Goal: Task Accomplishment & Management: Complete application form

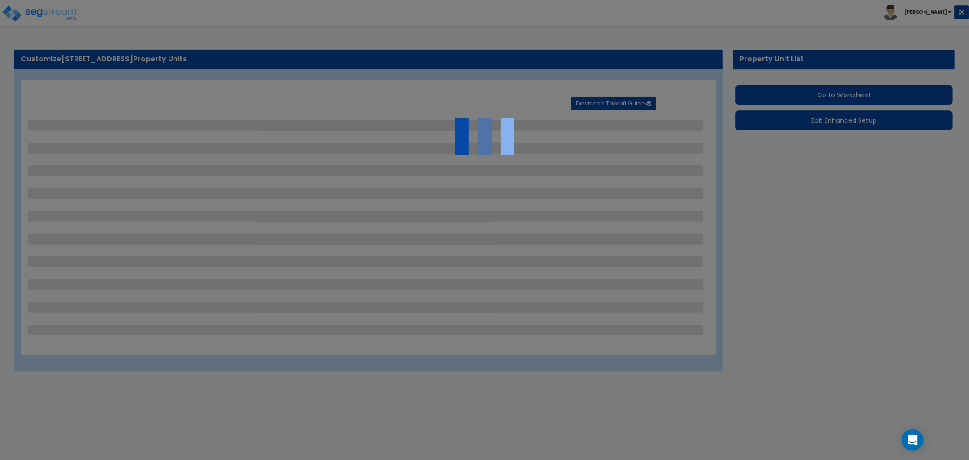
select select "2"
select select "1"
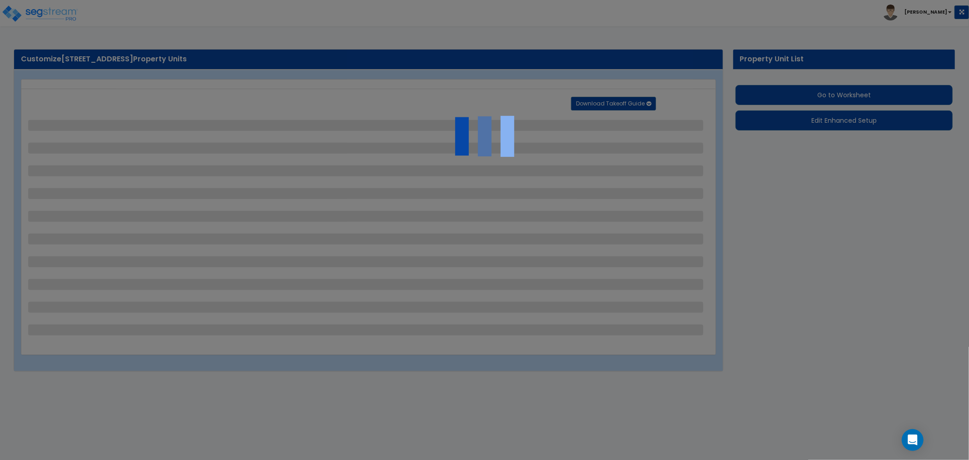
select select "2"
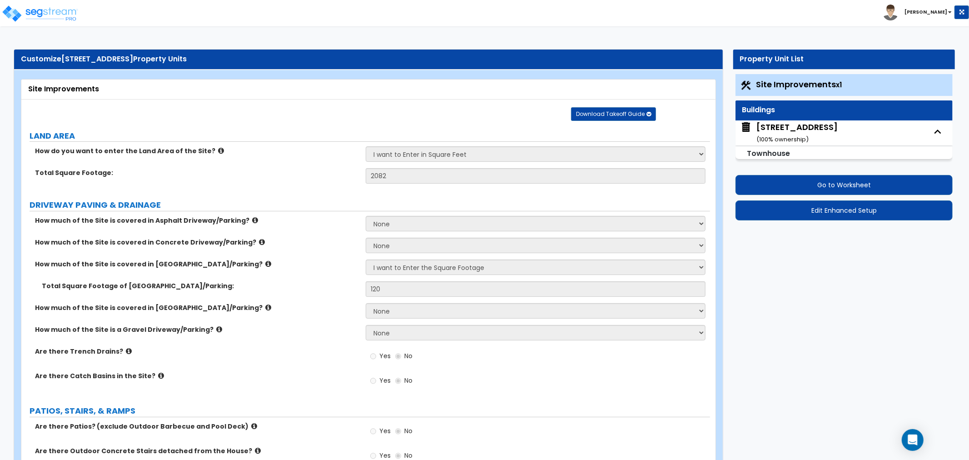
click at [932, 15] on li "Asher" at bounding box center [925, 13] width 86 height 16
click at [74, 8] on img at bounding box center [39, 14] width 77 height 18
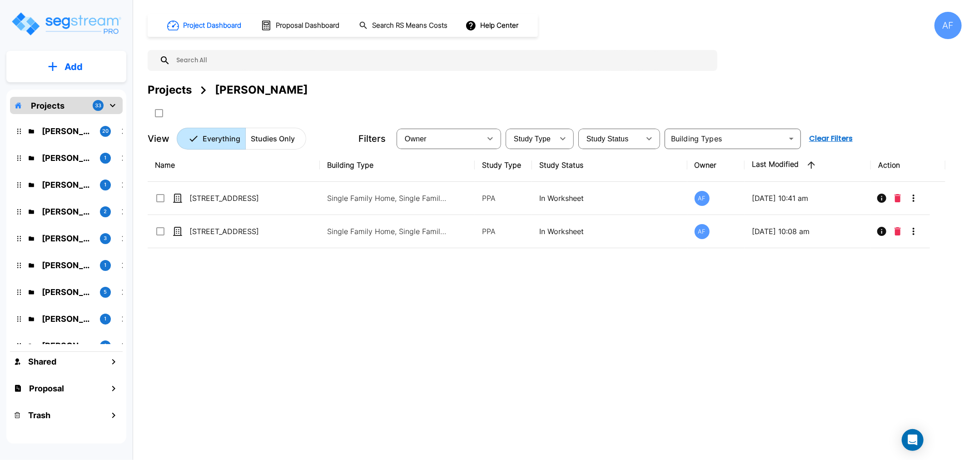
click at [262, 298] on div "Name Building Type Study Type Study Status Owner Last Modified Action 31244 Pal…" at bounding box center [546, 291] width 797 height 285
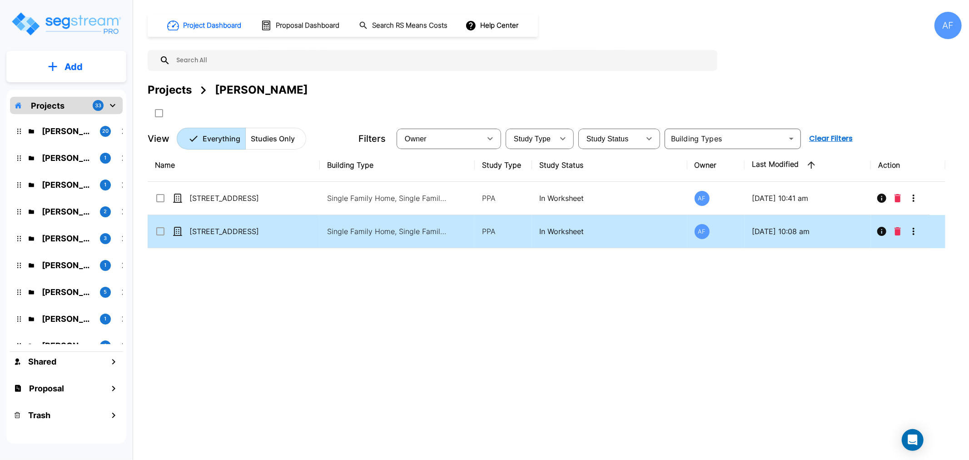
drag, startPoint x: 199, startPoint y: 273, endPoint x: 183, endPoint y: 238, distance: 39.0
click at [199, 273] on div "Name Building Type Study Type Study Status Owner Last Modified Action 31244 Pal…" at bounding box center [546, 291] width 797 height 285
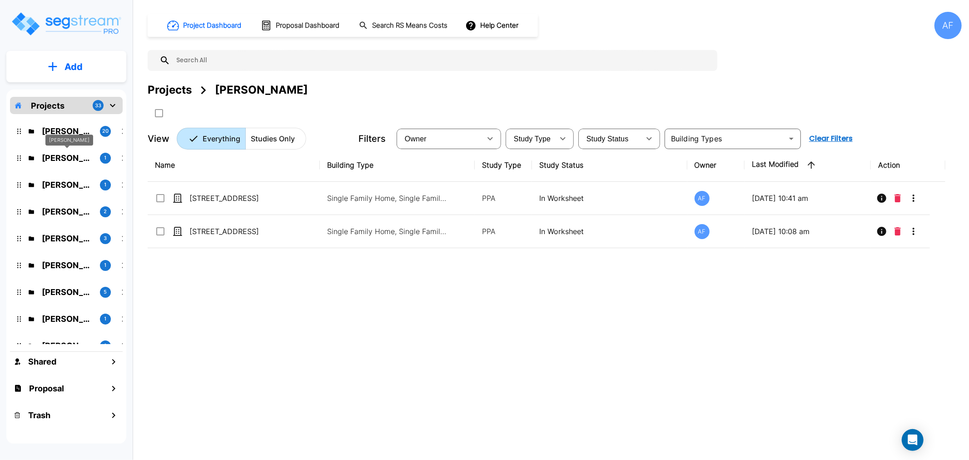
click at [55, 153] on p "[PERSON_NAME]" at bounding box center [67, 158] width 51 height 12
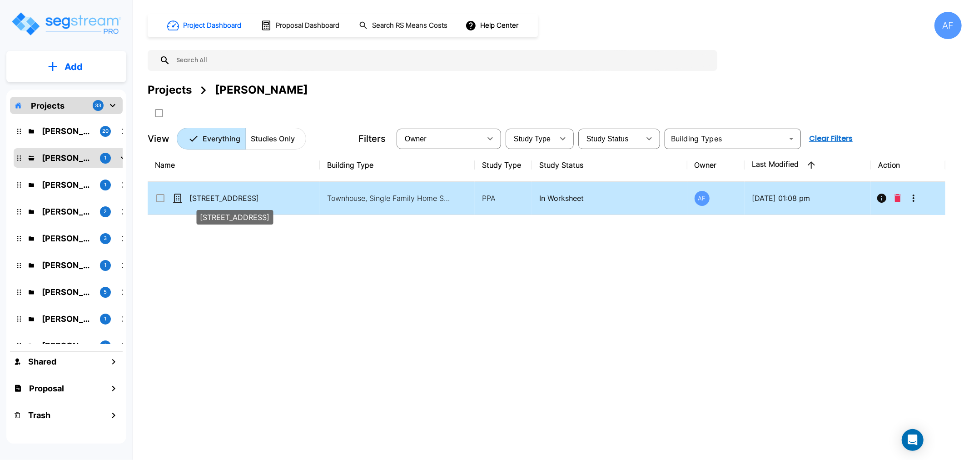
click at [219, 193] on p "[STREET_ADDRESS]" at bounding box center [234, 198] width 91 height 11
checkbox input "false"
click at [219, 193] on p "[STREET_ADDRESS]" at bounding box center [234, 198] width 91 height 11
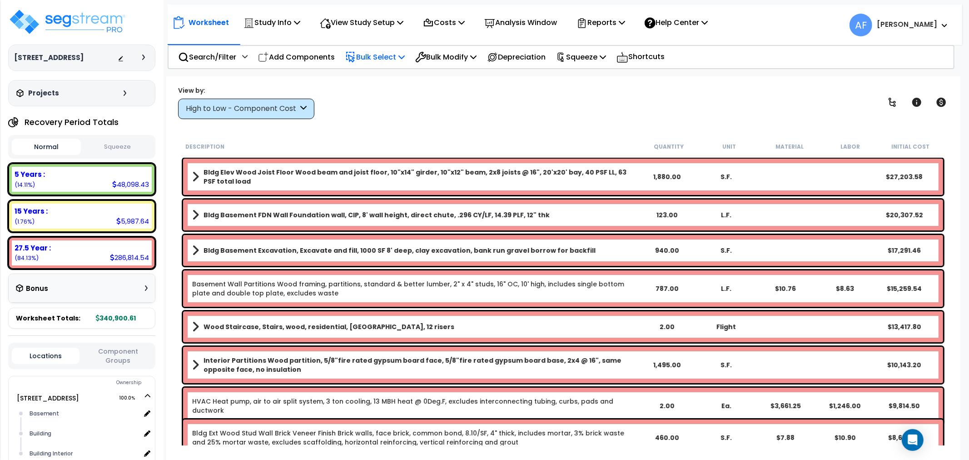
click at [385, 56] on p "Bulk Select" at bounding box center [374, 57] width 59 height 12
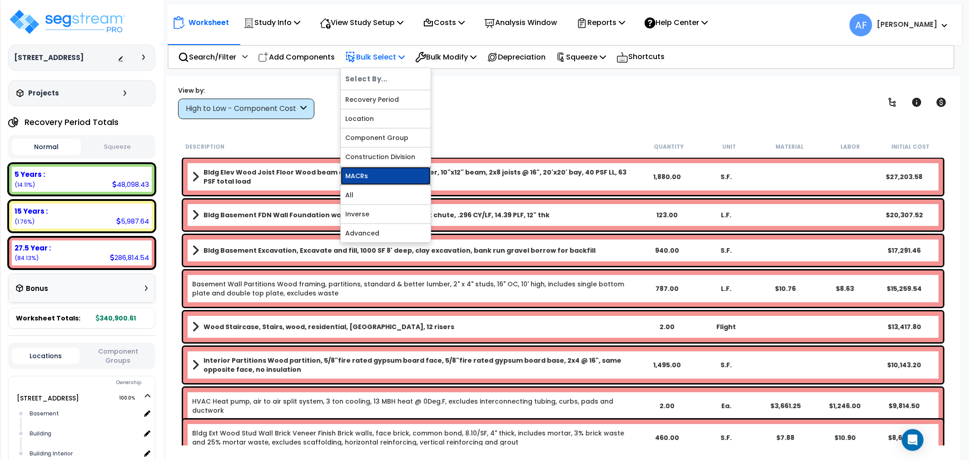
click at [361, 173] on link "MACRs" at bounding box center [386, 176] width 90 height 18
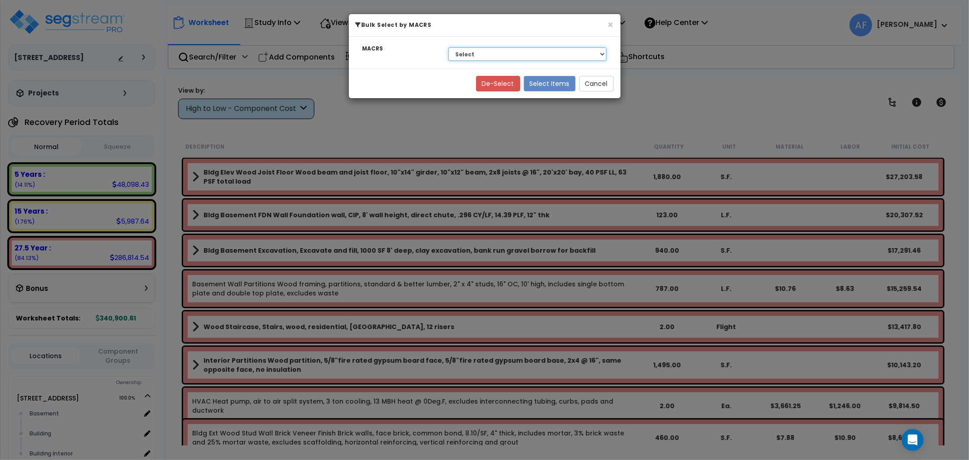
click at [514, 51] on select "Select 27.5 Year - NA - Long-Life Property 5 Years - 00.12 - Information System…" at bounding box center [527, 54] width 159 height 14
select select "3668"
click at [448, 47] on select "Select 27.5 Year - NA - Long-Life Property 5 Years - 00.12 - Information System…" at bounding box center [527, 54] width 159 height 14
click at [557, 85] on button "Select Items" at bounding box center [550, 83] width 52 height 15
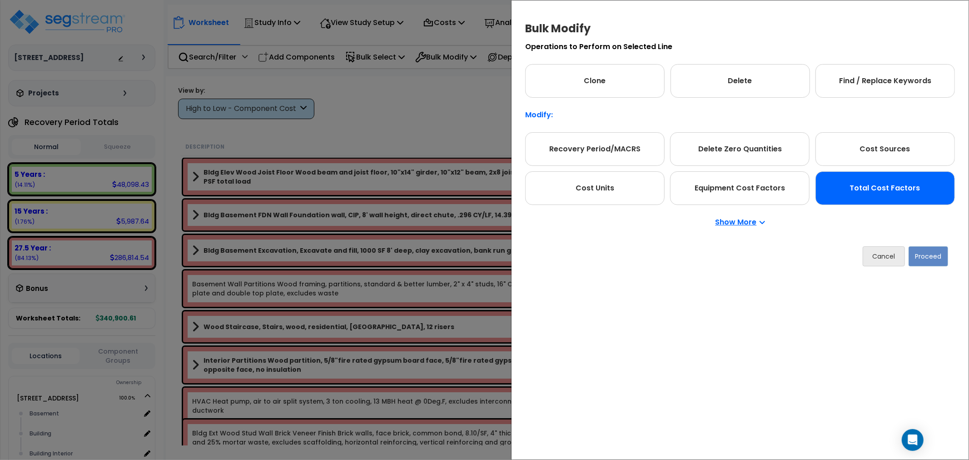
click at [877, 184] on div "Total Cost Factors" at bounding box center [884, 188] width 139 height 34
click at [918, 250] on button "Proceed" at bounding box center [928, 256] width 40 height 20
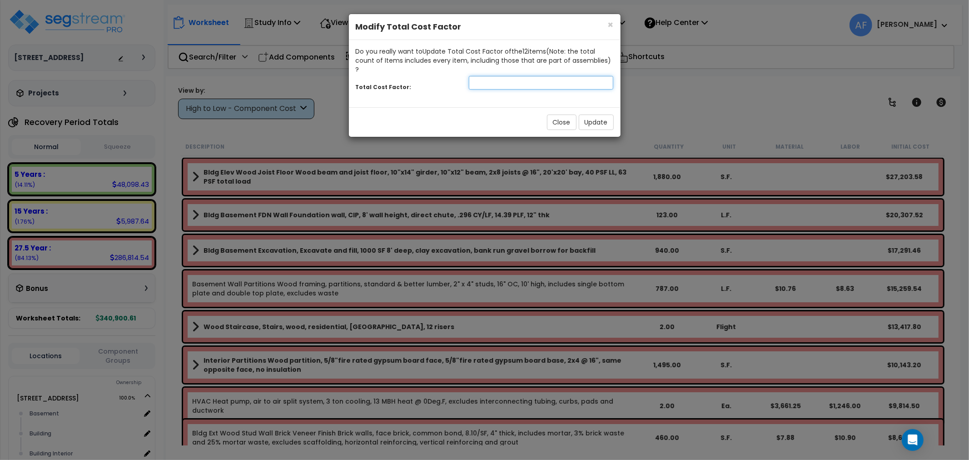
click at [552, 76] on input "number" at bounding box center [541, 83] width 145 height 14
type input "0.95"
click at [597, 117] on button "Update" at bounding box center [596, 121] width 35 height 15
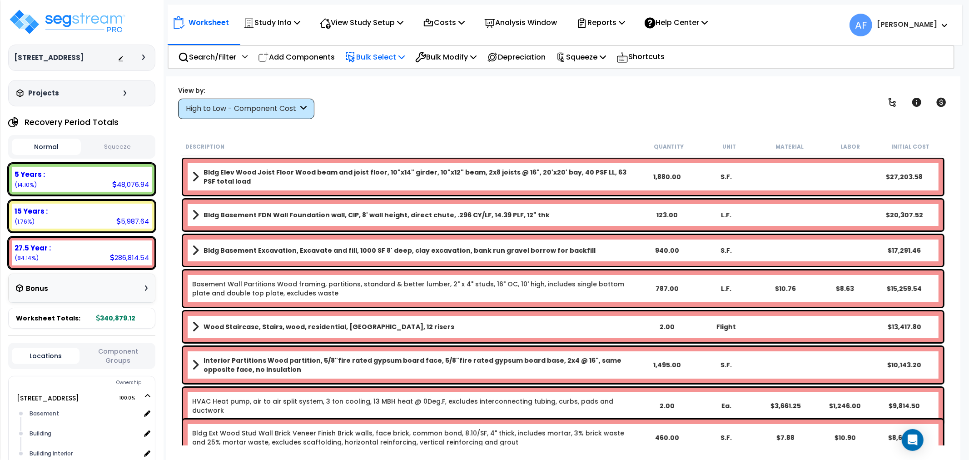
click at [381, 54] on p "Bulk Select" at bounding box center [374, 57] width 59 height 12
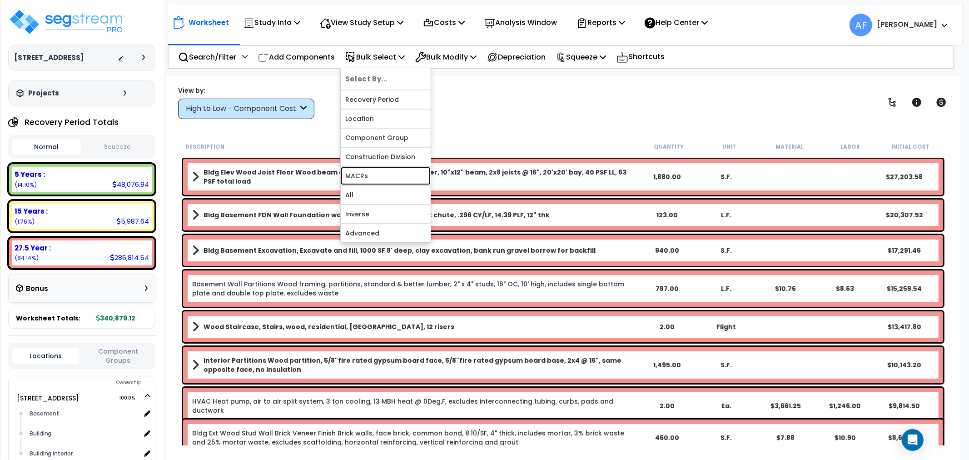
drag, startPoint x: 365, startPoint y: 175, endPoint x: 411, endPoint y: 173, distance: 46.8
click at [365, 175] on link "MACRs" at bounding box center [386, 176] width 90 height 18
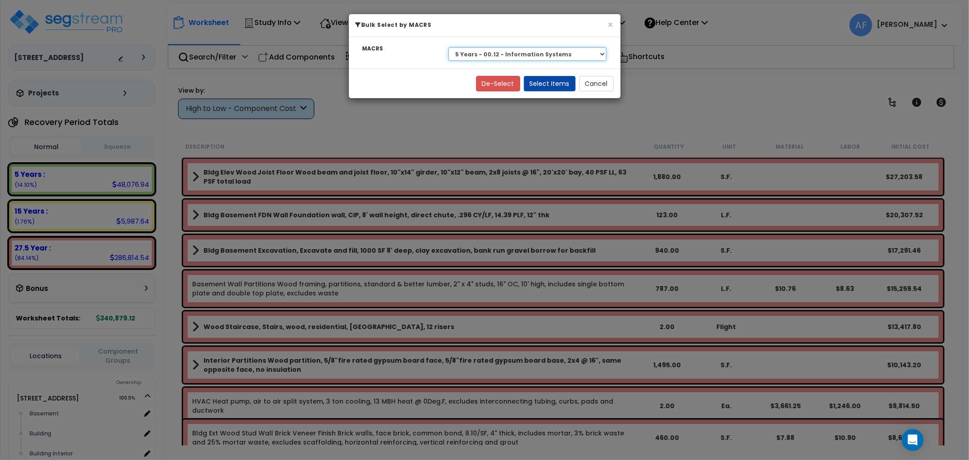
click at [546, 54] on select "Select 27.5 Year - NA - Long-Life Property 5 Years - 00.12 - Information System…" at bounding box center [527, 54] width 159 height 14
click at [448, 47] on select "Select 27.5 Year - NA - Long-Life Property 5 Years - 00.12 - Information System…" at bounding box center [527, 54] width 159 height 14
click at [547, 85] on button "Select Items" at bounding box center [550, 83] width 52 height 15
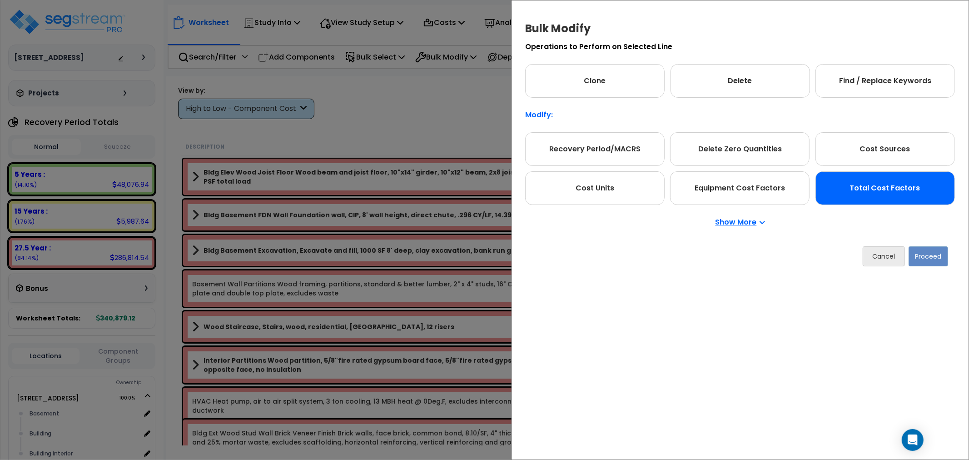
click at [866, 184] on div "Total Cost Factors" at bounding box center [884, 188] width 139 height 34
click at [941, 259] on button "Proceed" at bounding box center [928, 256] width 40 height 20
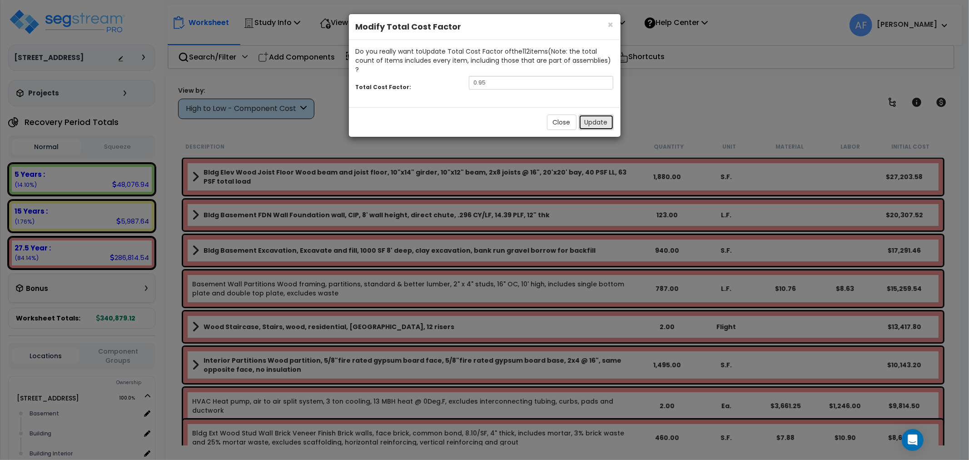
click at [607, 114] on button "Update" at bounding box center [596, 121] width 35 height 15
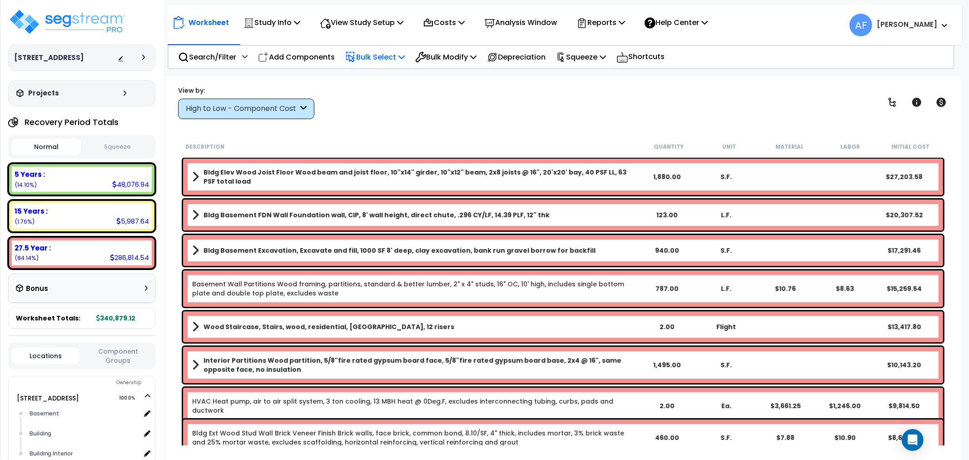
click at [386, 55] on p "Bulk Select" at bounding box center [374, 57] width 59 height 12
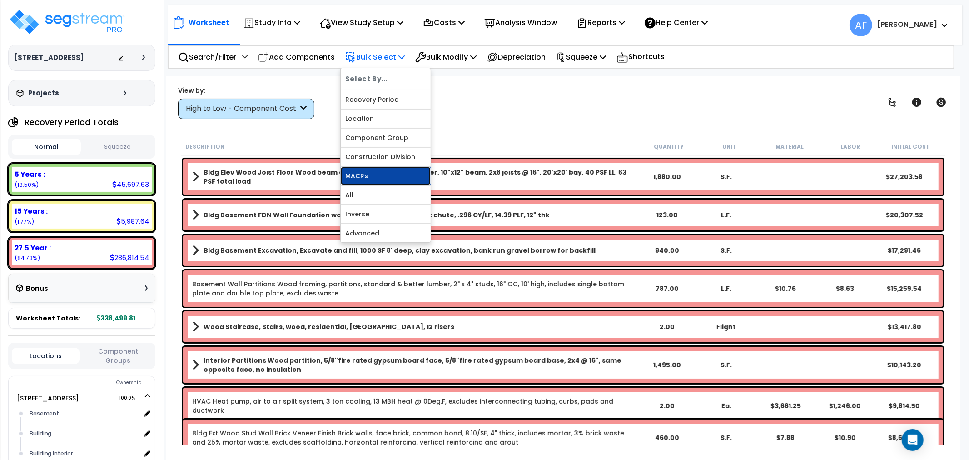
click at [365, 169] on link "MACRs" at bounding box center [386, 176] width 90 height 18
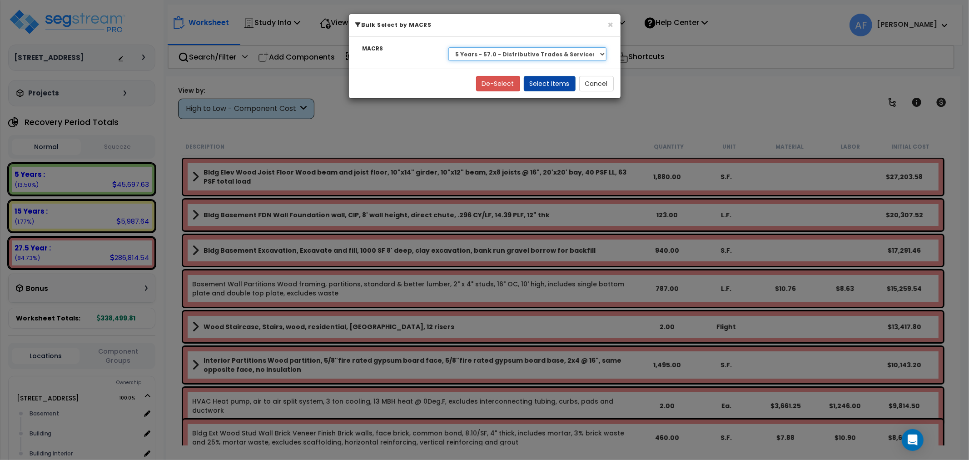
click at [525, 56] on select "Select 27.5 Year - NA - Long-Life Property 5 Years - 00.12 - Information System…" at bounding box center [527, 54] width 159 height 14
select select "3666"
click at [448, 47] on select "Select 27.5 Year - NA - Long-Life Property 5 Years - 00.12 - Information System…" at bounding box center [527, 54] width 159 height 14
click at [556, 85] on button "Select Items" at bounding box center [550, 83] width 52 height 15
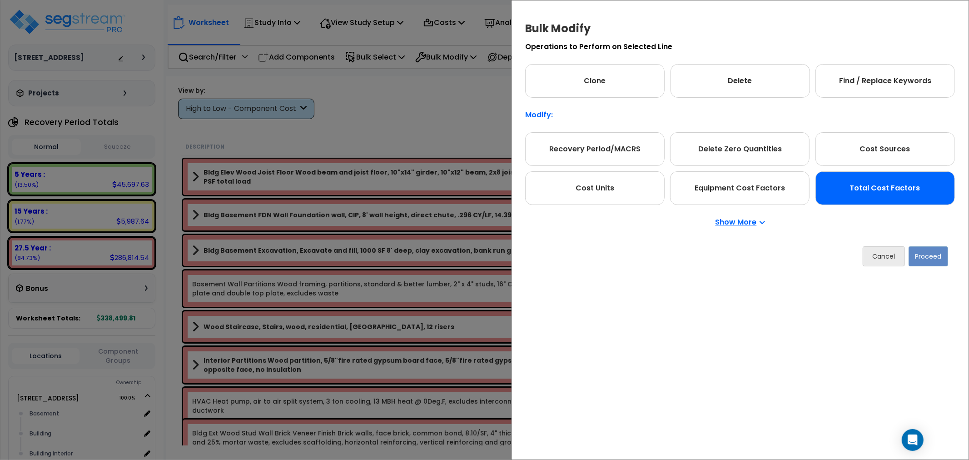
click at [906, 191] on div "Total Cost Factors" at bounding box center [884, 188] width 139 height 34
click at [930, 258] on button "Proceed" at bounding box center [928, 256] width 40 height 20
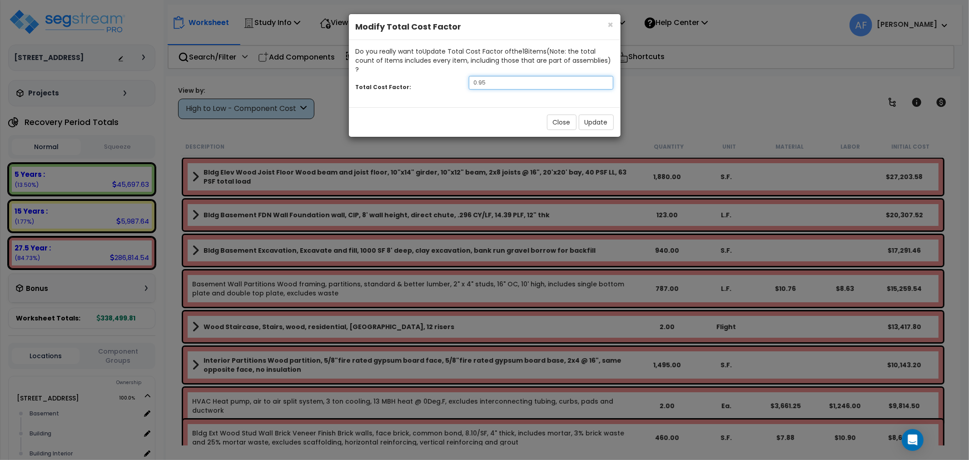
click at [497, 76] on input "0.95" at bounding box center [541, 83] width 145 height 14
type input "0.9"
click at [598, 116] on button "Update" at bounding box center [596, 121] width 35 height 15
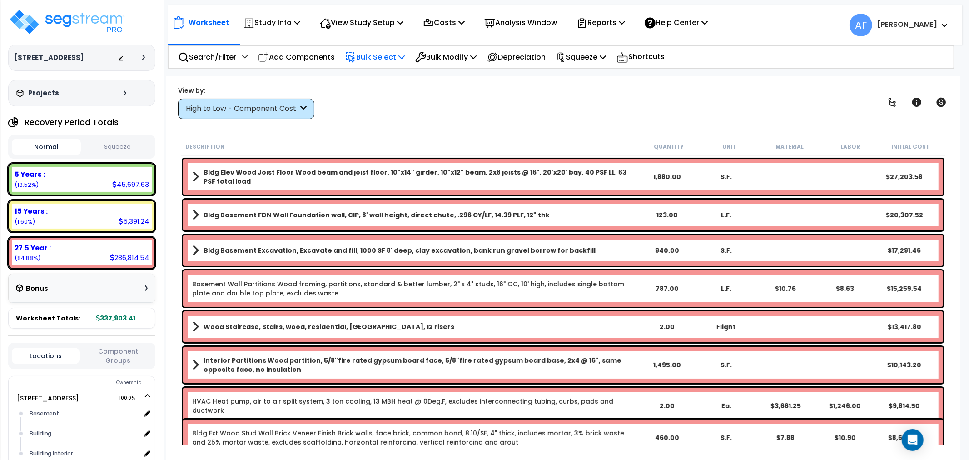
click at [384, 51] on p "Bulk Select" at bounding box center [374, 57] width 59 height 12
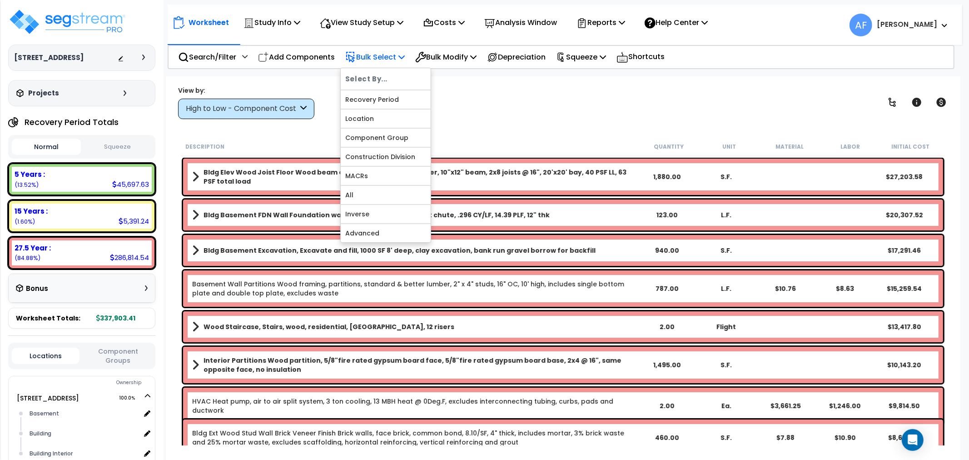
click at [362, 166] on div at bounding box center [386, 166] width 90 height 1
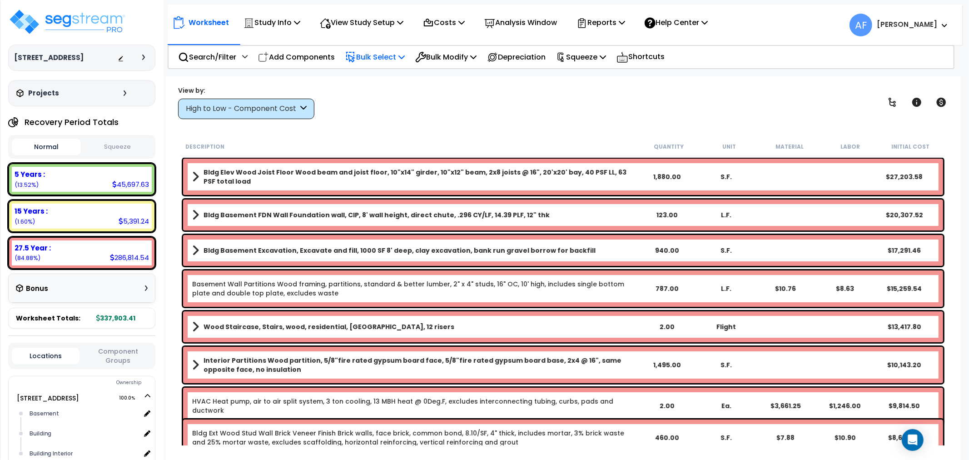
drag, startPoint x: 381, startPoint y: 56, endPoint x: 371, endPoint y: 167, distance: 111.3
click at [381, 57] on p "Bulk Select" at bounding box center [374, 57] width 59 height 12
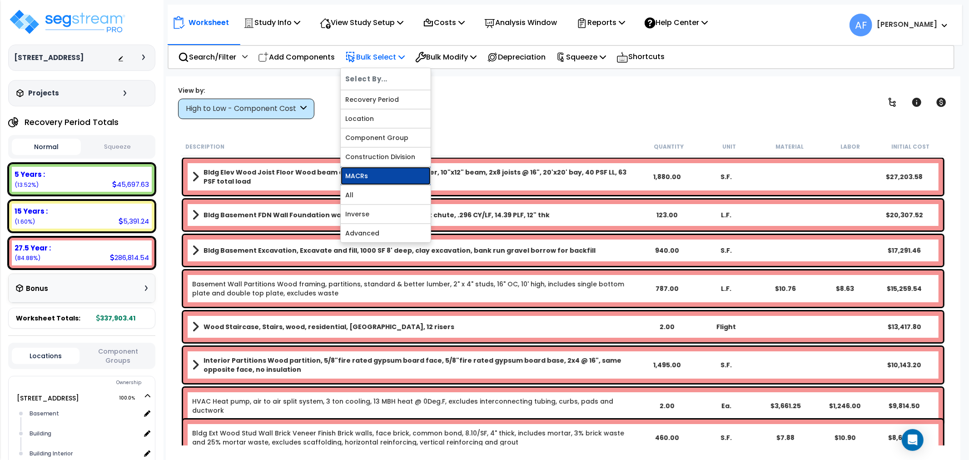
click at [369, 174] on link "MACRs" at bounding box center [386, 176] width 90 height 18
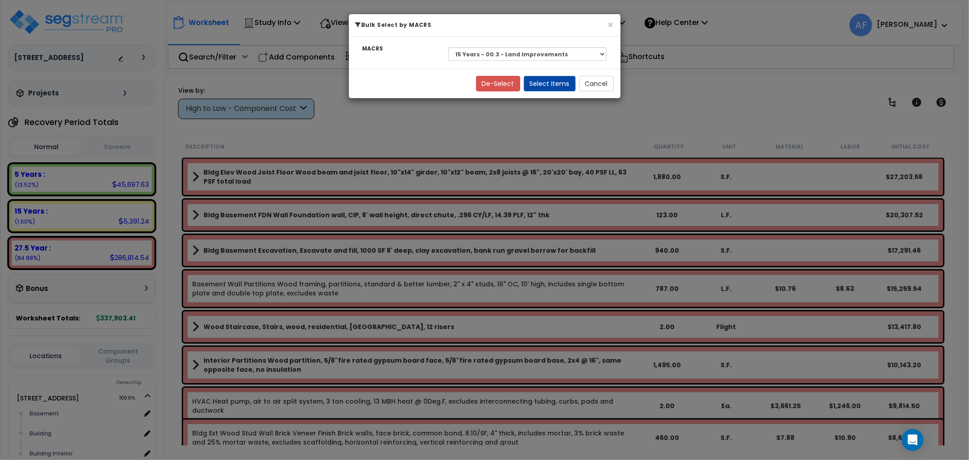
click at [497, 46] on div "Select 27.5 Year - NA - Long-Life Property 5 Years - 00.12 - Information System…" at bounding box center [527, 54] width 172 height 21
click at [496, 50] on select "Select 27.5 Year - NA - Long-Life Property 5 Years - 00.12 - Information System…" at bounding box center [527, 54] width 159 height 14
select select "3669"
click at [448, 47] on select "Select 27.5 Year - NA - Long-Life Property 5 Years - 00.12 - Information System…" at bounding box center [527, 54] width 159 height 14
click at [548, 76] on button "Select Items" at bounding box center [550, 83] width 52 height 15
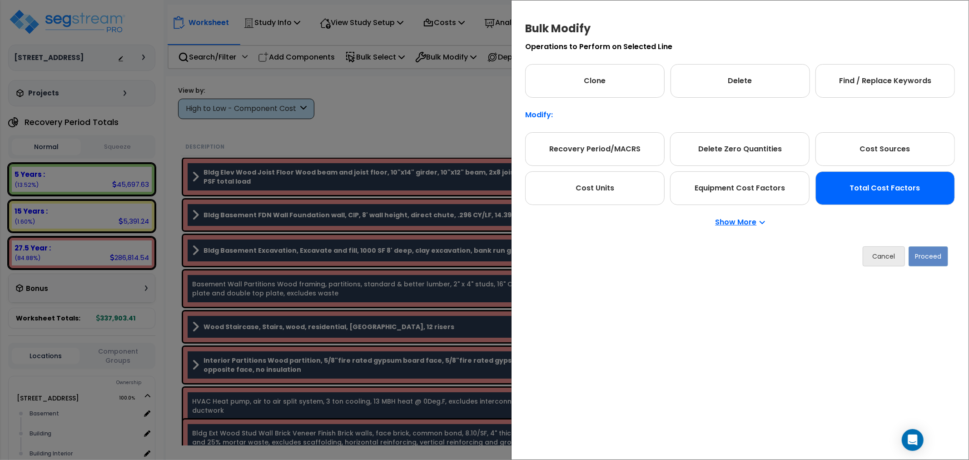
click at [902, 199] on div "Total Cost Factors" at bounding box center [884, 188] width 139 height 34
click at [928, 250] on button "Proceed" at bounding box center [928, 256] width 40 height 20
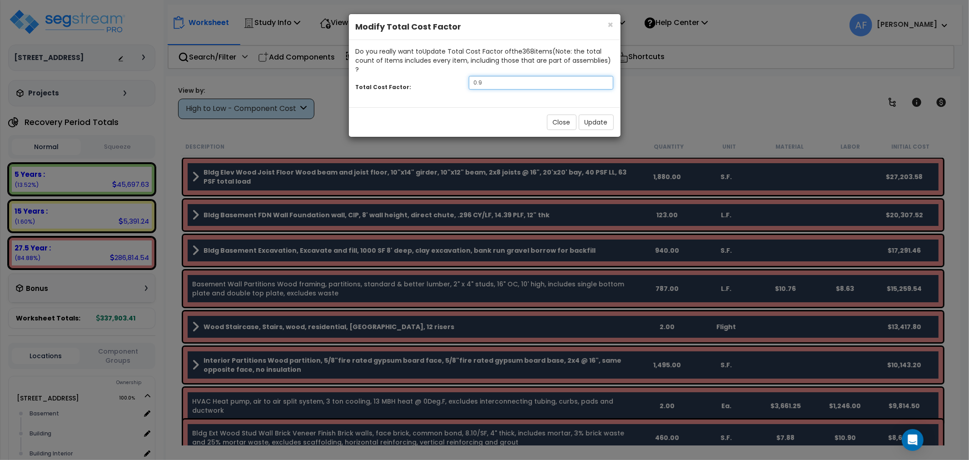
click at [506, 76] on input "0.9" at bounding box center [541, 83] width 145 height 14
type input "0.7"
click at [588, 114] on button "Update" at bounding box center [596, 121] width 35 height 15
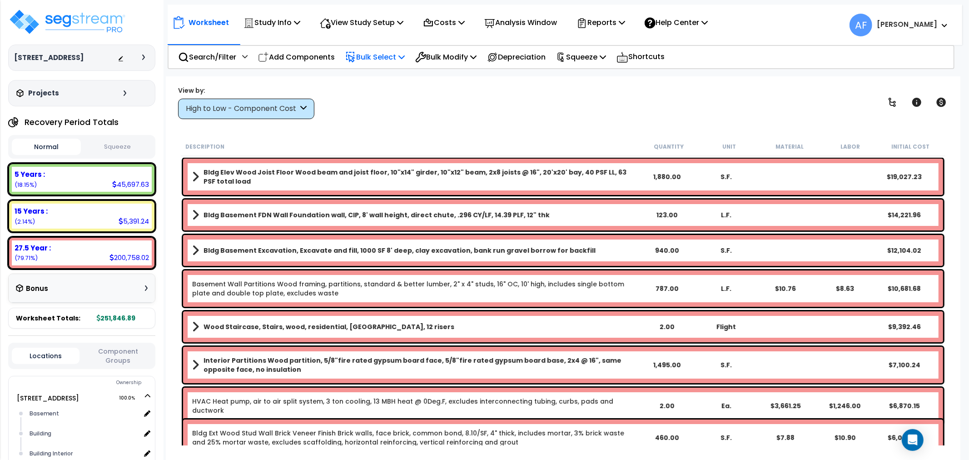
click at [405, 55] on icon at bounding box center [401, 56] width 6 height 7
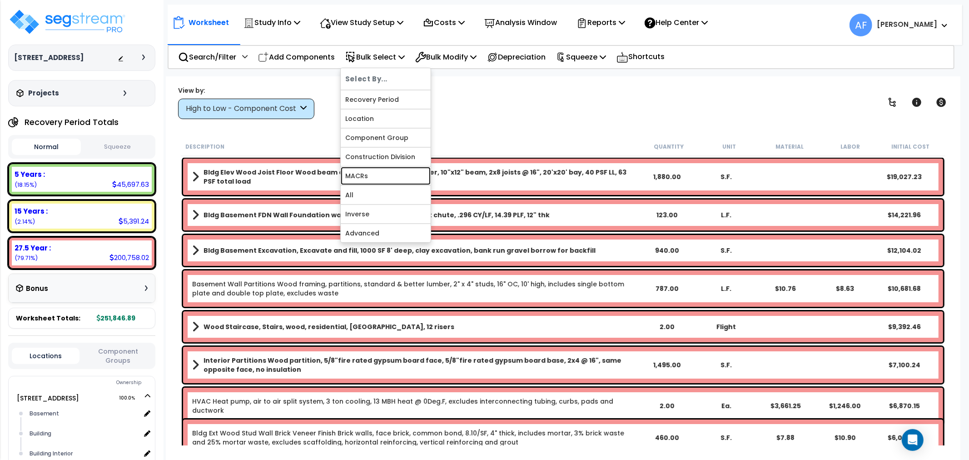
click at [360, 173] on link "MACRs" at bounding box center [386, 176] width 90 height 18
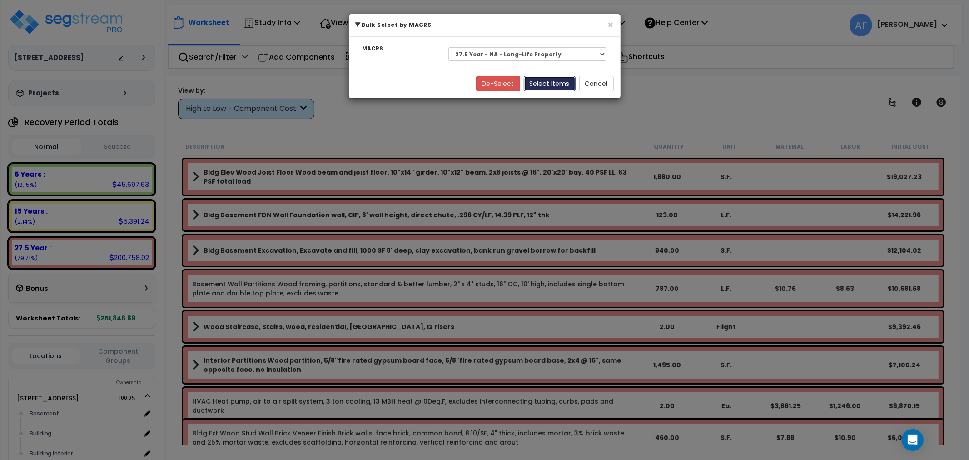
click at [543, 84] on button "Select Items" at bounding box center [550, 83] width 52 height 15
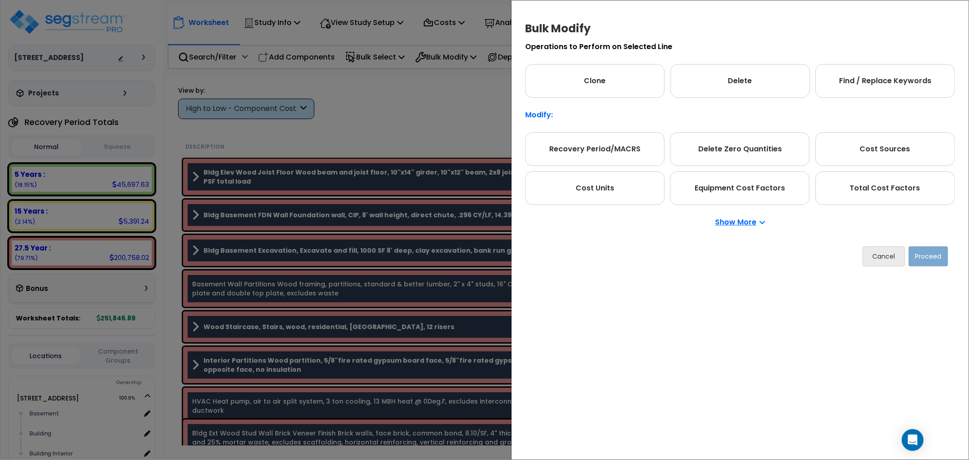
drag, startPoint x: 904, startPoint y: 193, endPoint x: 935, endPoint y: 252, distance: 67.0
click at [904, 193] on div "Total Cost Factors" at bounding box center [884, 188] width 139 height 34
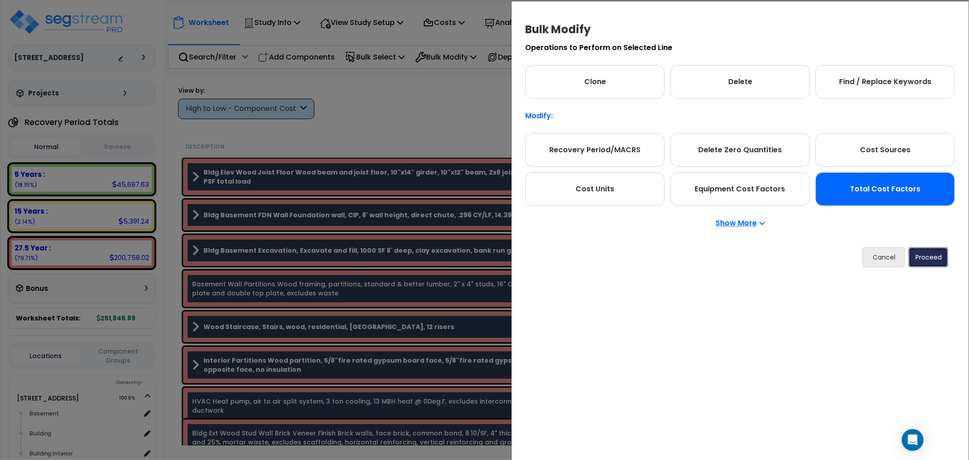
click at [933, 253] on button "Proceed" at bounding box center [928, 257] width 40 height 20
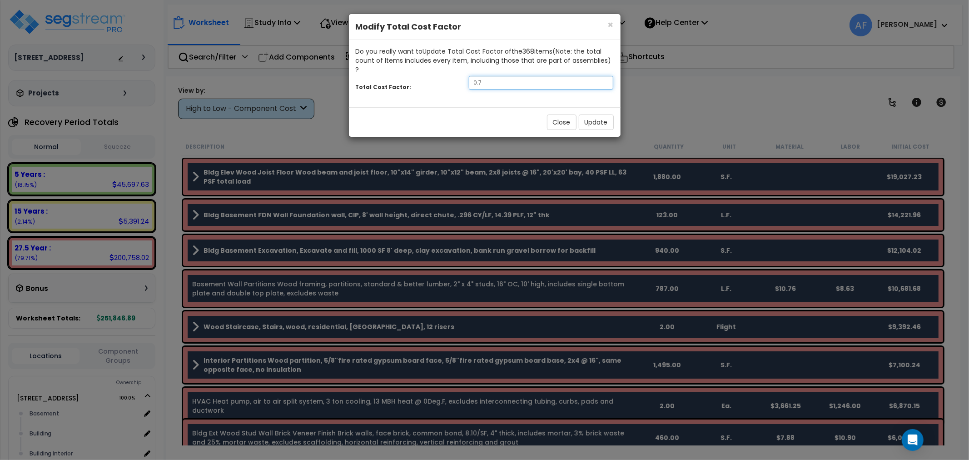
click at [514, 76] on input "0.7" at bounding box center [541, 83] width 145 height 14
type input "0.65"
click at [601, 114] on button "Update" at bounding box center [596, 121] width 35 height 15
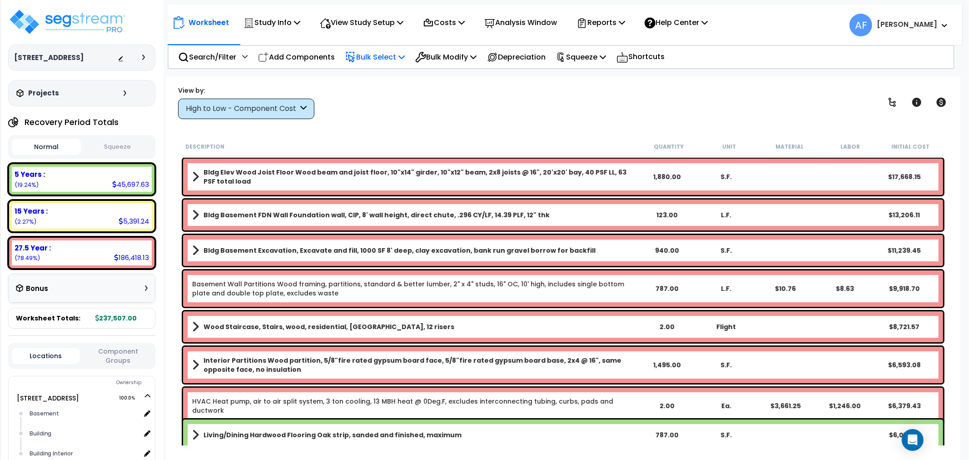
click at [389, 57] on p "Bulk Select" at bounding box center [374, 57] width 59 height 12
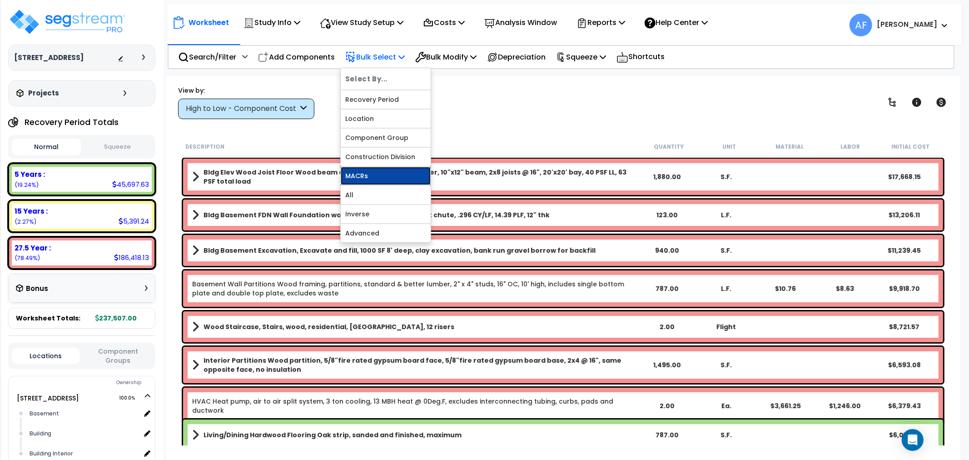
click at [364, 174] on link "MACRs" at bounding box center [386, 176] width 90 height 18
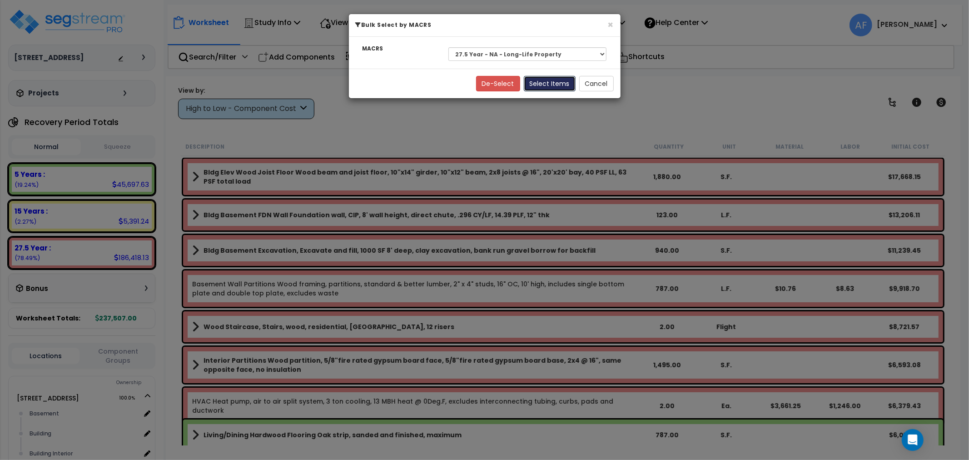
drag, startPoint x: 546, startPoint y: 81, endPoint x: 584, endPoint y: 113, distance: 50.0
click at [546, 82] on button "Select Items" at bounding box center [550, 83] width 52 height 15
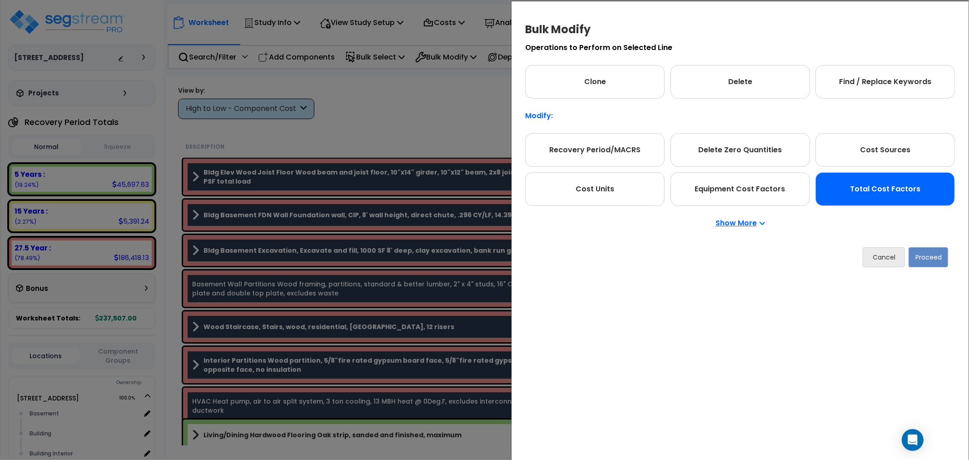
click at [916, 196] on div "Total Cost Factors" at bounding box center [884, 189] width 139 height 34
click at [924, 252] on button "Proceed" at bounding box center [928, 257] width 40 height 20
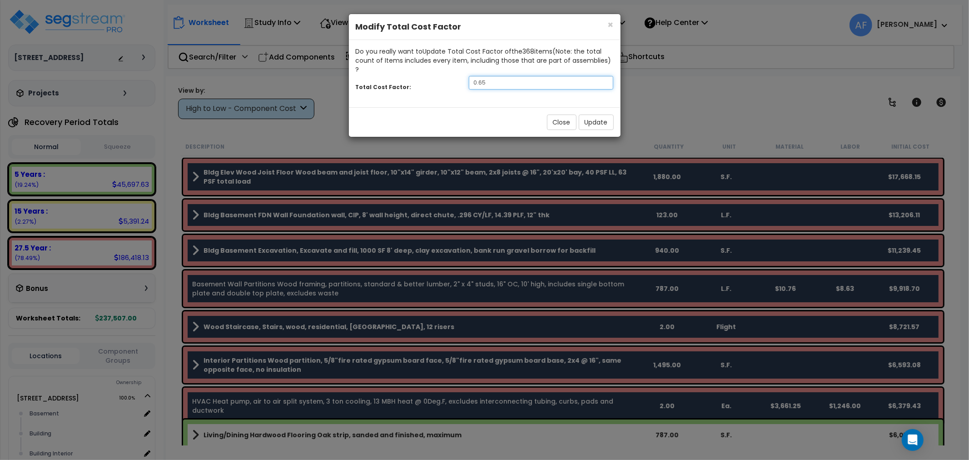
click at [511, 76] on input "0.65" at bounding box center [541, 83] width 145 height 14
type input "0.6"
click at [596, 122] on div "Close Update" at bounding box center [485, 122] width 272 height 30
drag, startPoint x: 596, startPoint y: 109, endPoint x: 599, endPoint y: 116, distance: 7.6
click at [597, 114] on button "Update" at bounding box center [596, 121] width 35 height 15
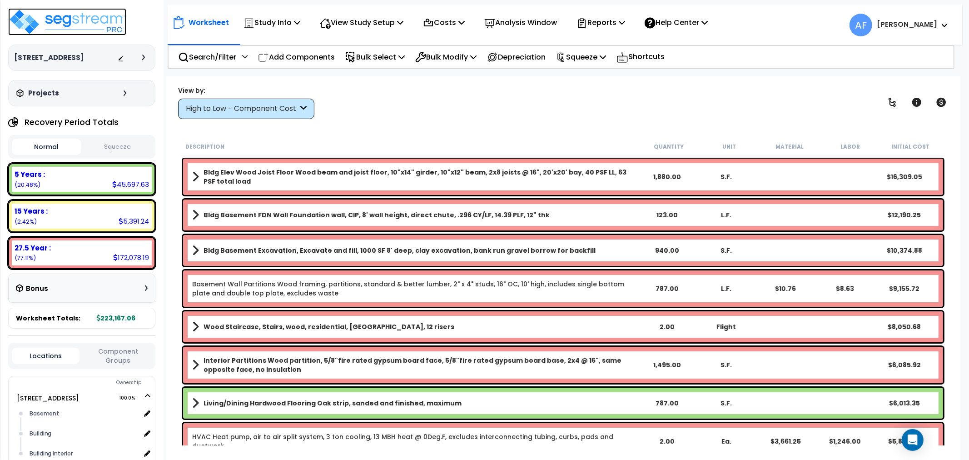
click at [85, 18] on img at bounding box center [67, 21] width 118 height 27
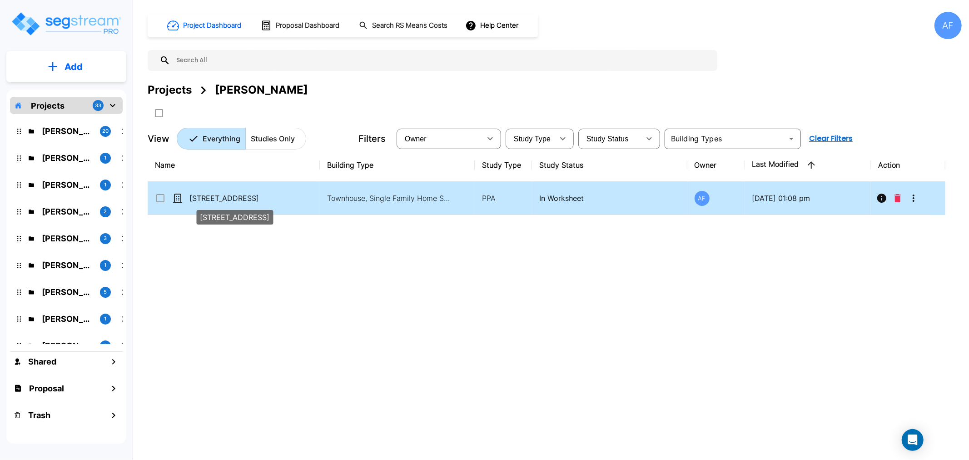
click at [208, 199] on p "[STREET_ADDRESS]" at bounding box center [234, 198] width 91 height 11
checkbox input "true"
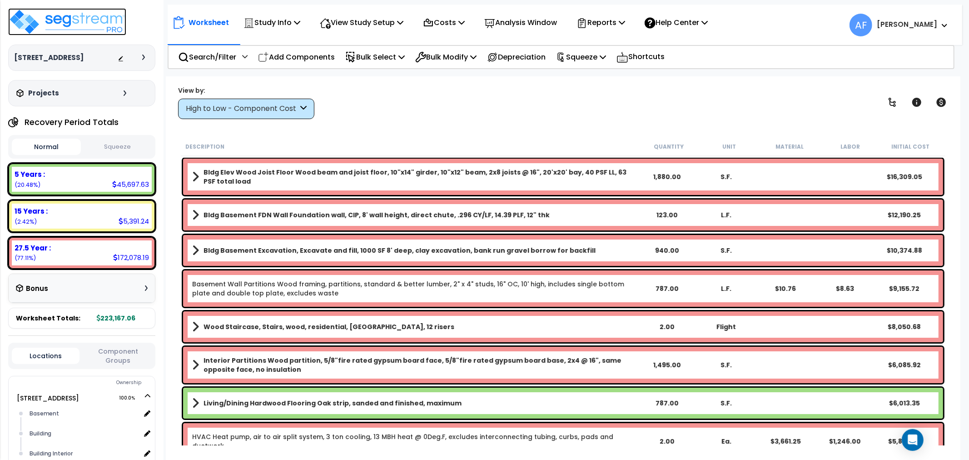
click at [92, 19] on img at bounding box center [67, 21] width 118 height 27
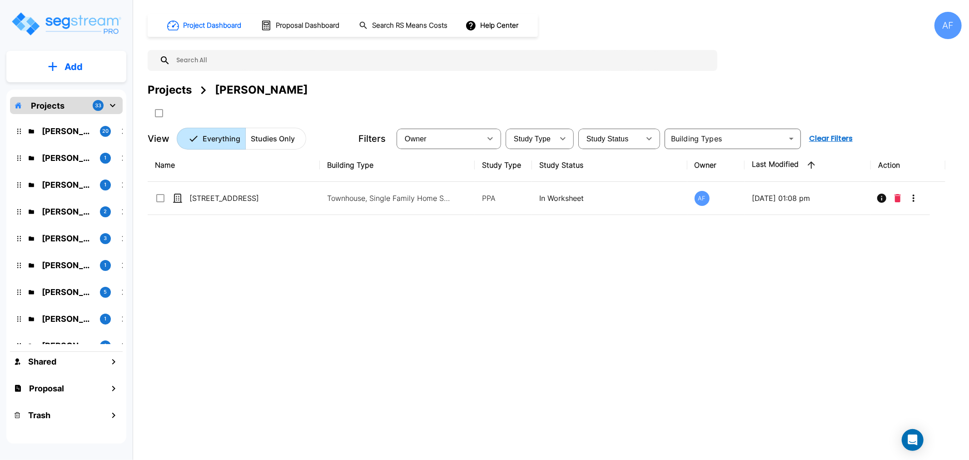
click at [54, 185] on p "[PERSON_NAME]" at bounding box center [67, 184] width 51 height 12
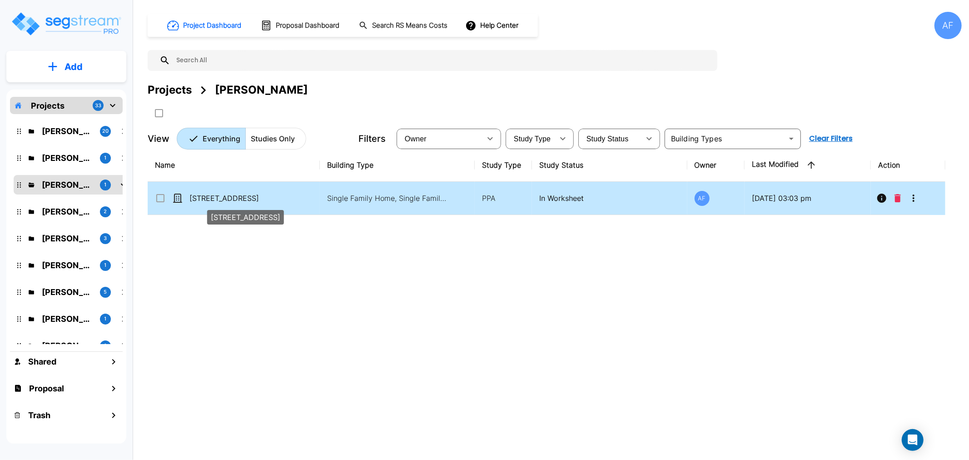
click at [207, 195] on p "[STREET_ADDRESS]" at bounding box center [234, 198] width 91 height 11
checkbox input "true"
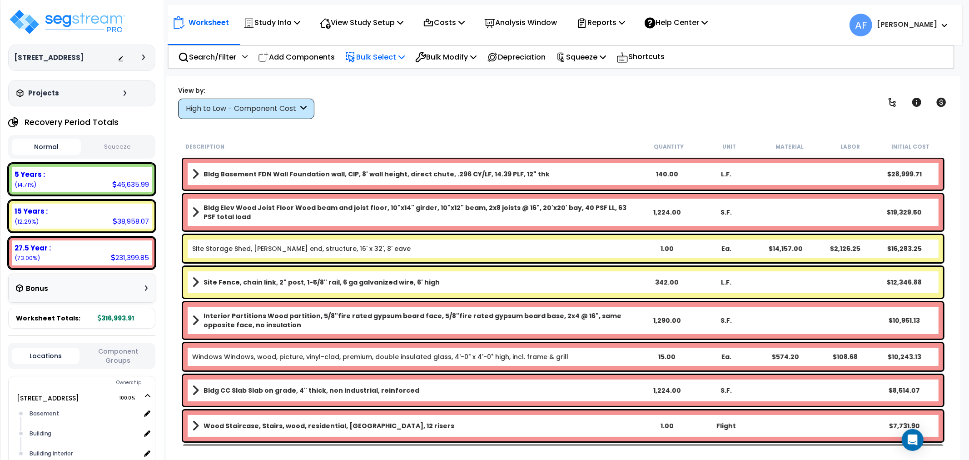
click at [375, 56] on p "Bulk Select" at bounding box center [374, 57] width 59 height 12
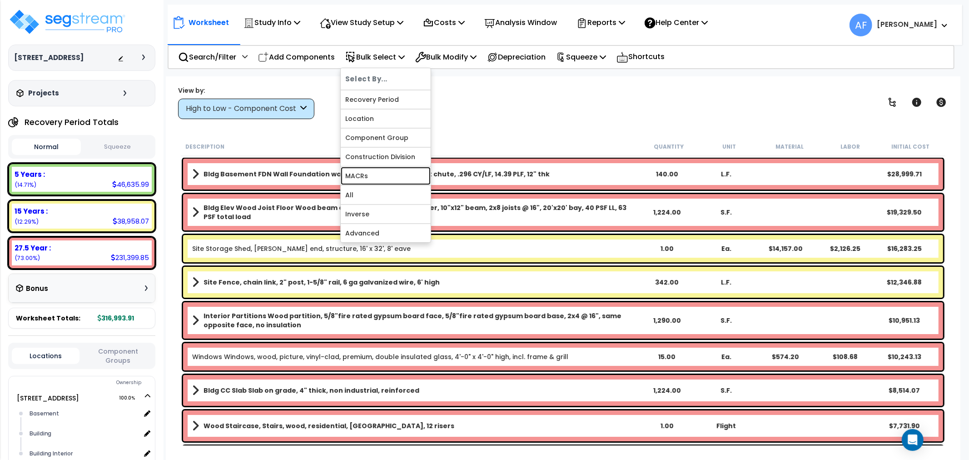
click at [367, 167] on link "MACRs" at bounding box center [386, 176] width 90 height 18
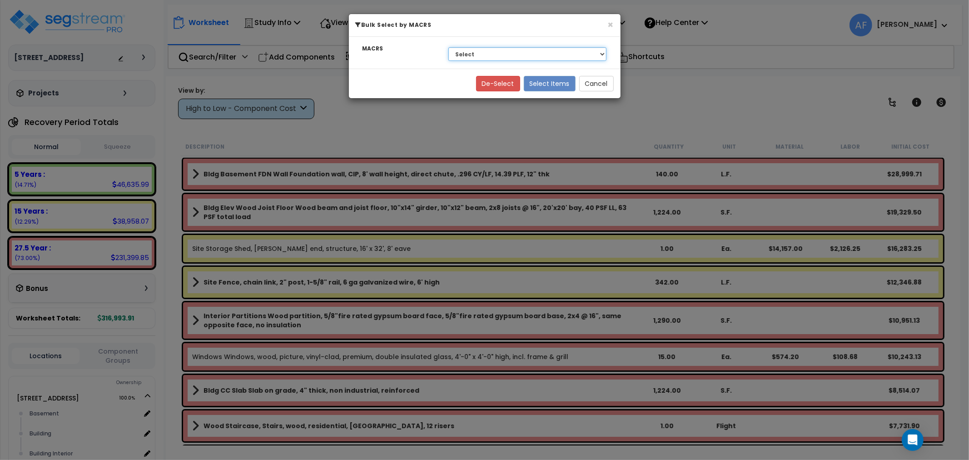
click at [484, 55] on select "Select 27.5 Year - NA - Long-Life Property 5 Years - 00.12 - Information System…" at bounding box center [527, 54] width 159 height 14
select select "3668"
click at [448, 47] on select "Select 27.5 Year - NA - Long-Life Property 5 Years - 00.12 - Information System…" at bounding box center [527, 54] width 159 height 14
click at [555, 83] on button "Select Items" at bounding box center [550, 83] width 52 height 15
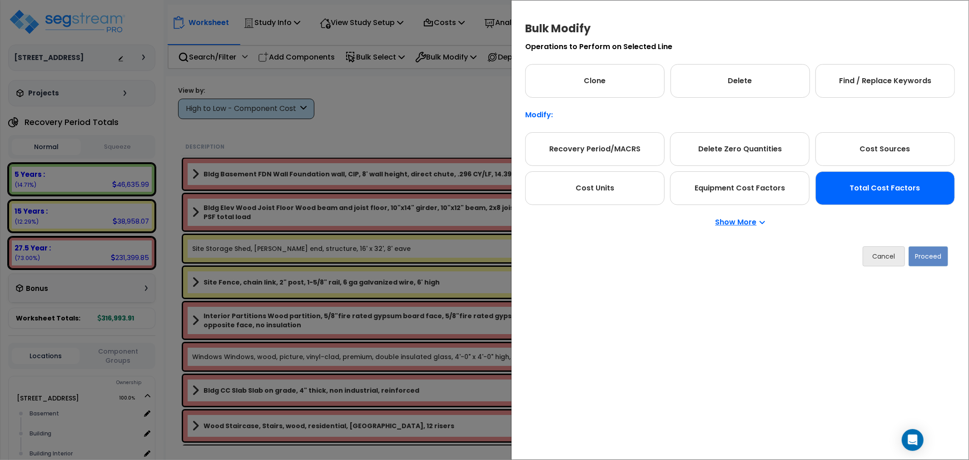
click at [893, 185] on div "Total Cost Factors" at bounding box center [884, 188] width 139 height 34
click at [926, 250] on button "Proceed" at bounding box center [928, 256] width 40 height 20
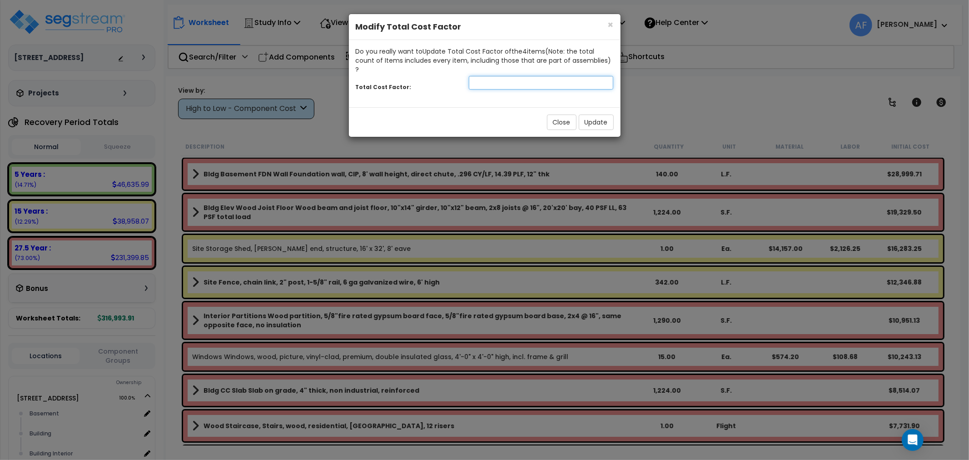
click at [534, 76] on input "number" at bounding box center [541, 83] width 145 height 14
type input "0.9"
click at [612, 115] on button "Update" at bounding box center [596, 121] width 35 height 15
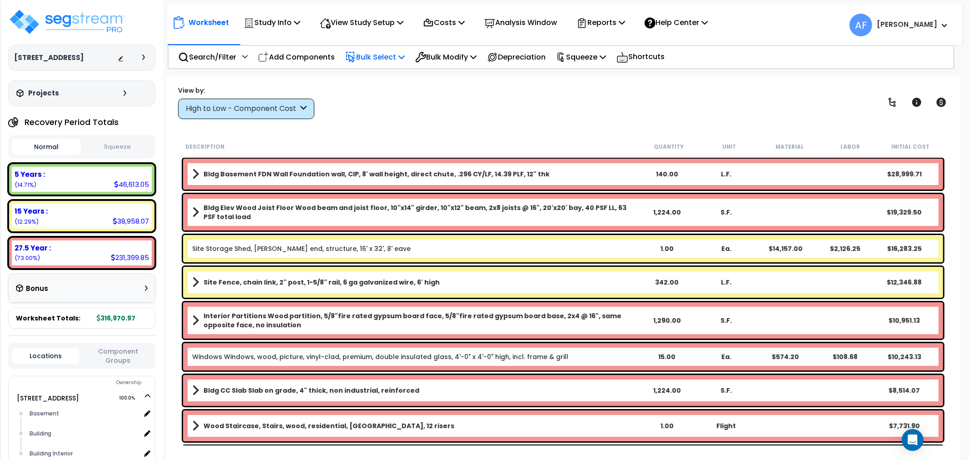
click at [369, 57] on p "Bulk Select" at bounding box center [374, 57] width 59 height 12
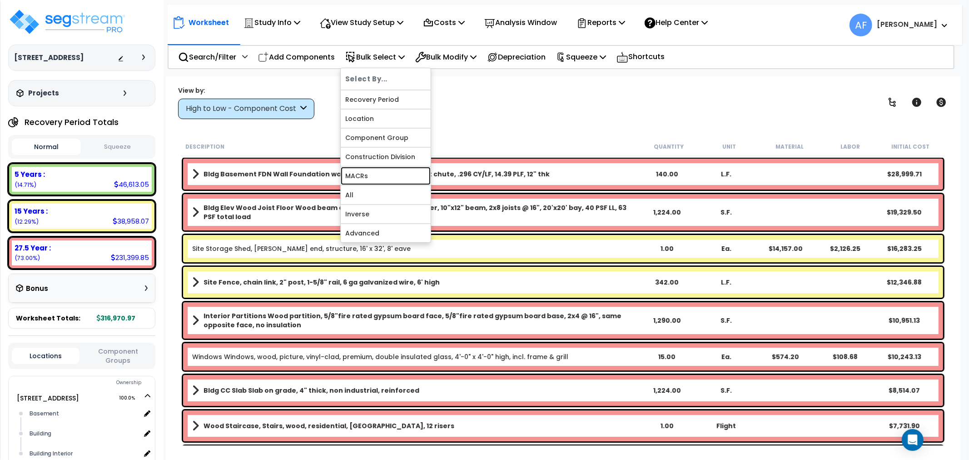
drag, startPoint x: 365, startPoint y: 174, endPoint x: 378, endPoint y: 168, distance: 14.4
click at [365, 174] on link "MACRs" at bounding box center [386, 176] width 90 height 18
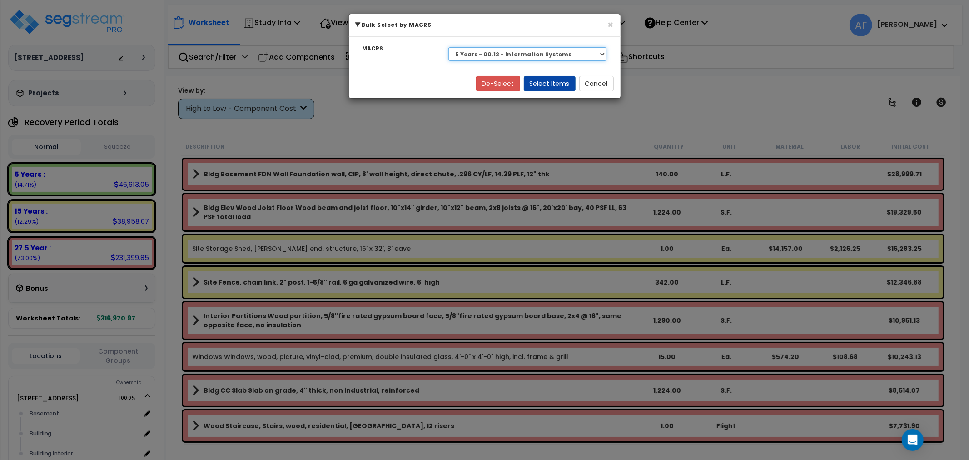
click at [552, 57] on select "Select 27.5 Year - NA - Long-Life Property 5 Years - 00.12 - Information System…" at bounding box center [527, 54] width 159 height 14
click at [448, 47] on select "Select 27.5 Year - NA - Long-Life Property 5 Years - 00.12 - Information System…" at bounding box center [527, 54] width 159 height 14
click at [550, 81] on button "Select Items" at bounding box center [550, 83] width 52 height 15
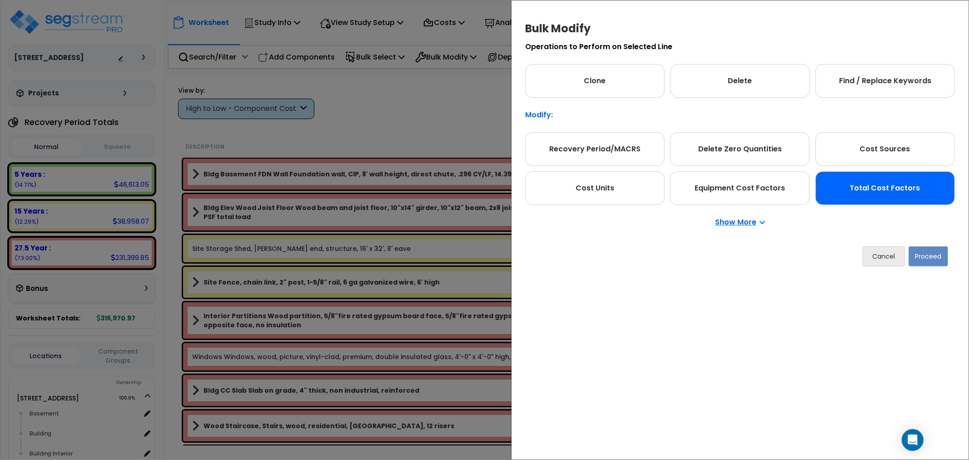
click at [878, 198] on div "Total Cost Factors" at bounding box center [884, 188] width 139 height 34
click at [923, 248] on button "Proceed" at bounding box center [928, 256] width 40 height 20
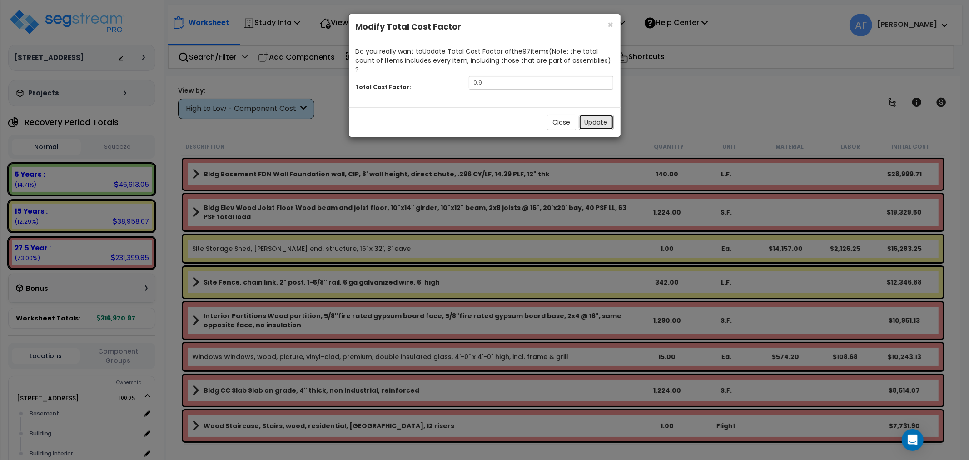
click at [590, 114] on button "Update" at bounding box center [596, 121] width 35 height 15
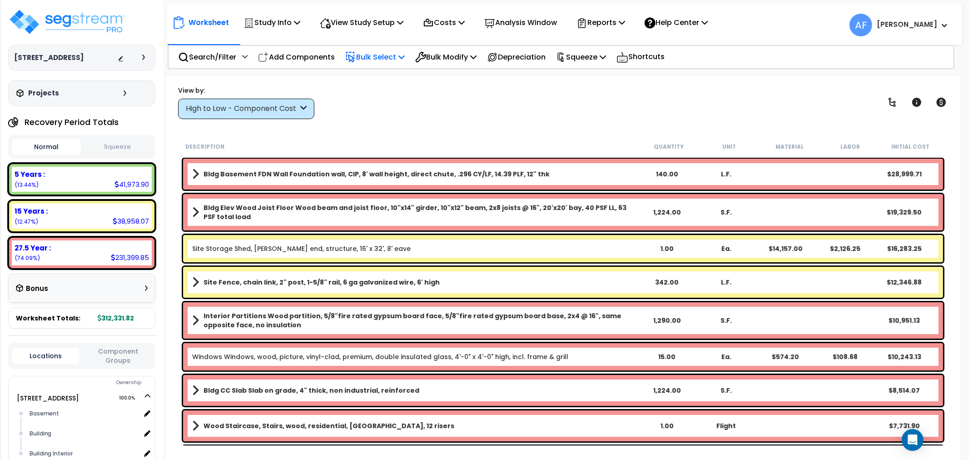
click at [398, 53] on p "Bulk Select" at bounding box center [374, 57] width 59 height 12
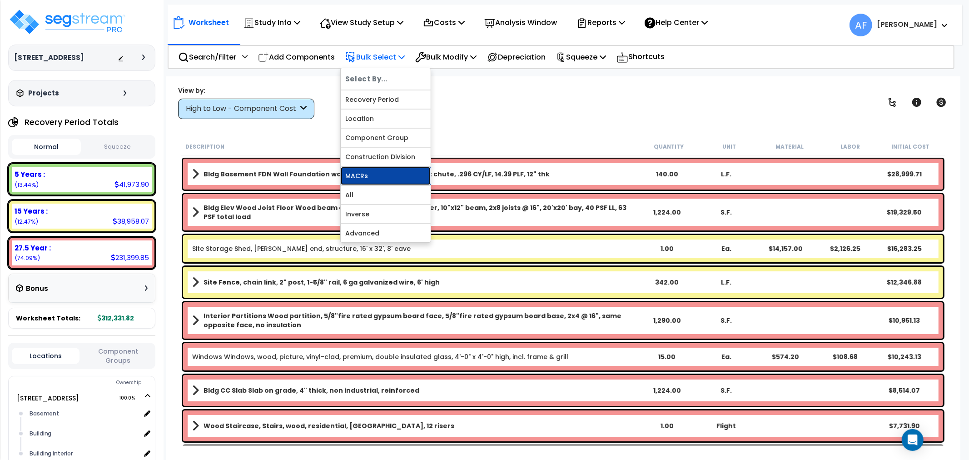
click at [361, 176] on link "MACRs" at bounding box center [386, 176] width 90 height 18
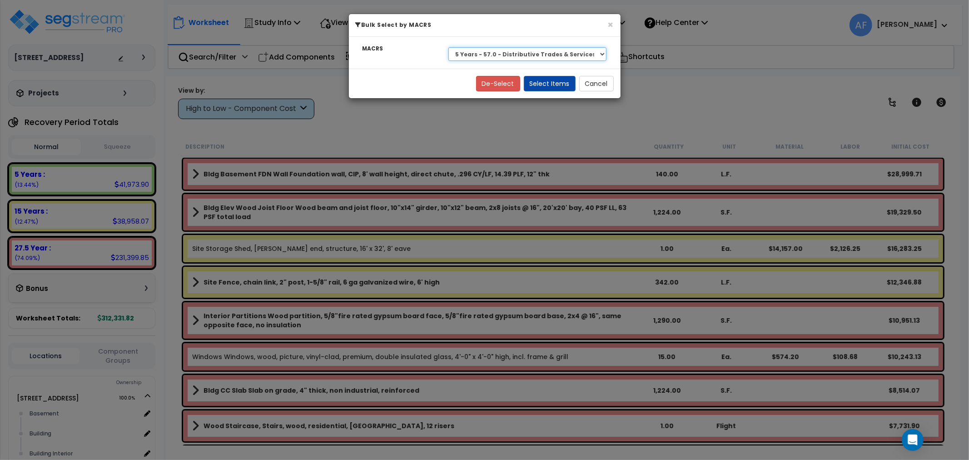
click at [553, 49] on select "Select 27.5 Year - NA - Long-Life Property 5 Years - 00.12 - Information System…" at bounding box center [527, 54] width 159 height 14
select select "3666"
click at [448, 47] on select "Select 27.5 Year - NA - Long-Life Property 5 Years - 00.12 - Information System…" at bounding box center [527, 54] width 159 height 14
click at [551, 78] on button "Select Items" at bounding box center [550, 83] width 52 height 15
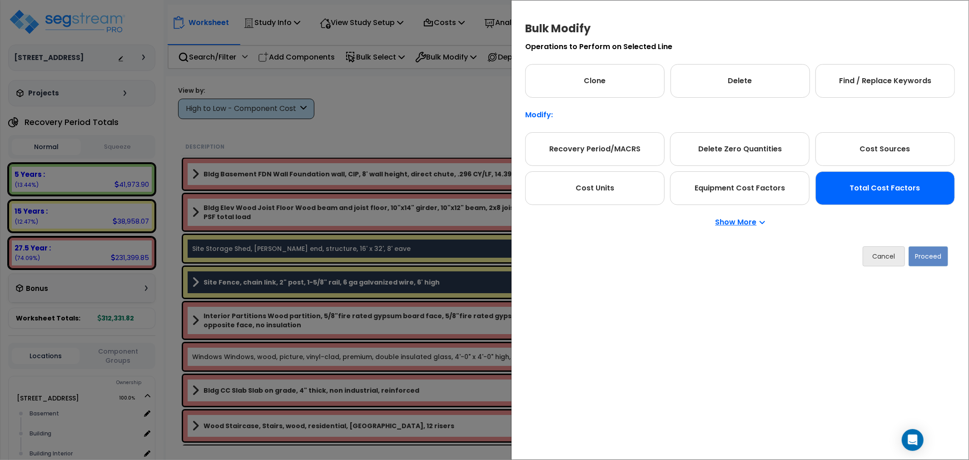
click at [890, 192] on div "Total Cost Factors" at bounding box center [884, 188] width 139 height 34
click at [930, 253] on button "Proceed" at bounding box center [929, 256] width 40 height 20
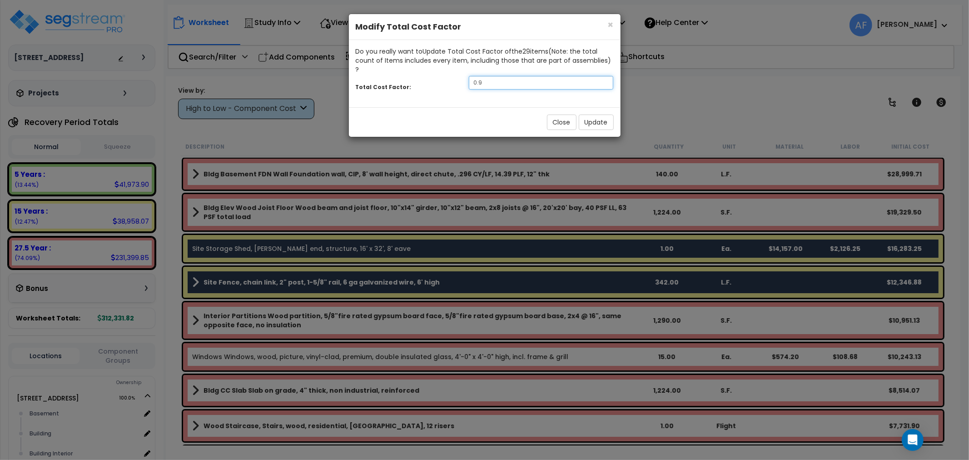
click at [495, 76] on input "0.9" at bounding box center [541, 83] width 145 height 14
type input "0.85"
click at [599, 114] on button "Update" at bounding box center [596, 121] width 35 height 15
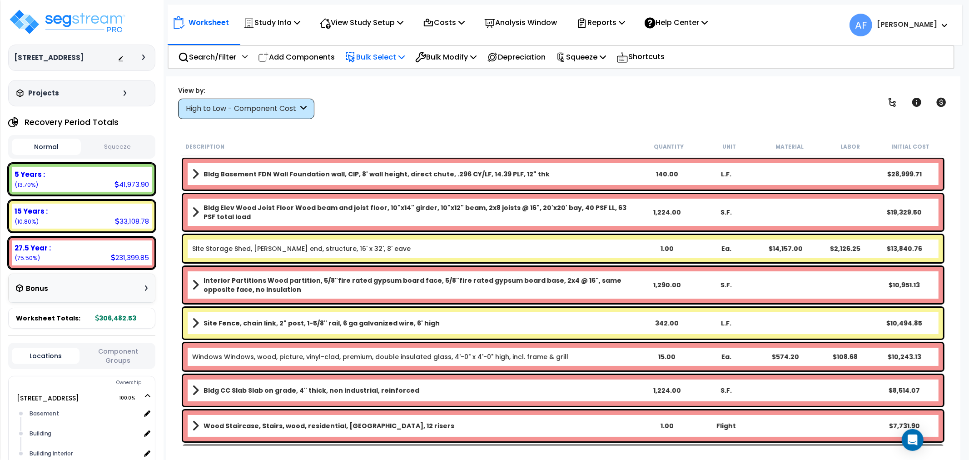
click at [405, 62] on p "Bulk Select" at bounding box center [374, 57] width 59 height 12
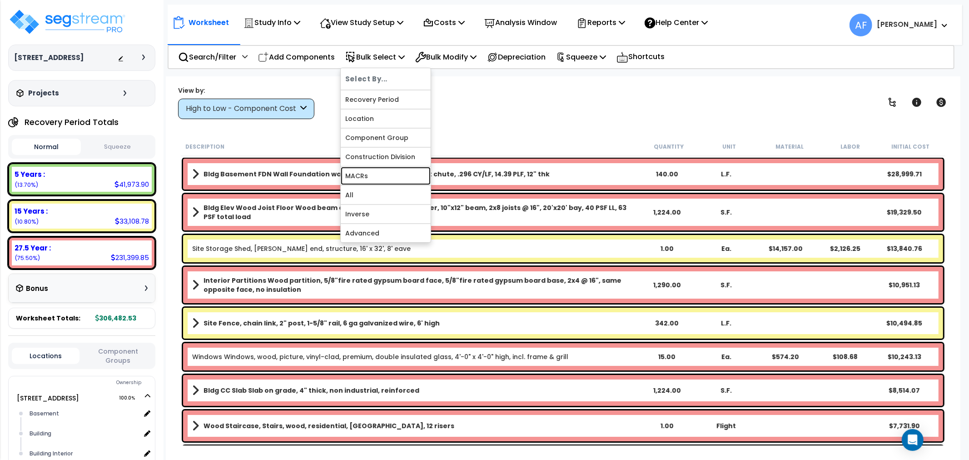
drag, startPoint x: 367, startPoint y: 176, endPoint x: 382, endPoint y: 164, distance: 19.7
click at [367, 178] on link "MACRs" at bounding box center [386, 176] width 90 height 18
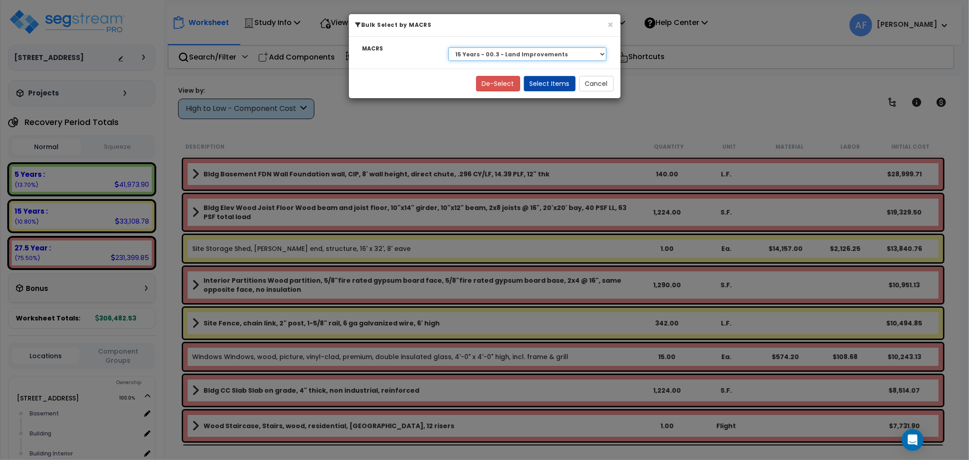
click at [501, 54] on select "Select 27.5 Year - NA - Long-Life Property 5 Years - 00.12 - Information System…" at bounding box center [527, 54] width 159 height 14
select select "3669"
click at [448, 47] on select "Select 27.5 Year - NA - Long-Life Property 5 Years - 00.12 - Information System…" at bounding box center [527, 54] width 159 height 14
click at [554, 83] on button "Select Items" at bounding box center [550, 83] width 52 height 15
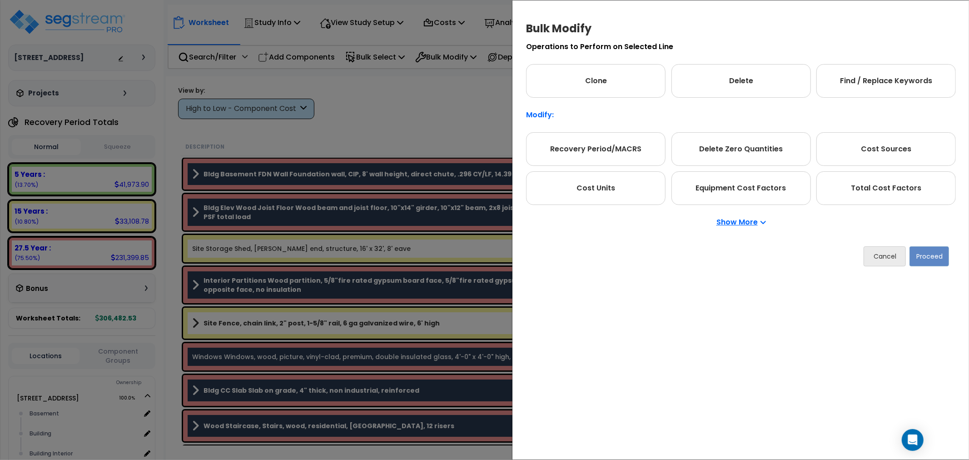
drag, startPoint x: 886, startPoint y: 194, endPoint x: 946, endPoint y: 269, distance: 96.2
click at [887, 194] on div "Total Cost Factors" at bounding box center [885, 188] width 139 height 34
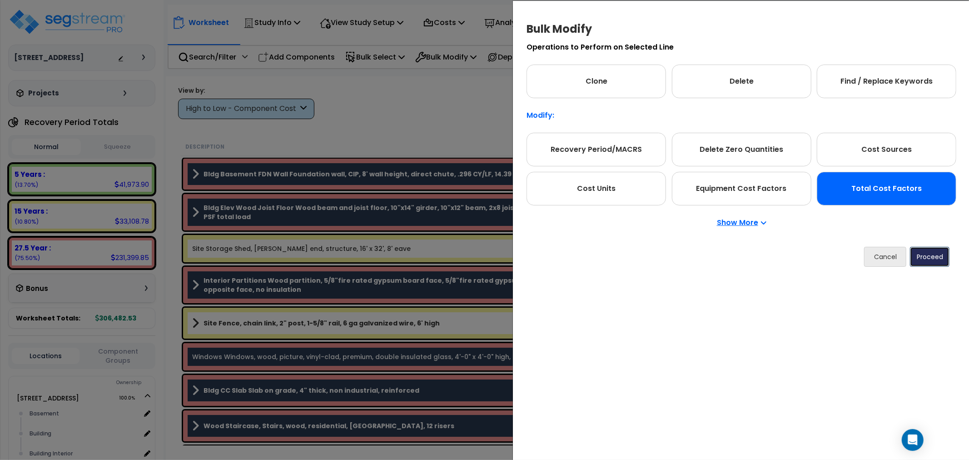
click at [931, 260] on button "Proceed" at bounding box center [930, 257] width 40 height 20
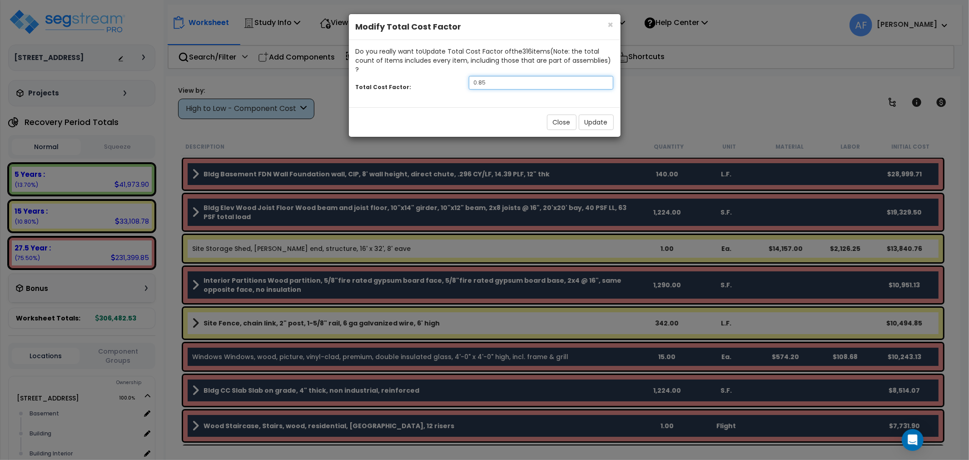
click at [513, 76] on input "0.85" at bounding box center [541, 83] width 145 height 14
type input "0.7"
click at [594, 114] on button "Update" at bounding box center [596, 121] width 35 height 15
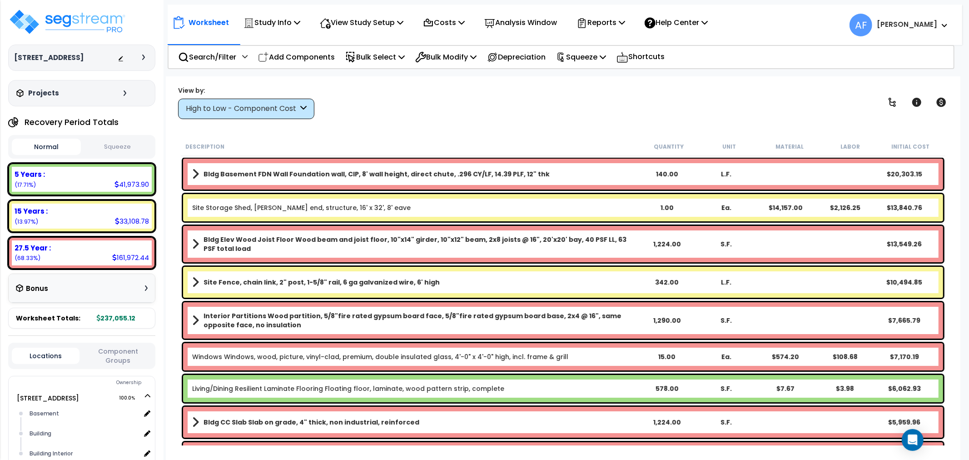
click at [382, 111] on div "View by: High to Low - Component Cost High to Low - Component Cost" at bounding box center [563, 102] width 776 height 34
click at [385, 54] on p "Bulk Select" at bounding box center [374, 57] width 59 height 12
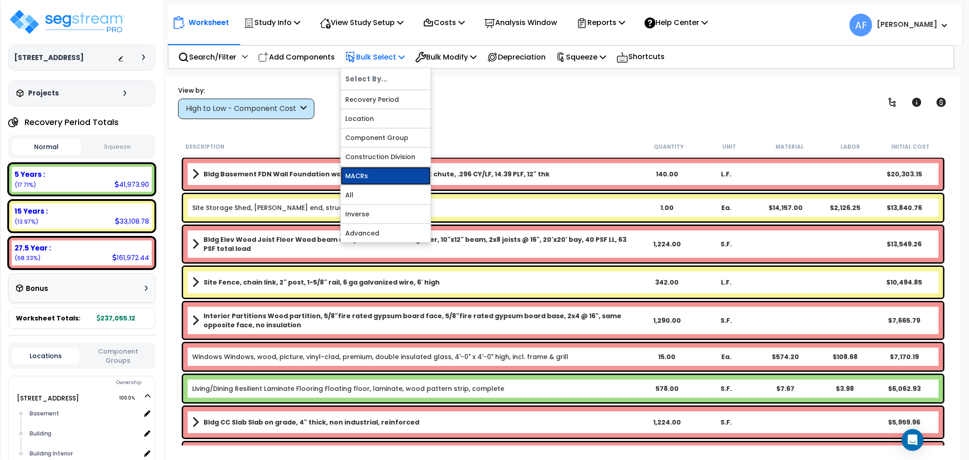
click at [371, 178] on link "MACRs" at bounding box center [386, 176] width 90 height 18
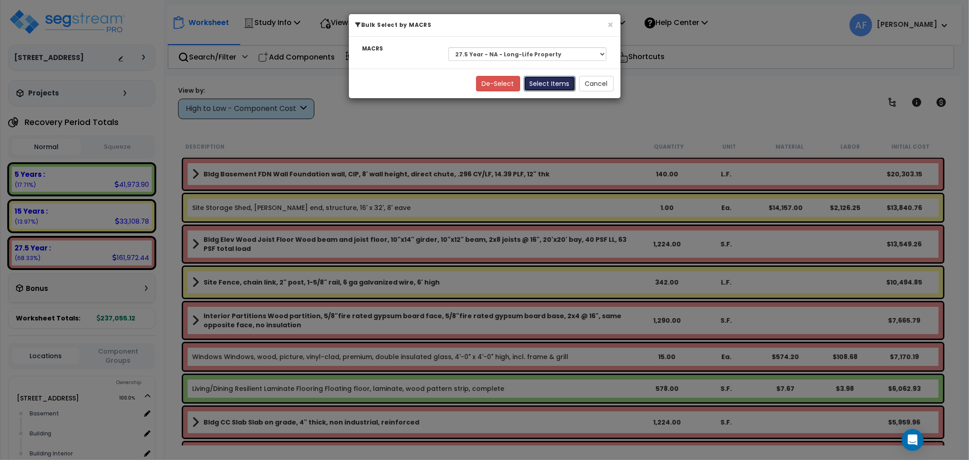
click at [553, 79] on button "Select Items" at bounding box center [550, 83] width 52 height 15
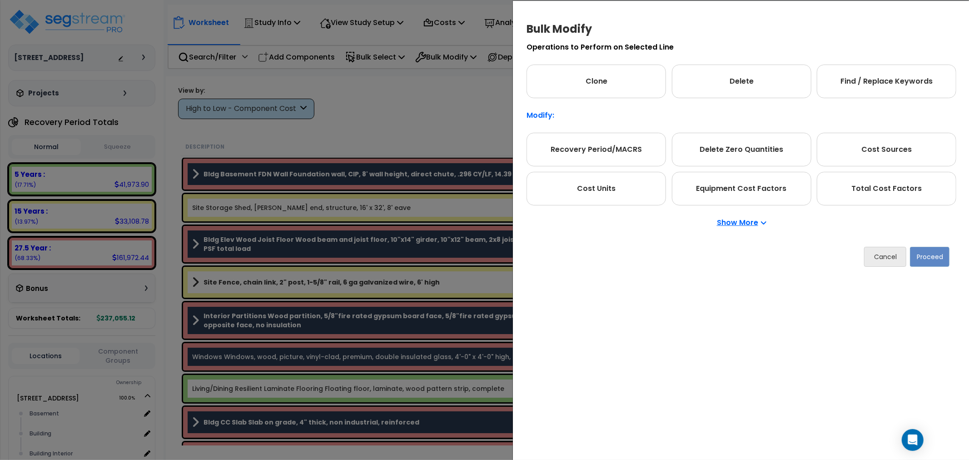
drag, startPoint x: 909, startPoint y: 188, endPoint x: 922, endPoint y: 233, distance: 47.4
click at [909, 190] on div "Total Cost Factors" at bounding box center [886, 189] width 139 height 34
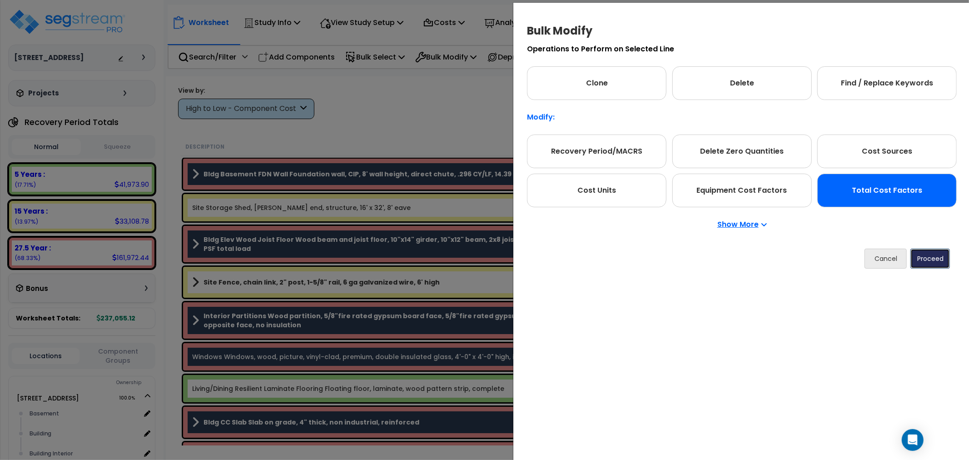
click at [930, 257] on button "Proceed" at bounding box center [930, 258] width 40 height 20
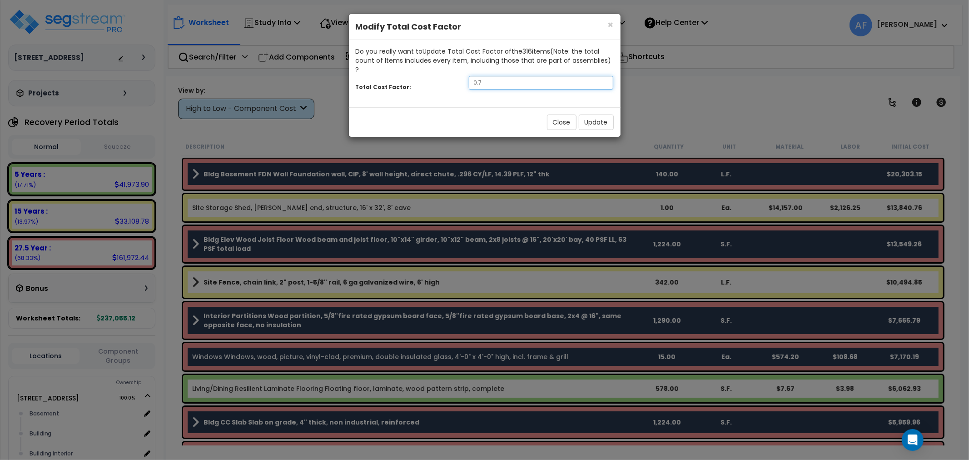
click at [492, 76] on input "0.7" at bounding box center [541, 83] width 145 height 14
type input "0.75"
click at [587, 114] on button "Update" at bounding box center [596, 121] width 35 height 15
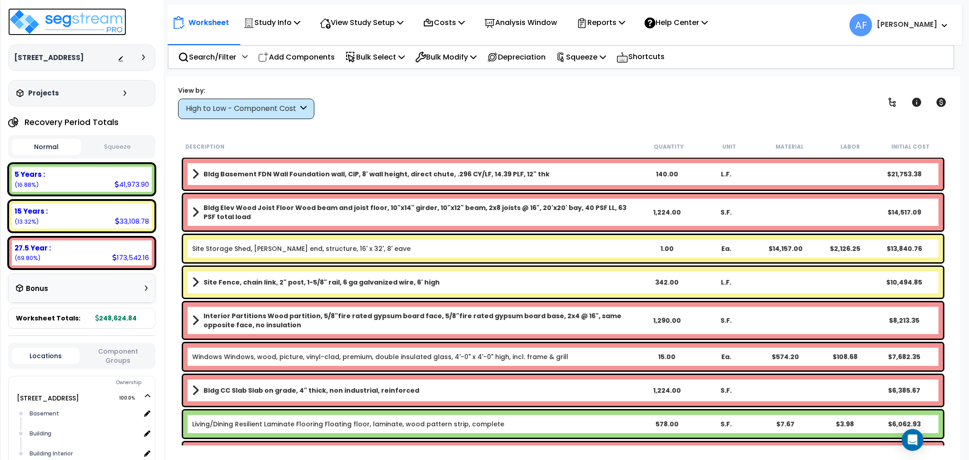
click at [89, 19] on img at bounding box center [67, 21] width 118 height 27
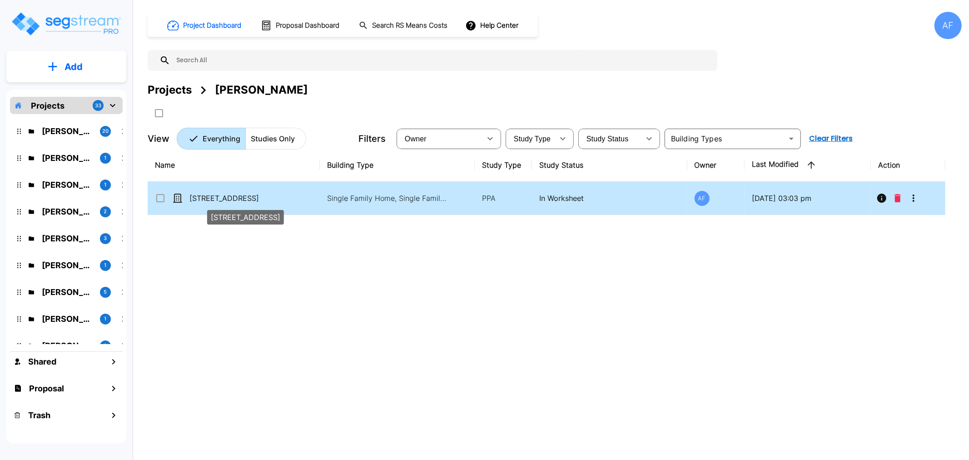
click at [204, 197] on p "[STREET_ADDRESS]" at bounding box center [234, 198] width 91 height 11
checkbox input "true"
click at [204, 197] on p "[STREET_ADDRESS]" at bounding box center [234, 198] width 91 height 11
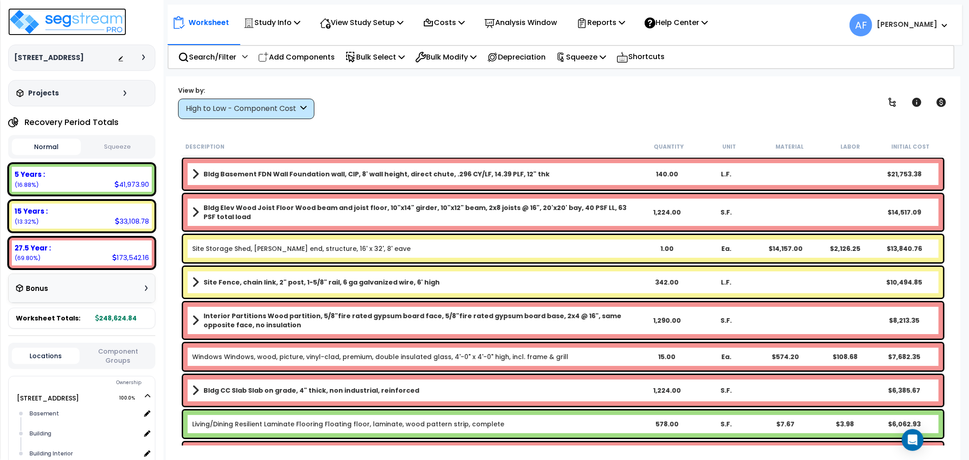
drag, startPoint x: 80, startPoint y: 20, endPoint x: 83, endPoint y: 27, distance: 8.3
click at [81, 20] on img at bounding box center [67, 21] width 118 height 27
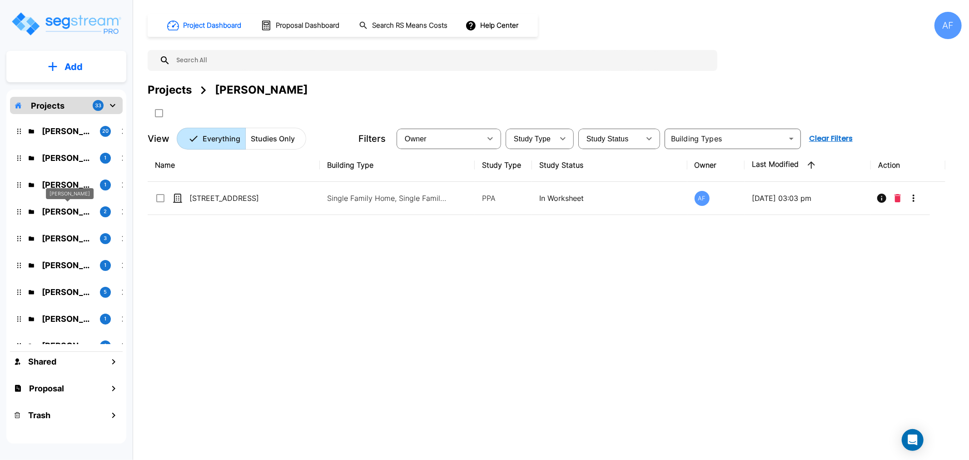
click at [61, 211] on p "[PERSON_NAME]" at bounding box center [67, 211] width 51 height 12
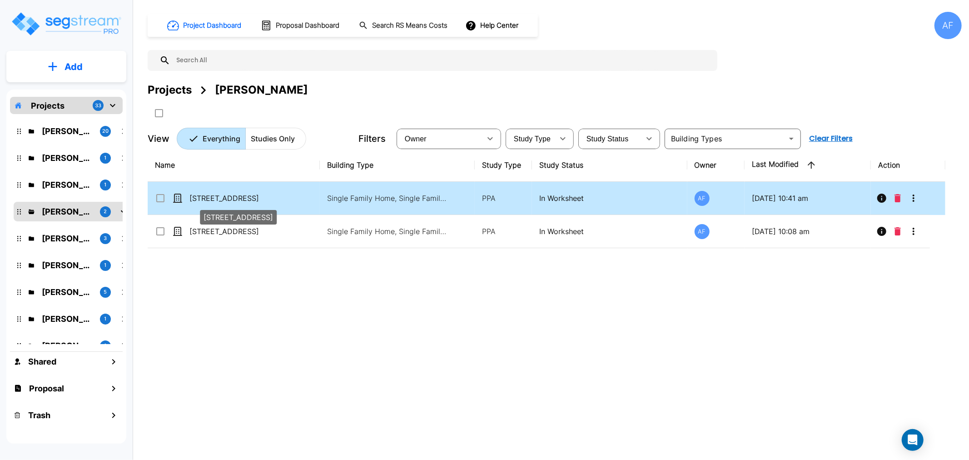
click at [210, 198] on p "[STREET_ADDRESS]" at bounding box center [234, 198] width 91 height 11
checkbox input "true"
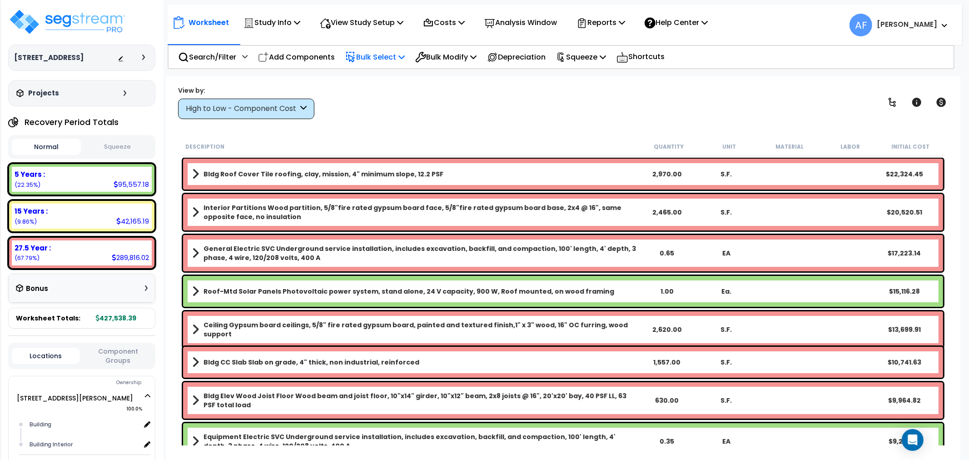
click at [376, 56] on p "Bulk Select" at bounding box center [374, 57] width 59 height 12
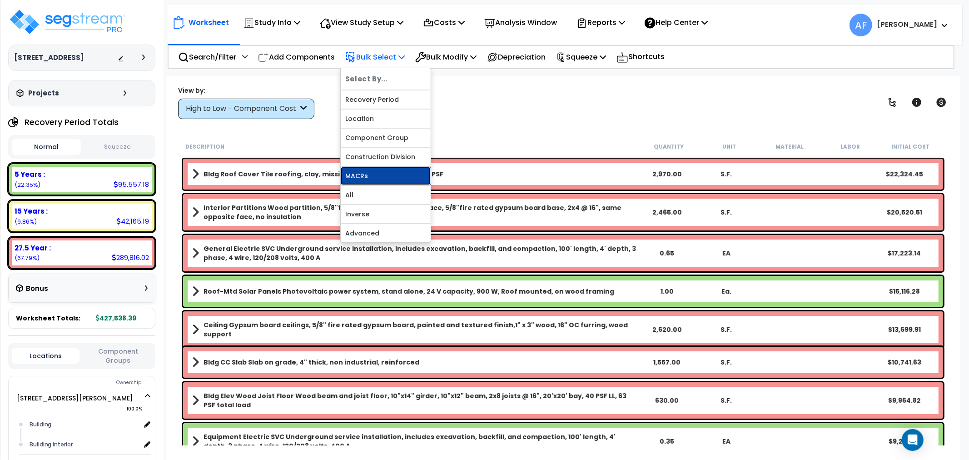
click at [359, 168] on link "MACRs" at bounding box center [386, 176] width 90 height 18
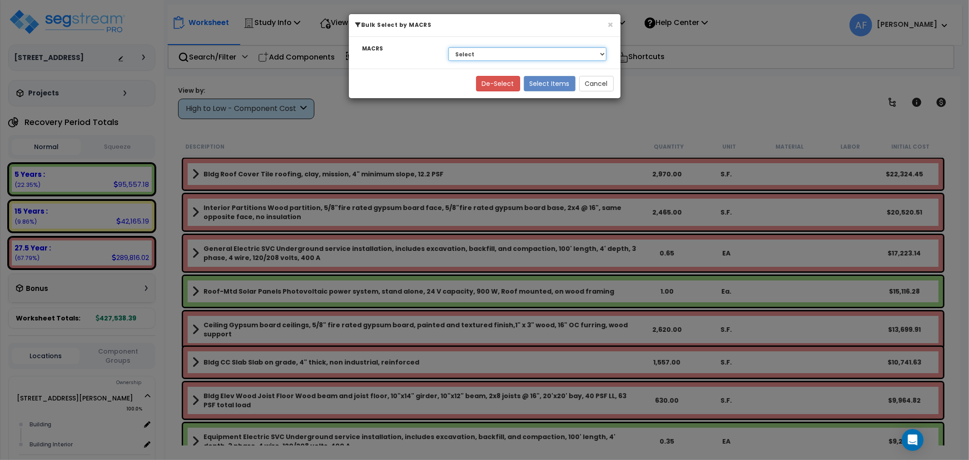
click at [485, 53] on select "Select 27.5 Year - NA - Long-Life Property 5 Years - NA - Energy Property 5 Yea…" at bounding box center [527, 54] width 159 height 14
select select "3668"
click at [448, 47] on select "Select 27.5 Year - NA - Long-Life Property 5 Years - NA - Energy Property 5 Yea…" at bounding box center [527, 54] width 159 height 14
click at [550, 76] on button "Select Items" at bounding box center [550, 83] width 52 height 15
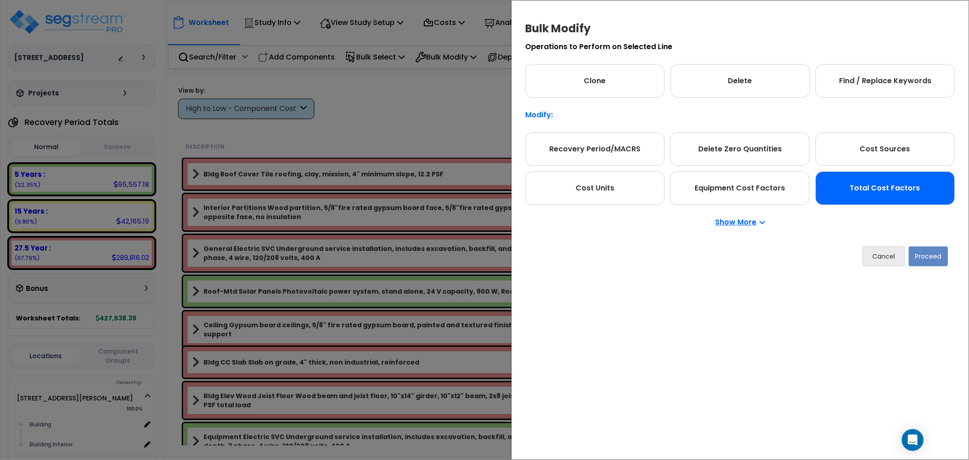
click at [885, 179] on div "Total Cost Factors" at bounding box center [884, 188] width 139 height 34
click at [923, 256] on button "Proceed" at bounding box center [928, 256] width 40 height 20
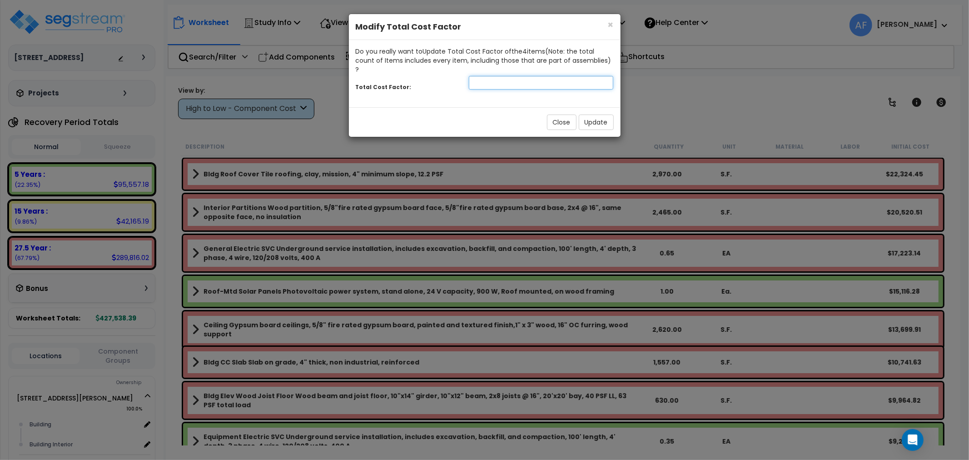
click at [488, 76] on input "number" at bounding box center [541, 83] width 145 height 14
type input "0.9"
click at [597, 115] on button "Update" at bounding box center [596, 121] width 35 height 15
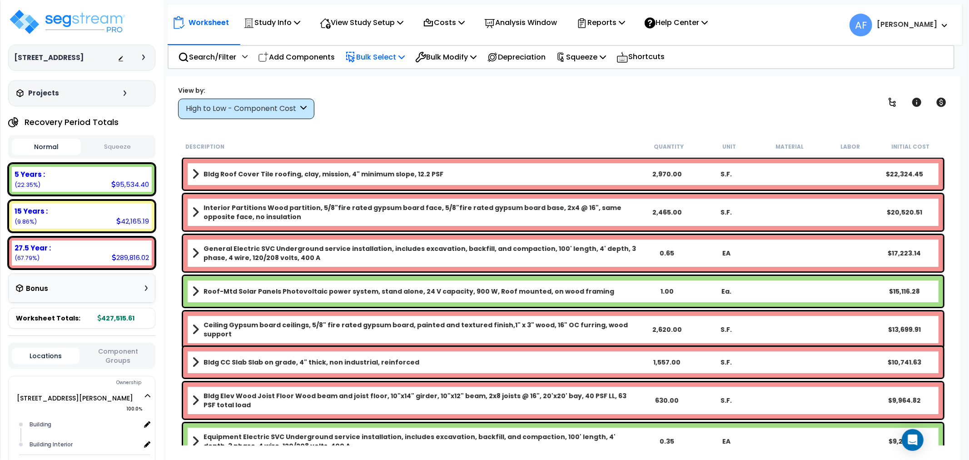
click at [382, 49] on div "Bulk Select" at bounding box center [374, 56] width 59 height 21
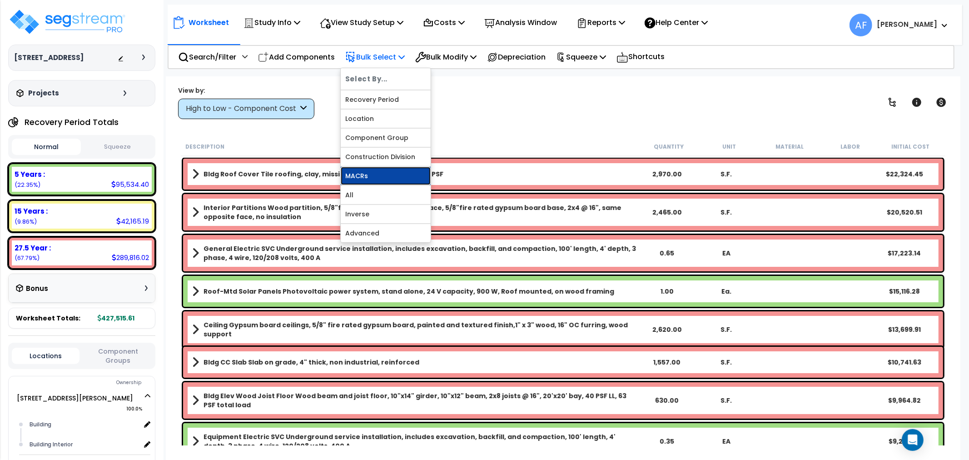
click at [362, 173] on link "MACRs" at bounding box center [386, 176] width 90 height 18
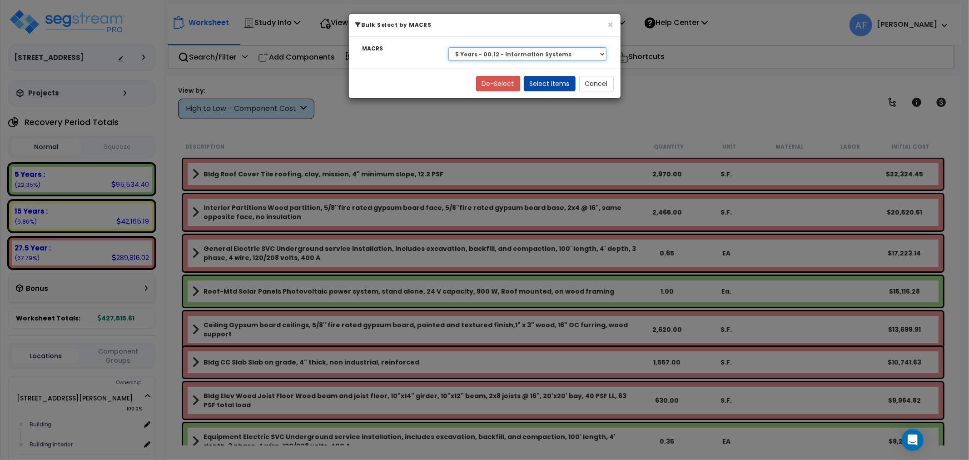
click at [517, 49] on select "Select 27.5 Year - NA - Long-Life Property 5 Years - NA - Energy Property 5 Yea…" at bounding box center [527, 54] width 159 height 14
click at [448, 47] on select "Select 27.5 Year - NA - Long-Life Property 5 Years - NA - Energy Property 5 Yea…" at bounding box center [527, 54] width 159 height 14
click at [557, 80] on button "Select Items" at bounding box center [550, 83] width 52 height 15
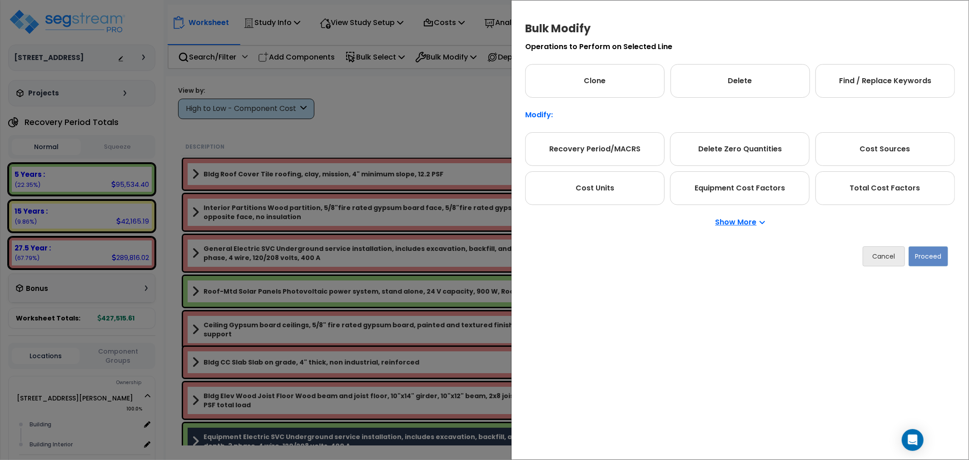
click at [885, 189] on div "Total Cost Factors" at bounding box center [884, 188] width 139 height 34
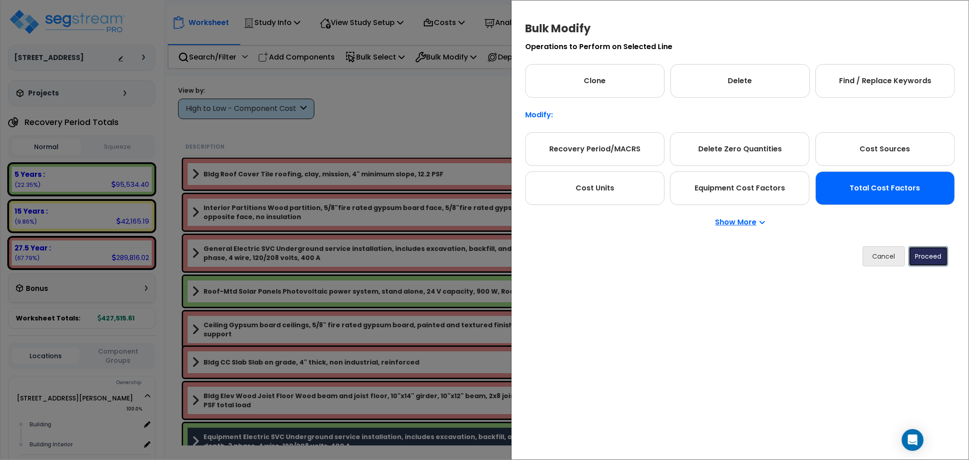
click at [933, 259] on button "Proceed" at bounding box center [928, 256] width 40 height 20
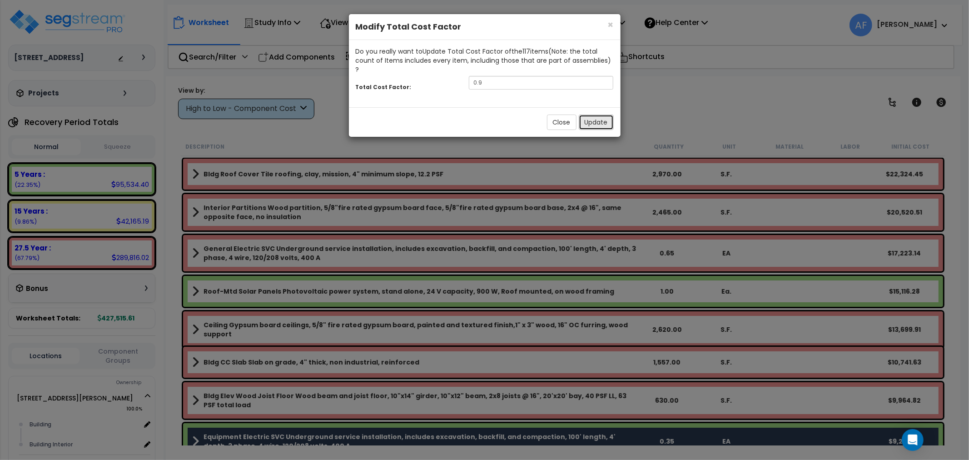
click at [594, 115] on button "Update" at bounding box center [596, 121] width 35 height 15
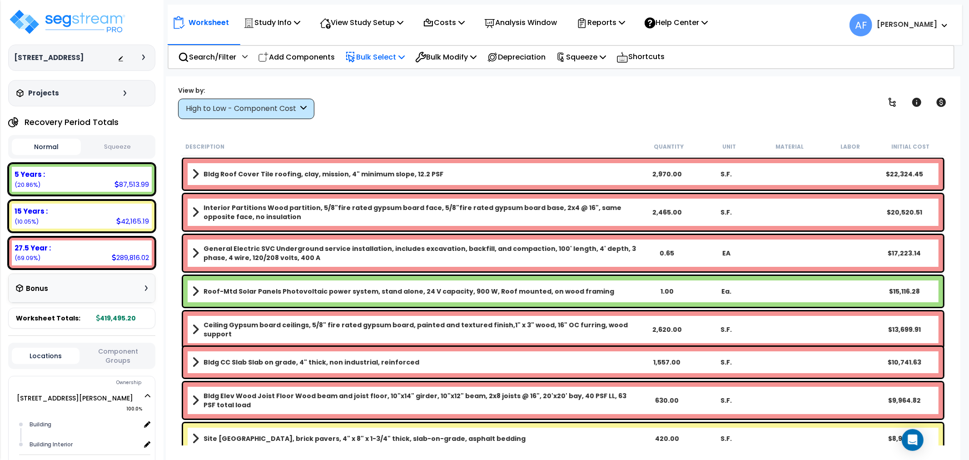
click at [375, 54] on p "Bulk Select" at bounding box center [374, 57] width 59 height 12
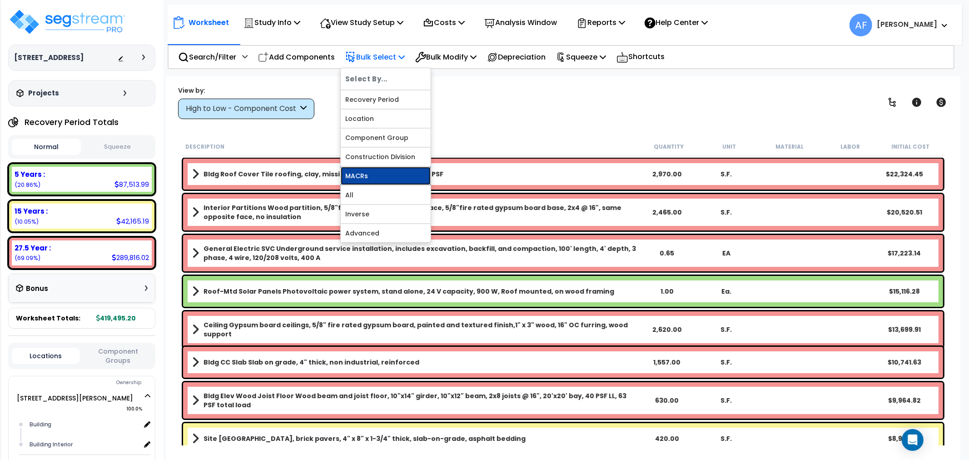
click at [352, 173] on link "MACRs" at bounding box center [386, 176] width 90 height 18
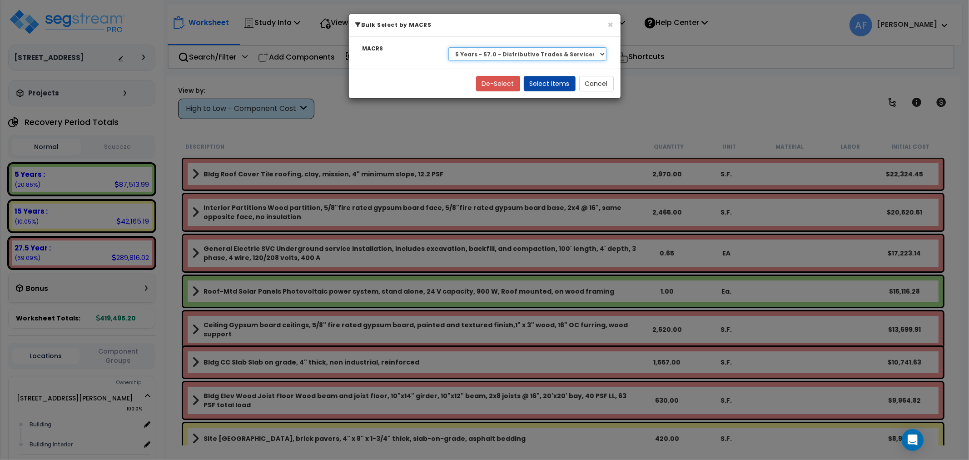
drag, startPoint x: 506, startPoint y: 51, endPoint x: 507, endPoint y: 59, distance: 8.2
click at [506, 51] on select "Select 27.5 Year - NA - Long-Life Property 5 Years - NA - Energy Property 5 Yea…" at bounding box center [527, 54] width 159 height 14
click at [448, 47] on select "Select 27.5 Year - NA - Long-Life Property 5 Years - NA - Energy Property 5 Yea…" at bounding box center [527, 54] width 159 height 14
click at [553, 80] on button "Select Items" at bounding box center [550, 83] width 52 height 15
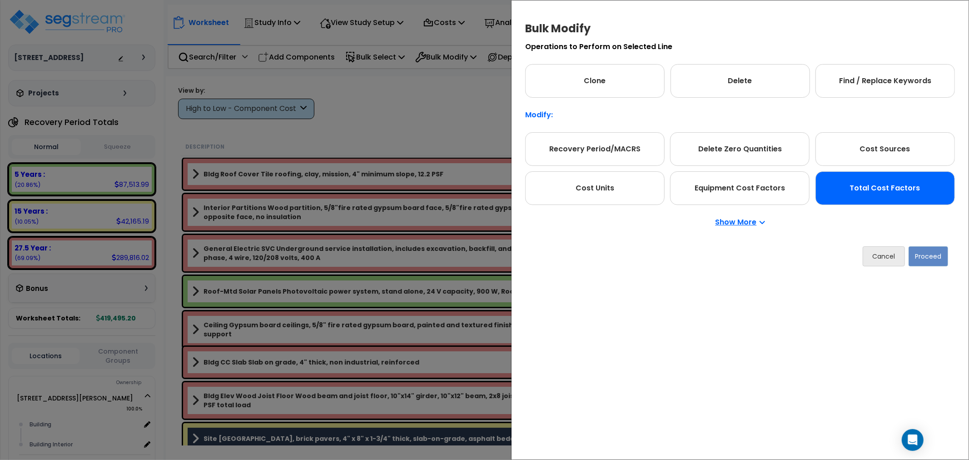
click at [914, 203] on div "Total Cost Factors" at bounding box center [884, 188] width 139 height 34
click at [928, 254] on button "Proceed" at bounding box center [928, 256] width 40 height 20
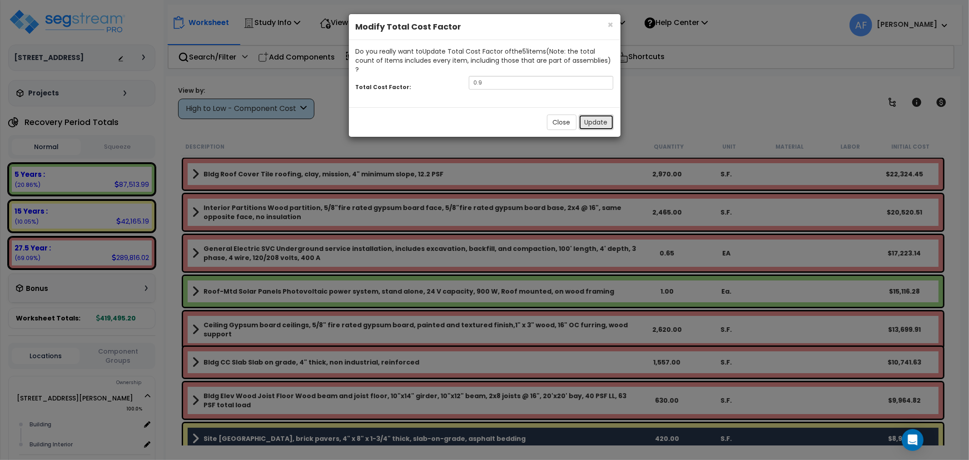
click at [596, 114] on button "Update" at bounding box center [596, 121] width 35 height 15
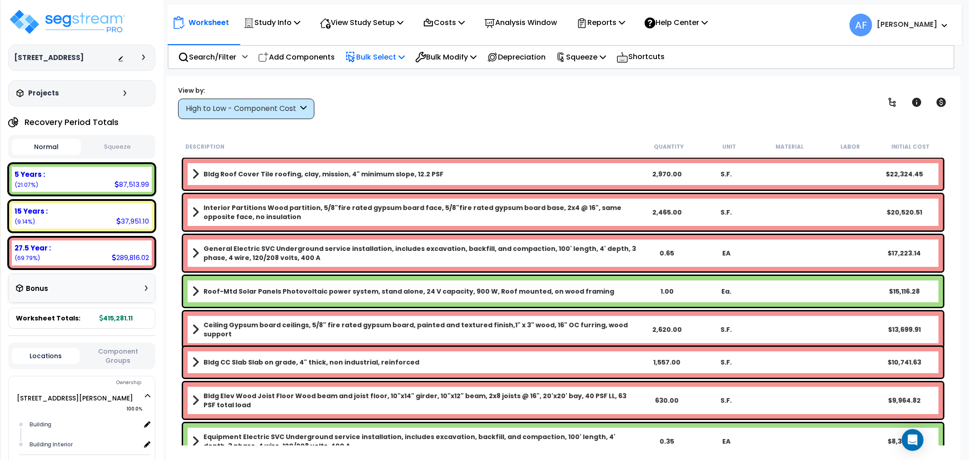
click at [389, 55] on p "Bulk Select" at bounding box center [374, 57] width 59 height 12
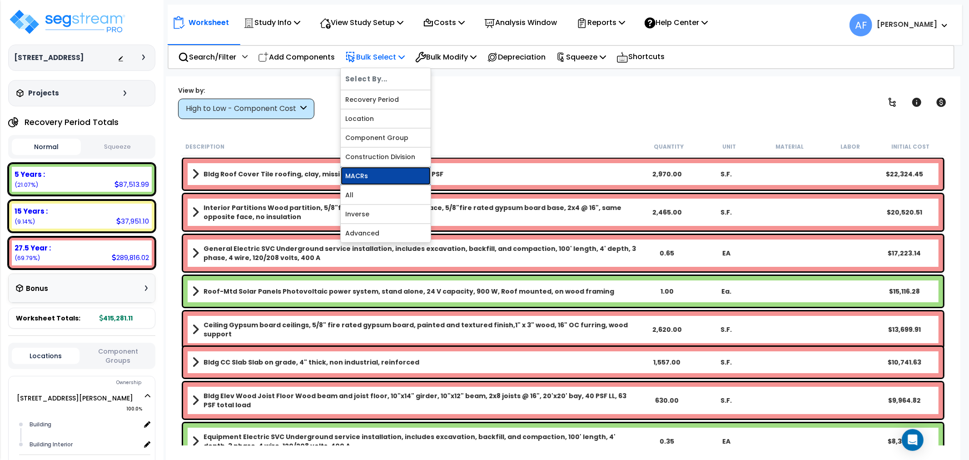
click at [364, 174] on link "MACRs" at bounding box center [386, 176] width 90 height 18
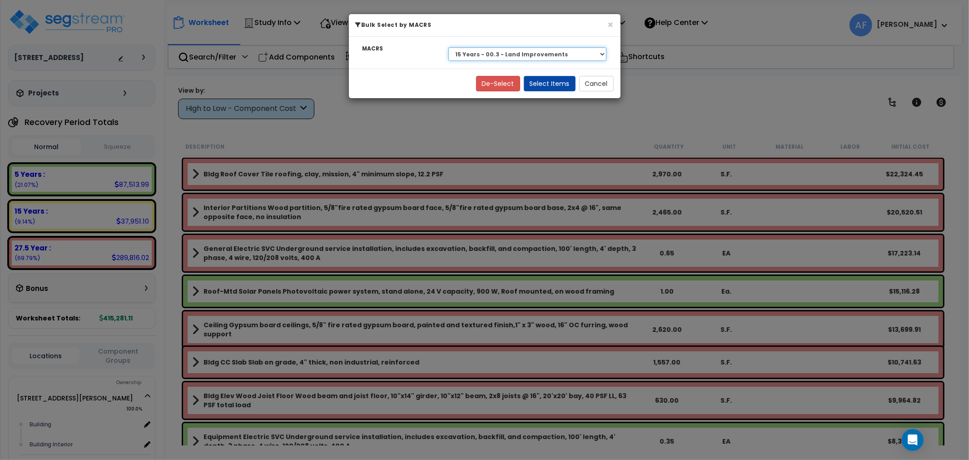
click at [503, 58] on select "Select 27.5 Year - NA - Long-Life Property 5 Years - NA - Energy Property 5 Yea…" at bounding box center [527, 54] width 159 height 14
click at [448, 47] on select "Select 27.5 Year - NA - Long-Life Property 5 Years - NA - Energy Property 5 Yea…" at bounding box center [527, 54] width 159 height 14
click at [515, 57] on select "Select 27.5 Year - NA - Long-Life Property 5 Years - NA - Energy Property 5 Yea…" at bounding box center [527, 54] width 159 height 14
select select "3669"
click at [448, 47] on select "Select 27.5 Year - NA - Long-Life Property 5 Years - NA - Energy Property 5 Yea…" at bounding box center [527, 54] width 159 height 14
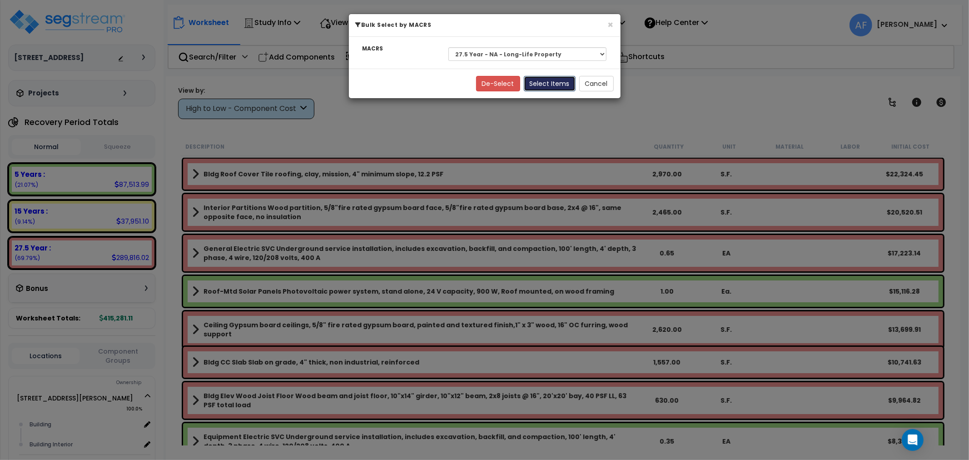
click at [540, 83] on button "Select Items" at bounding box center [550, 83] width 52 height 15
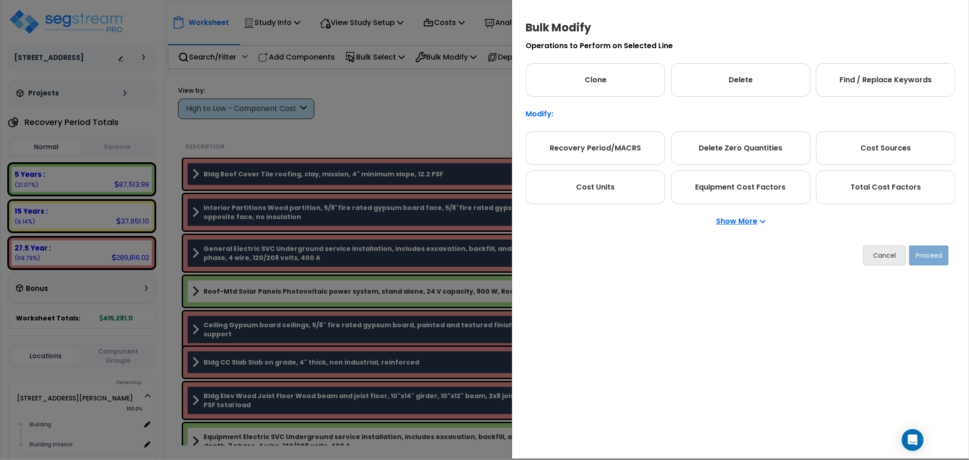
drag, startPoint x: 866, startPoint y: 195, endPoint x: 924, endPoint y: 265, distance: 90.9
click at [867, 195] on div "Total Cost Factors" at bounding box center [885, 187] width 139 height 34
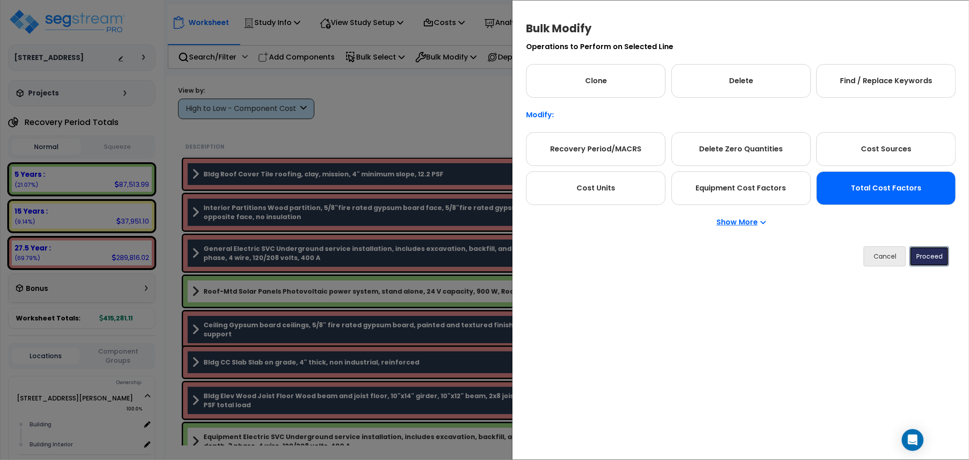
click at [922, 254] on button "Proceed" at bounding box center [929, 256] width 40 height 20
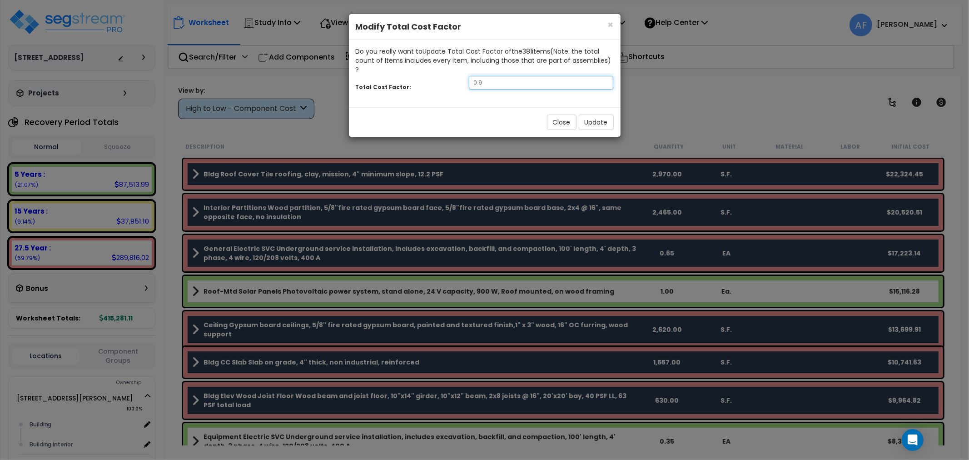
click at [490, 76] on input "0.9" at bounding box center [541, 83] width 145 height 14
type input "0.75"
click at [609, 123] on div "Close Update" at bounding box center [485, 122] width 272 height 30
click at [603, 115] on button "Update" at bounding box center [596, 121] width 35 height 15
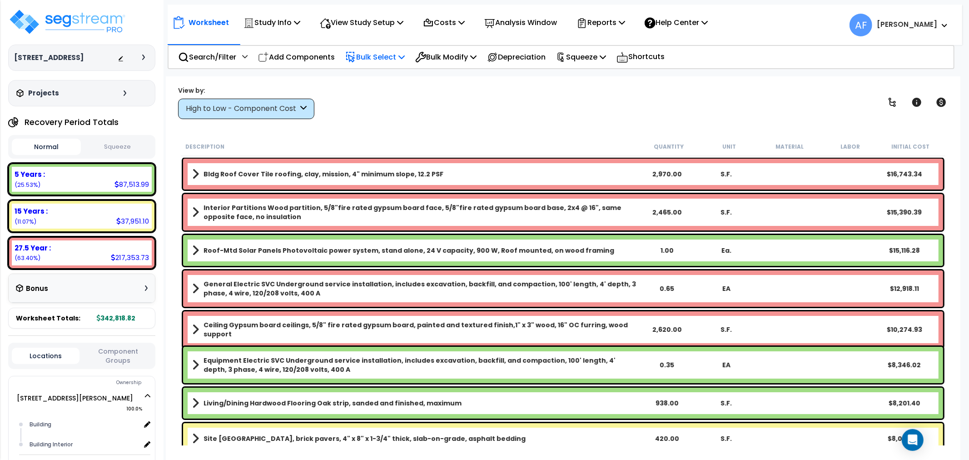
click at [389, 56] on p "Bulk Select" at bounding box center [374, 57] width 59 height 12
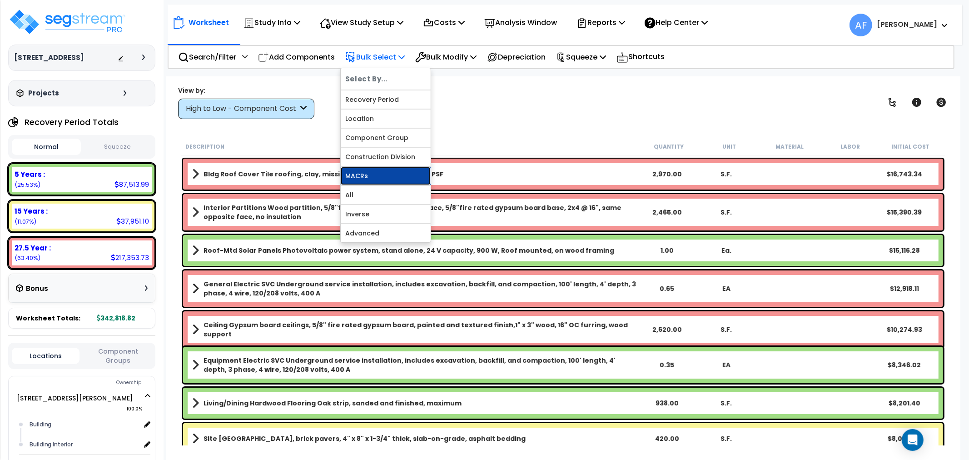
click at [373, 175] on link "MACRs" at bounding box center [386, 176] width 90 height 18
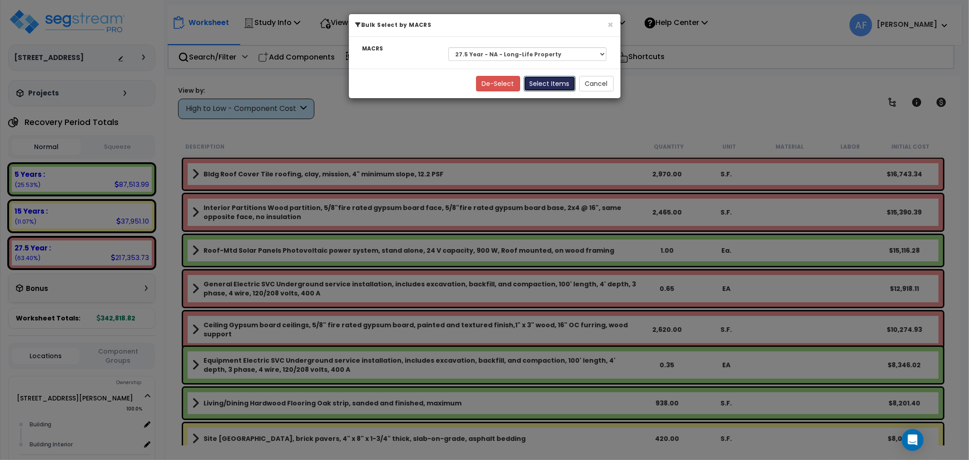
click at [558, 83] on button "Select Items" at bounding box center [550, 83] width 52 height 15
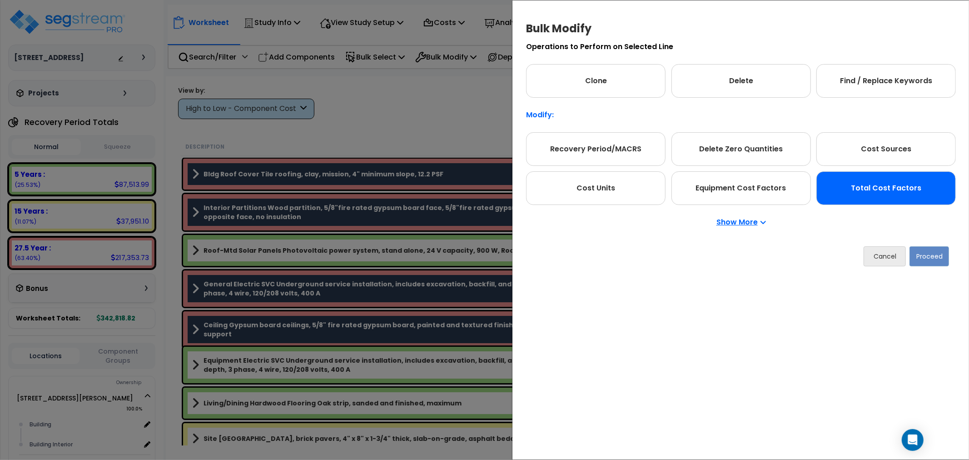
click at [926, 183] on div "Total Cost Factors" at bounding box center [885, 188] width 139 height 34
click at [928, 260] on button "Proceed" at bounding box center [929, 256] width 40 height 20
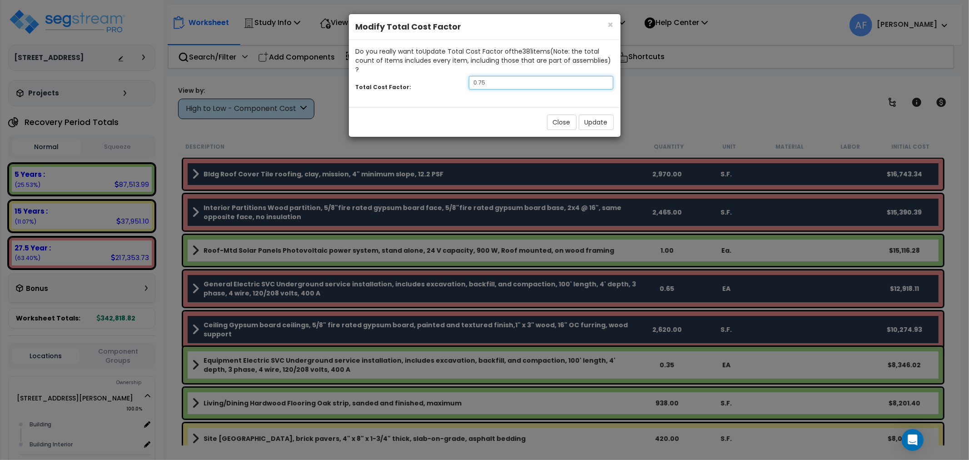
click at [518, 77] on input "0.75" at bounding box center [541, 83] width 145 height 14
type input "0.85"
click at [604, 114] on button "Update" at bounding box center [596, 121] width 35 height 15
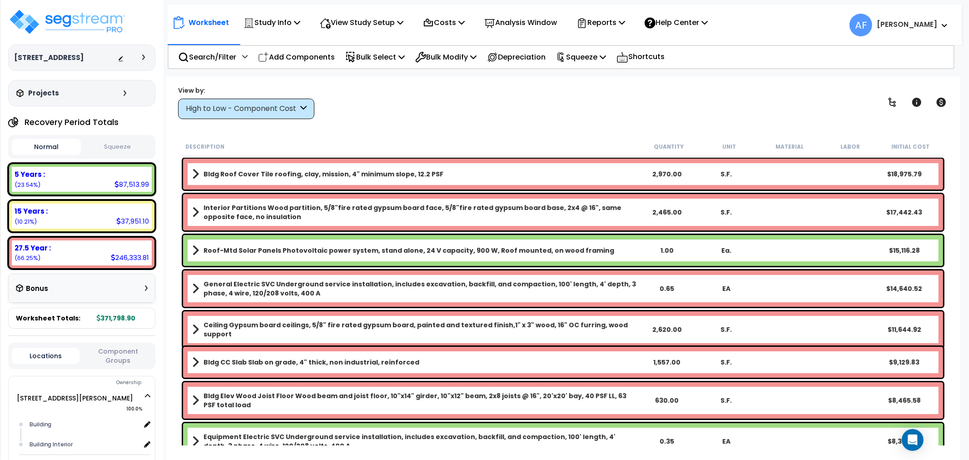
click at [259, 112] on div "High to Low - Component Cost" at bounding box center [242, 109] width 112 height 10
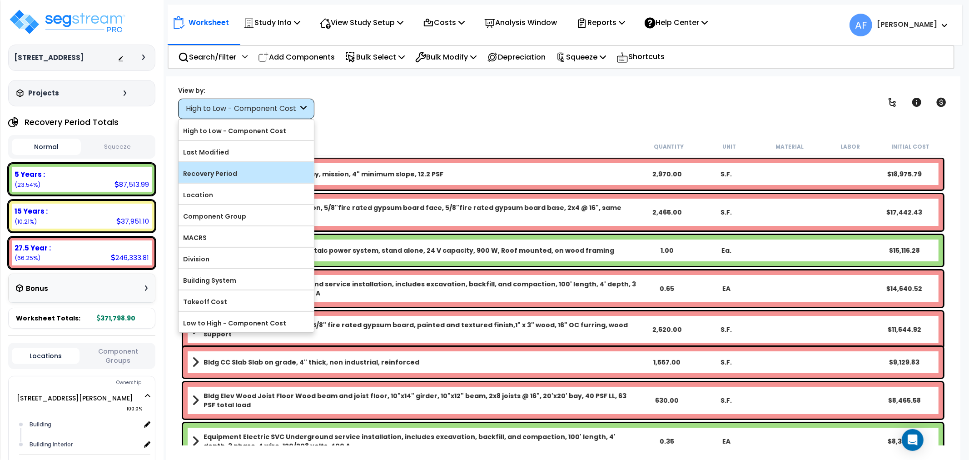
click at [219, 175] on label "Recovery Period" at bounding box center [245, 174] width 135 height 14
click at [0, 0] on input "Recovery Period" at bounding box center [0, 0] width 0 height 0
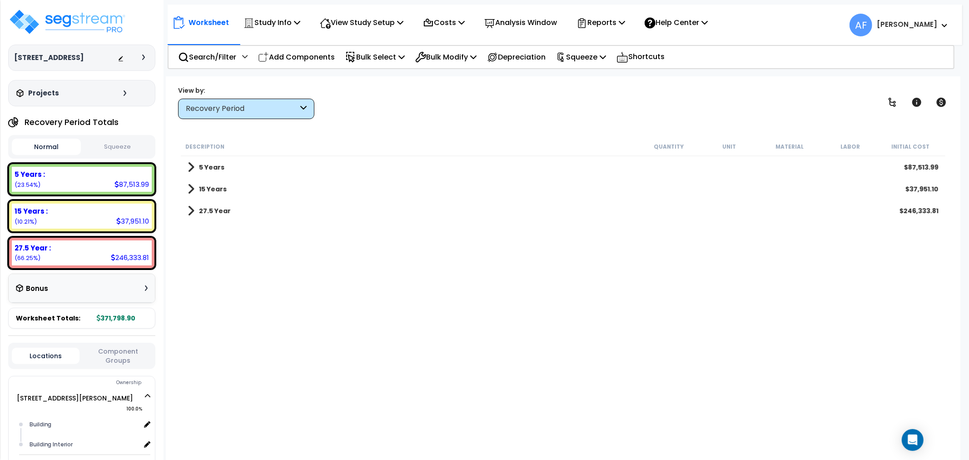
click at [189, 183] on span at bounding box center [191, 189] width 7 height 13
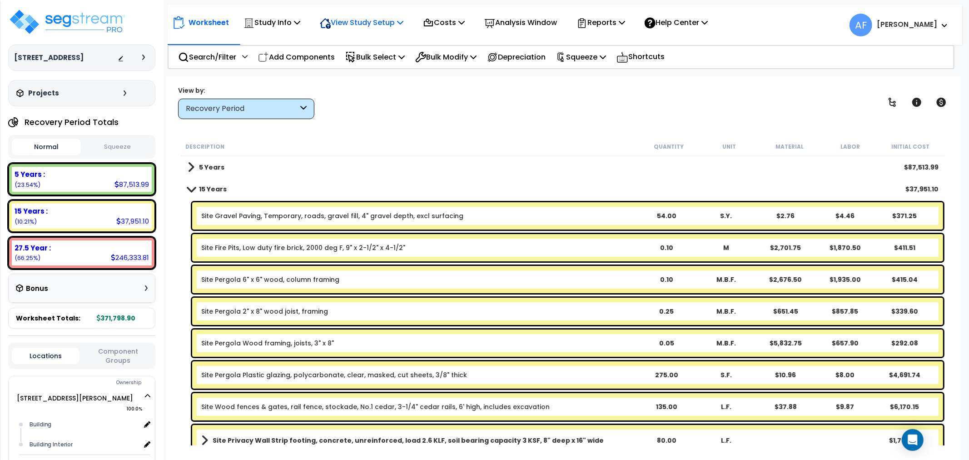
click at [347, 20] on p "View Study Setup" at bounding box center [362, 22] width 84 height 12
click at [357, 60] on link "View Questionnaire" at bounding box center [360, 62] width 90 height 18
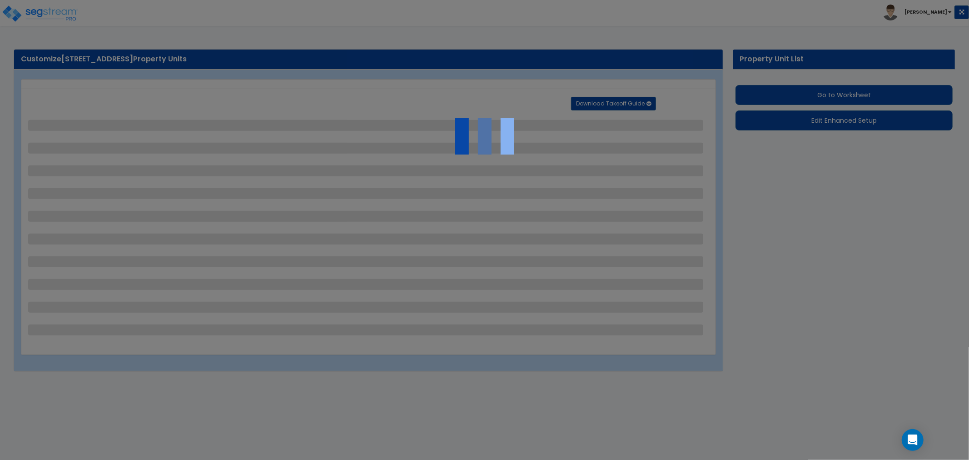
select select "2"
select select "1"
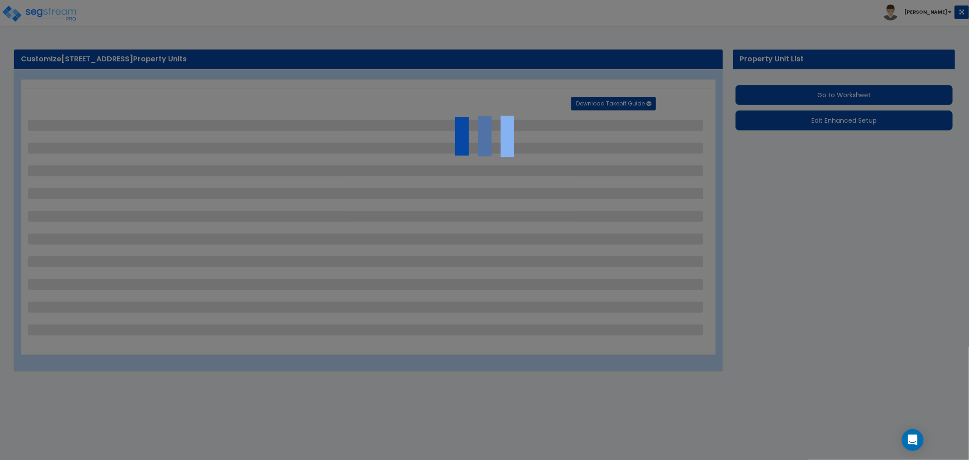
select select "2"
select select "1"
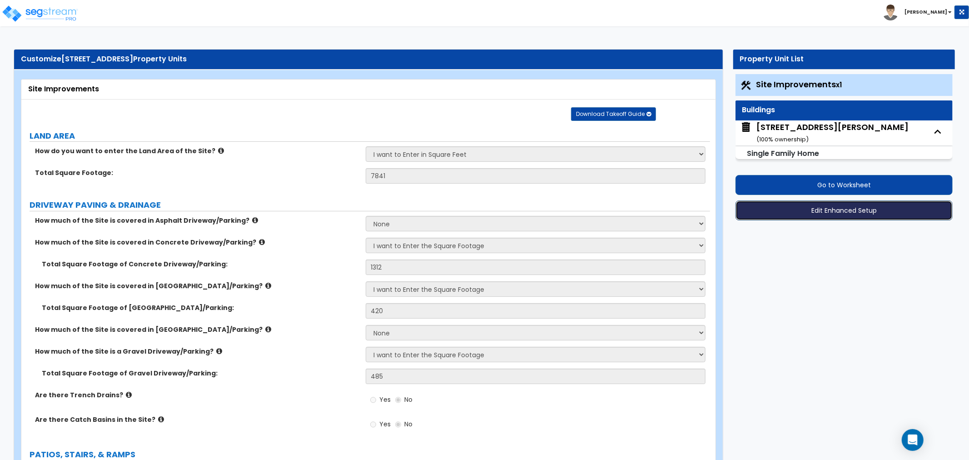
click at [823, 208] on button "Edit Enhanced Setup" at bounding box center [843, 210] width 217 height 20
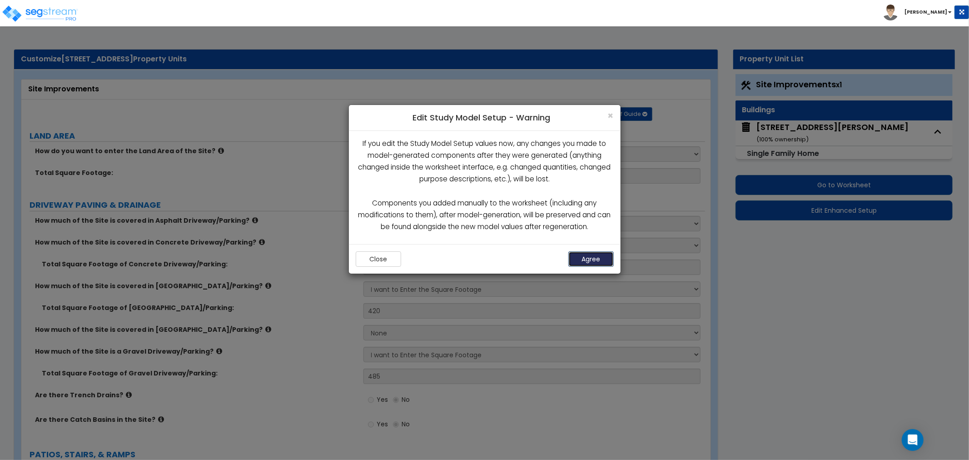
click at [577, 258] on button "Agree" at bounding box center [590, 258] width 45 height 15
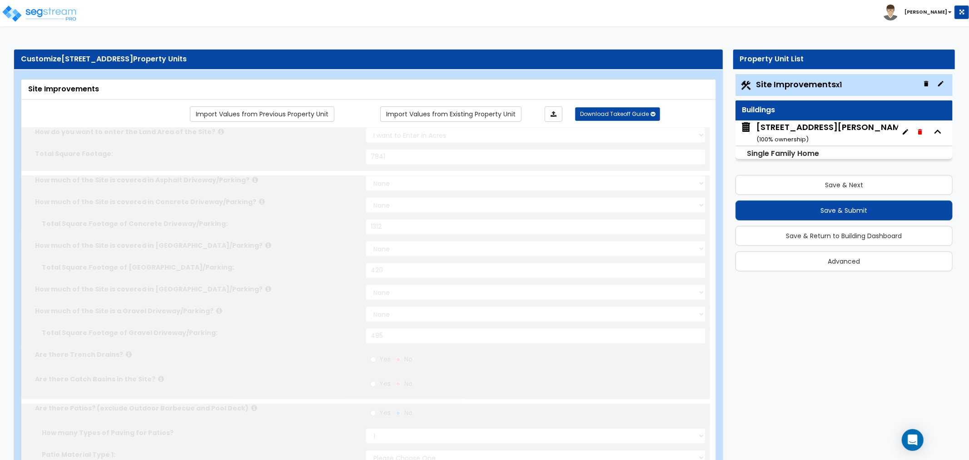
select select "2"
type input "7841"
select select "2"
type input "1312"
select select "2"
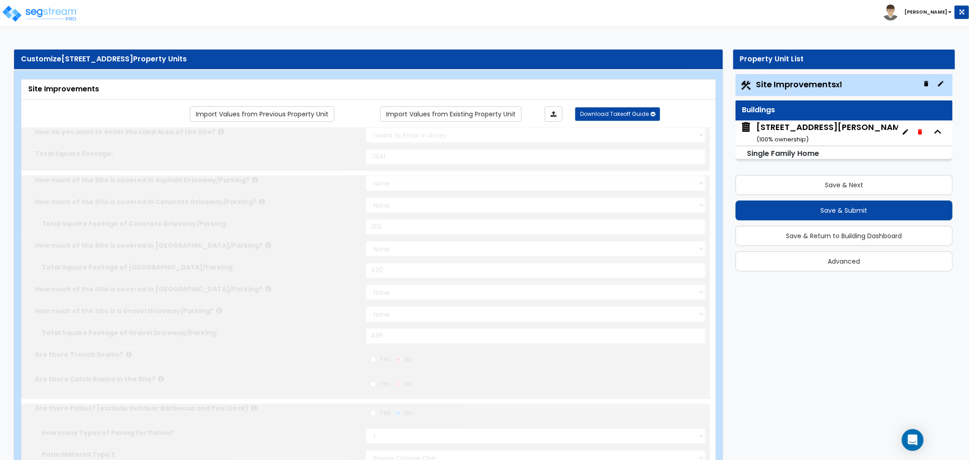
type input "420"
select select "2"
type input "485"
radio input "true"
select select "1"
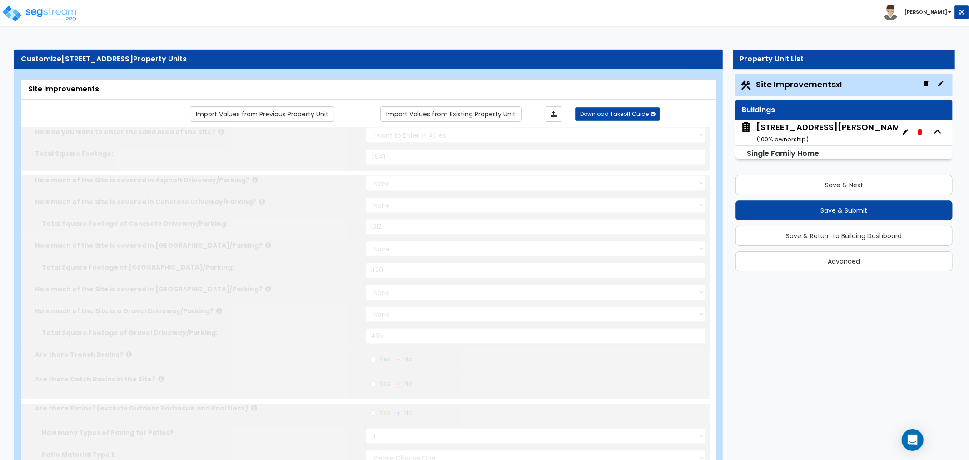
type input "318"
radio input "true"
type input "1"
select select "2"
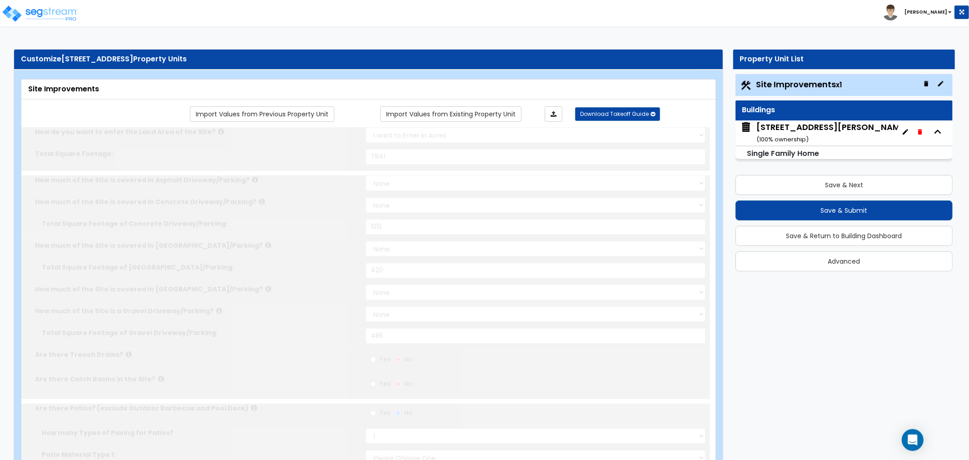
radio input "true"
select select "1"
type input "275"
select select "1"
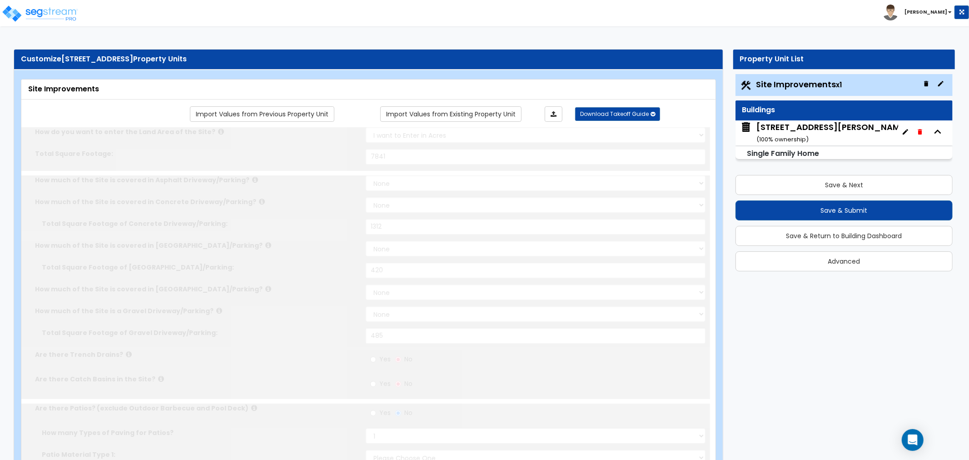
radio input "true"
type input "135"
radio input "true"
type input "6"
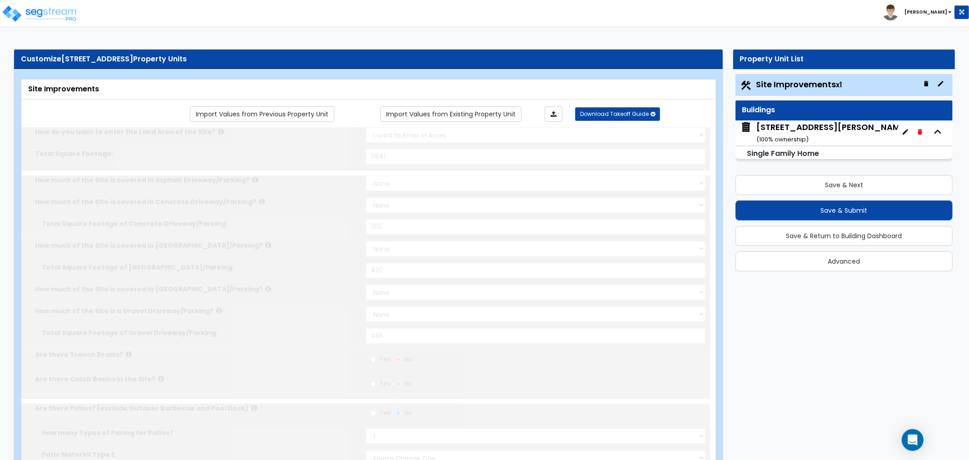
type input "80"
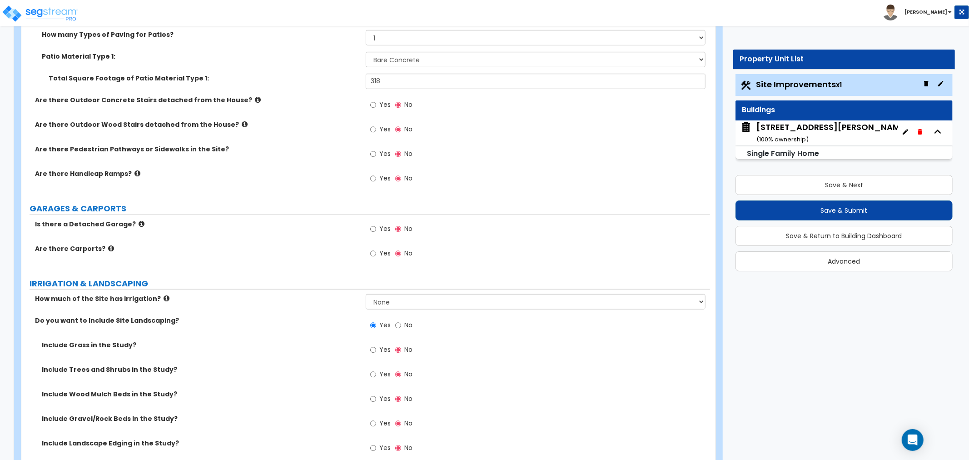
scroll to position [454, 0]
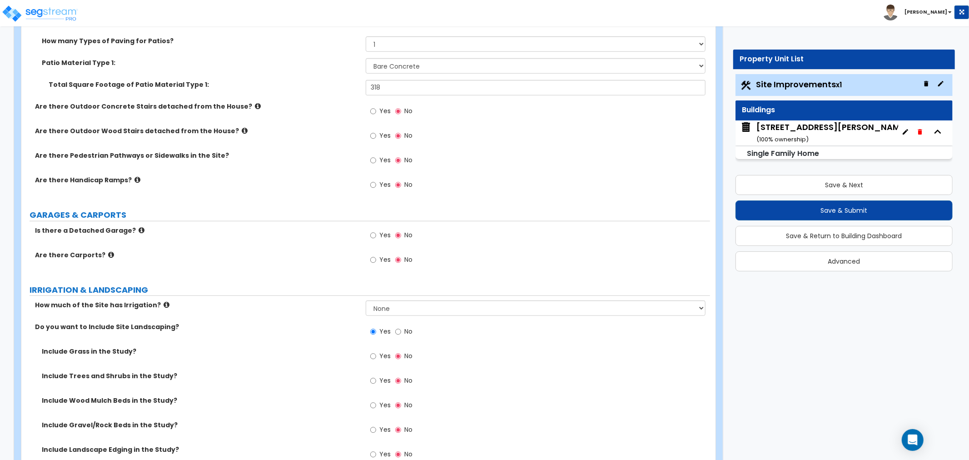
click at [778, 130] on div "31244 Palomar Rd Menifee CA 92584 ( 100 % ownership)" at bounding box center [832, 132] width 152 height 23
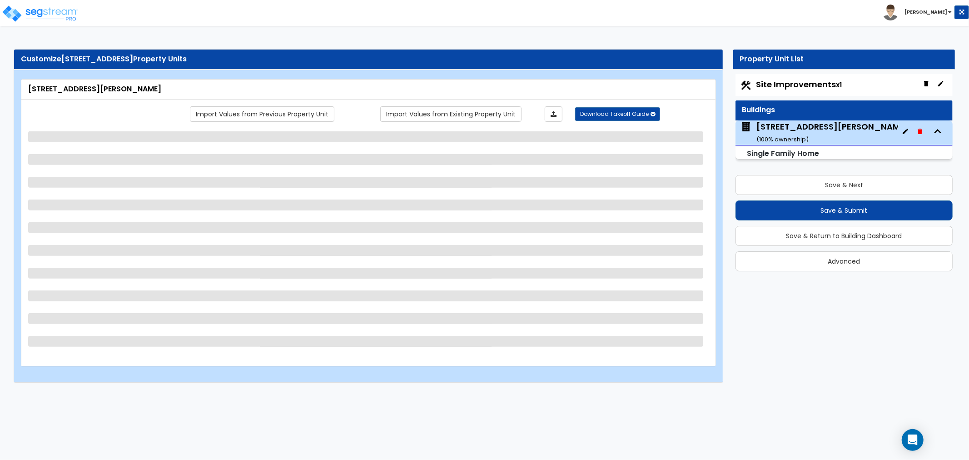
scroll to position [0, 0]
select select "1"
select select "7"
select select "3"
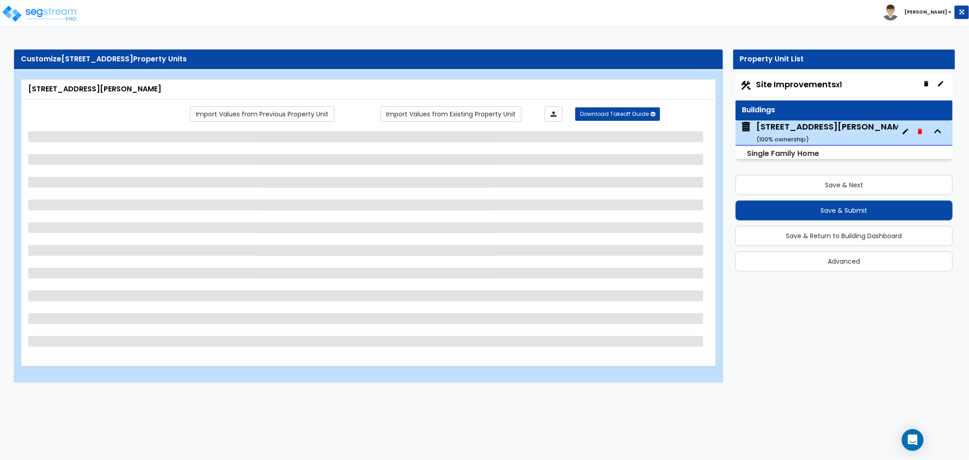
select select "2"
select select "7"
select select "2"
select select "1"
select select "2"
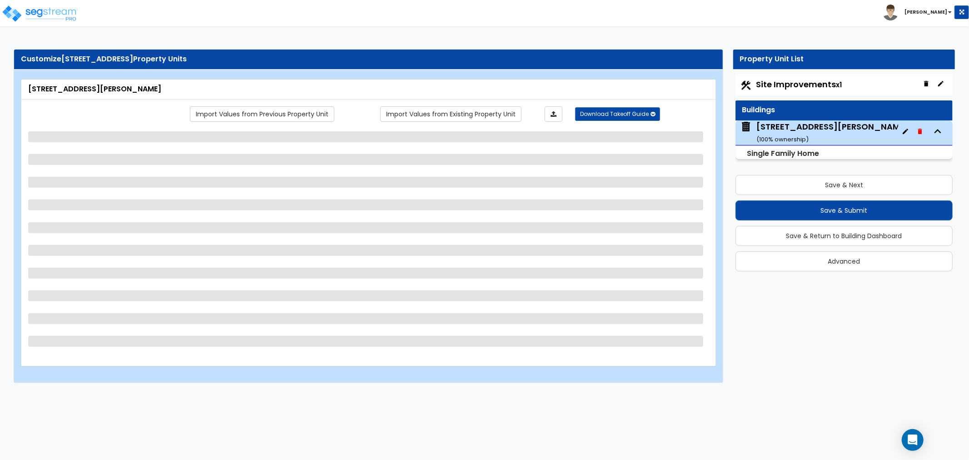
select select "2"
select select "3"
select select "1"
select select "4"
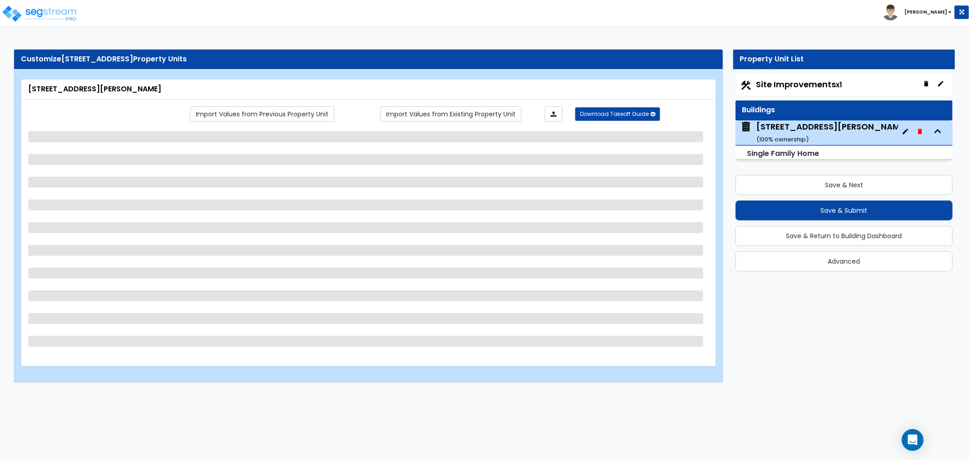
select select "1"
select select "2"
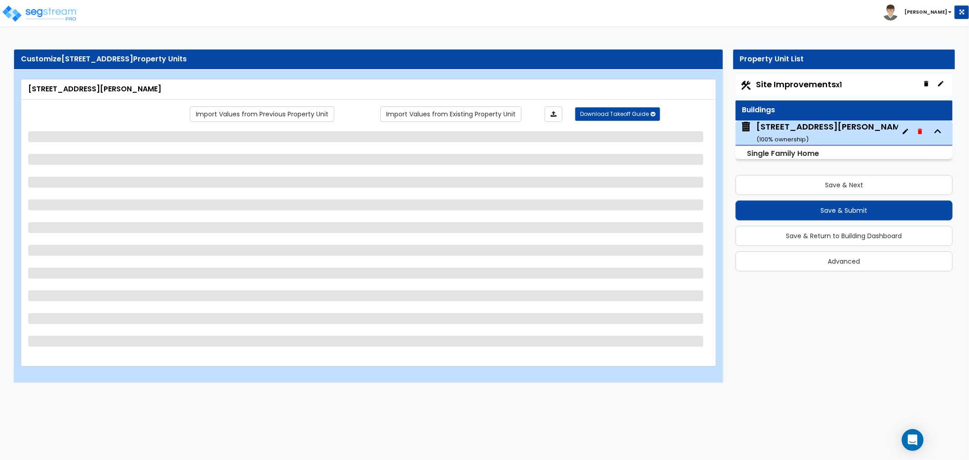
select select "1"
select select "2"
select select "5"
select select "2"
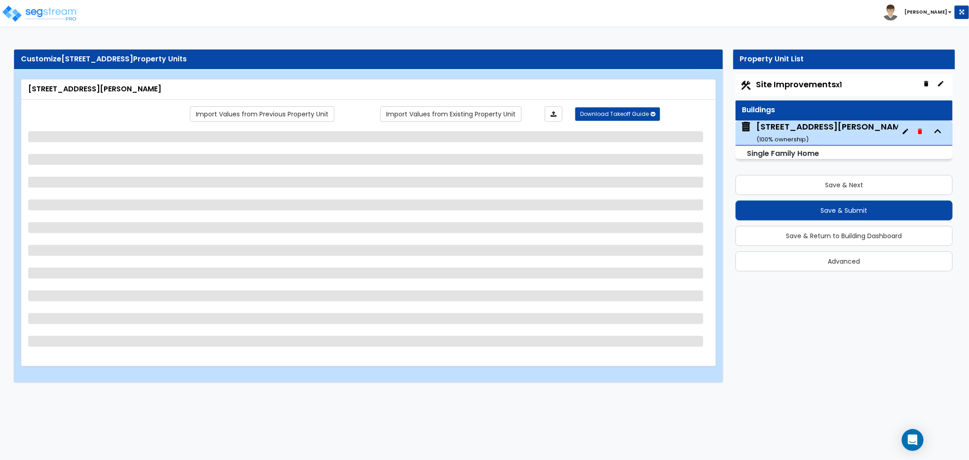
select select "1"
select select "3"
select select "1"
select select "2"
select select "3"
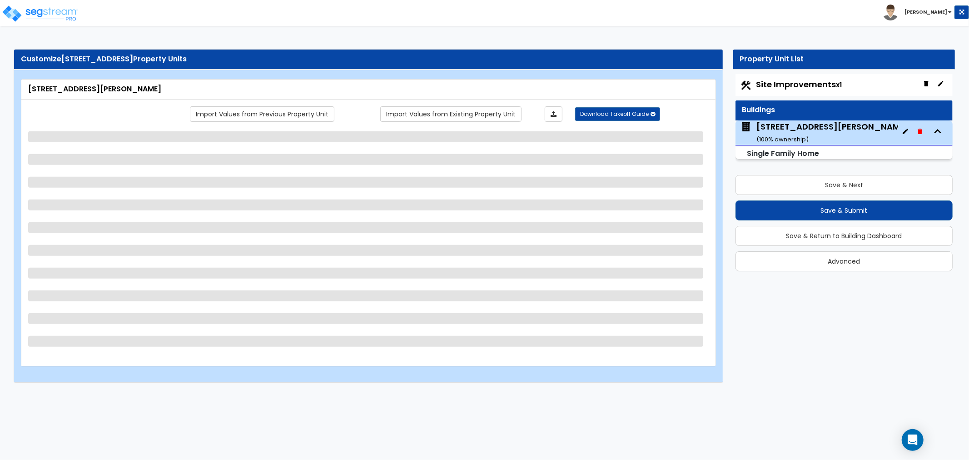
select select "2"
select select "1"
select select "2"
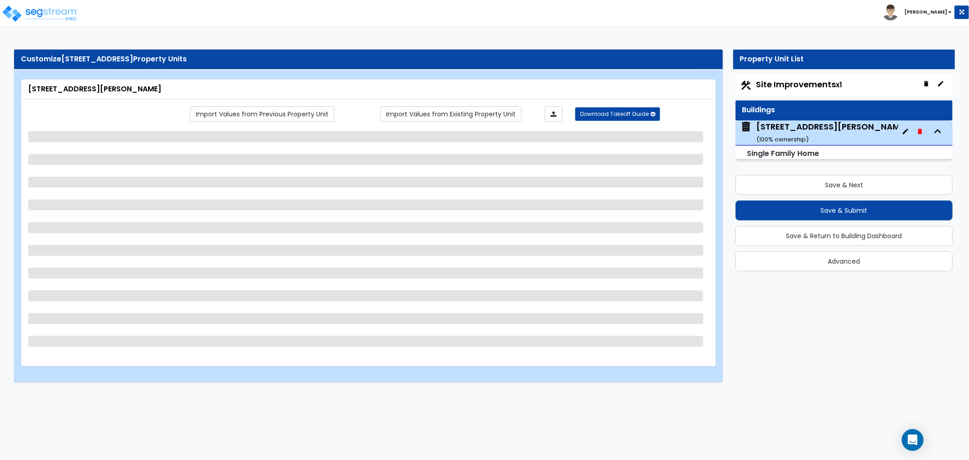
select select "3"
select select "2"
select select "1"
select select "2"
select select "1"
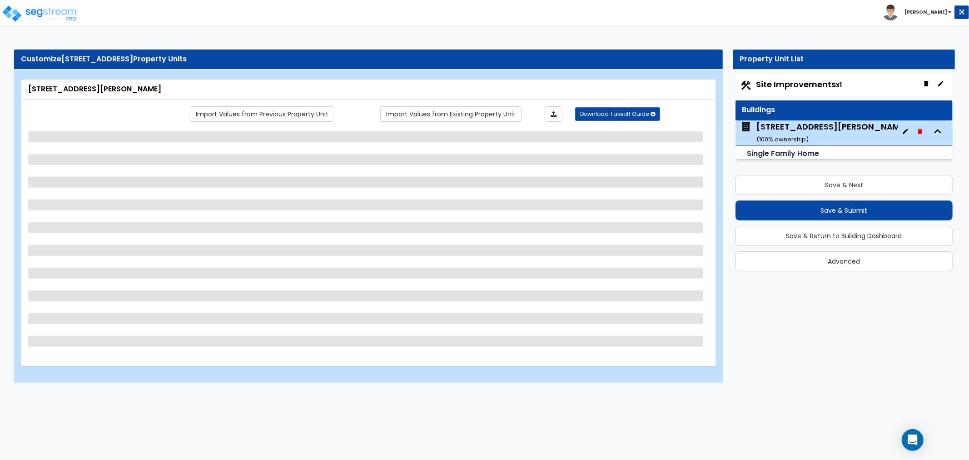
select select "3"
select select "2"
select select "1"
select select "2"
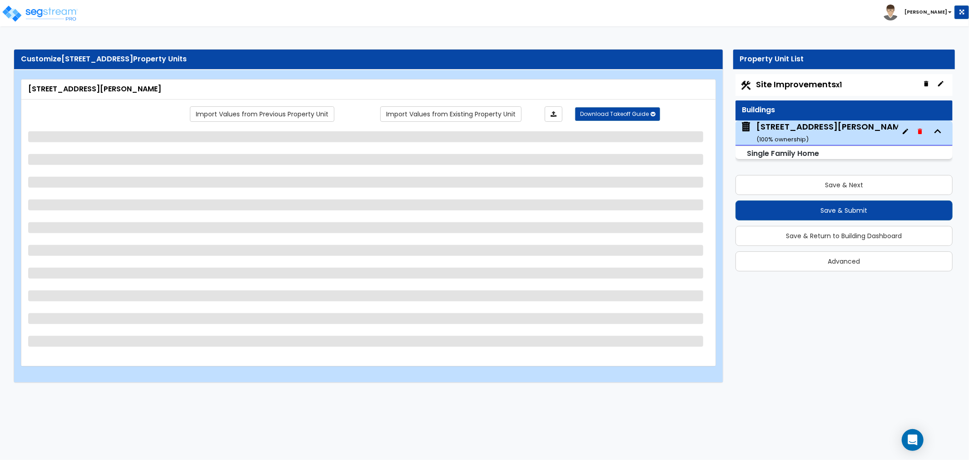
select select "2"
select select "6"
select select "1"
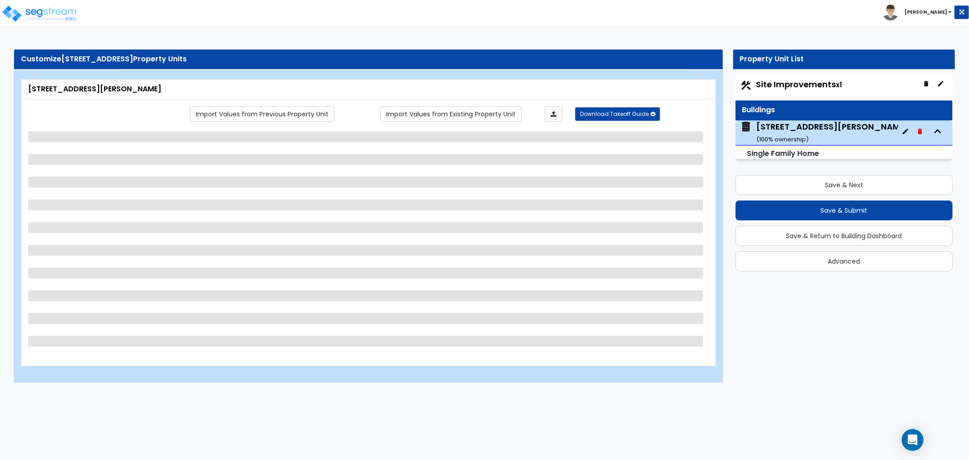
select select "1"
select select "2"
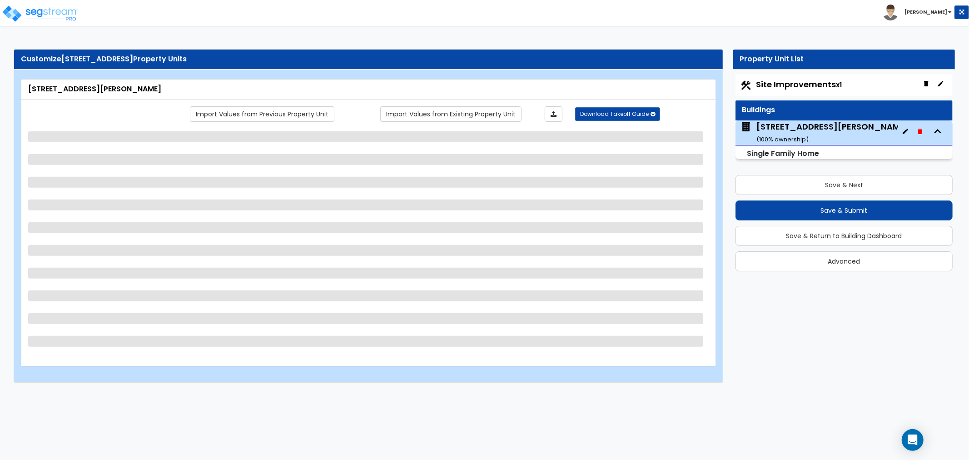
select select "1"
select select "2"
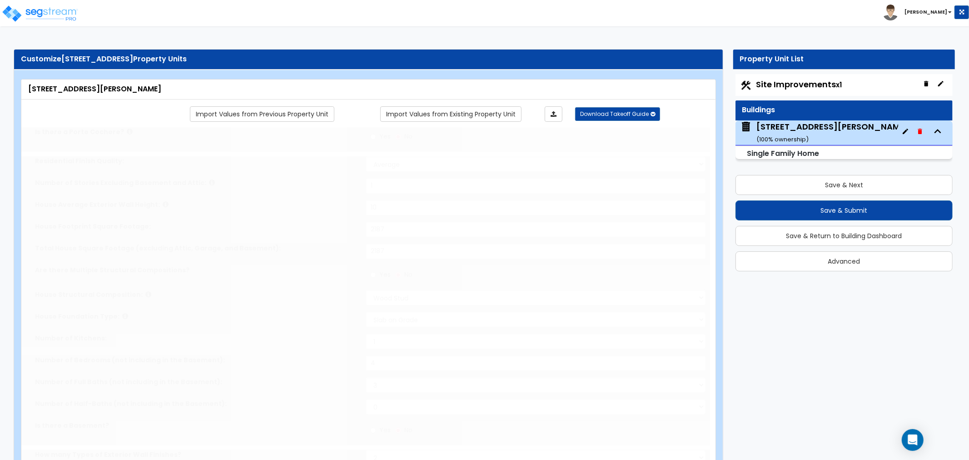
type input "5"
type input "1"
radio input "true"
select select "2"
select select "1"
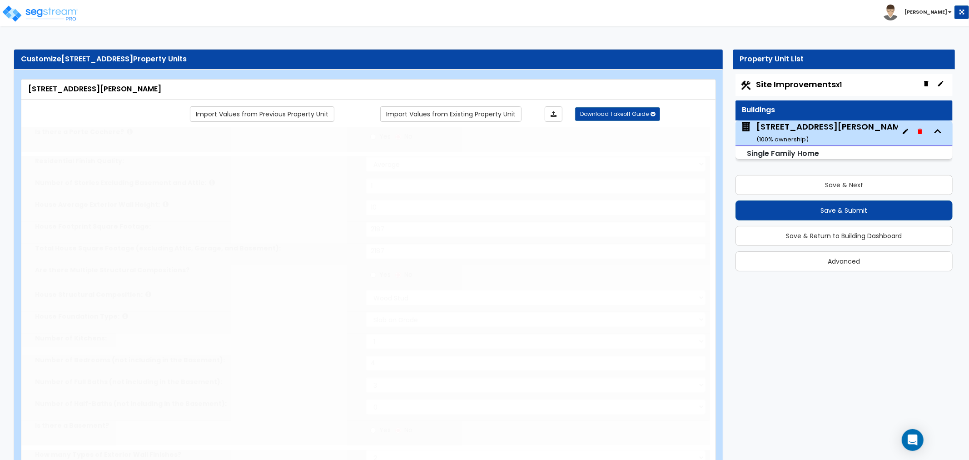
type input "1"
select select "2"
type input "1"
select select "2"
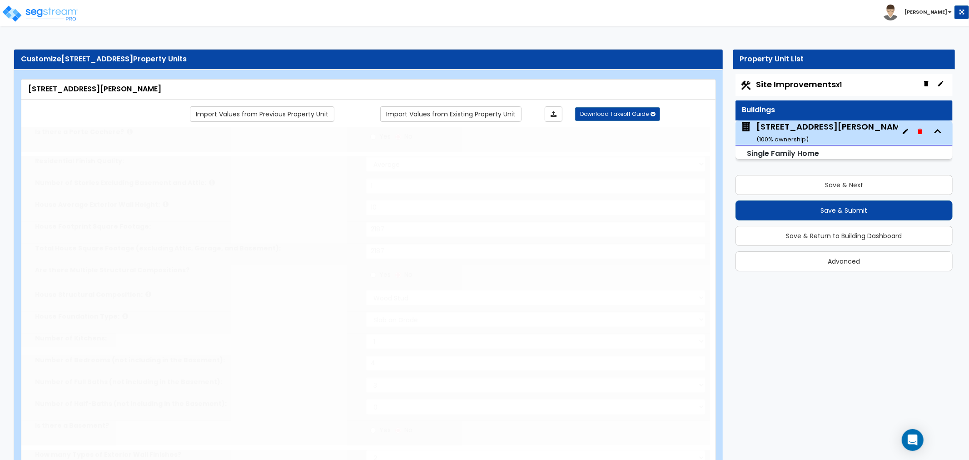
type input "6"
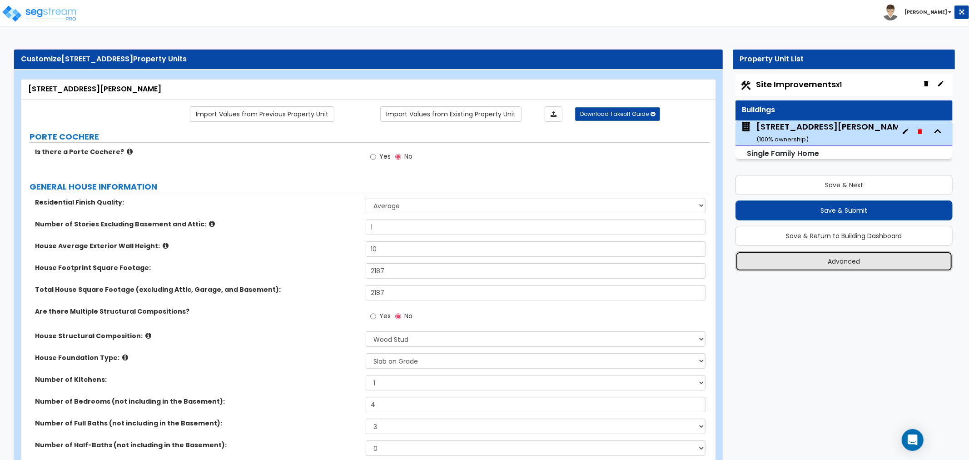
click at [835, 256] on button "Advanced" at bounding box center [843, 261] width 217 height 20
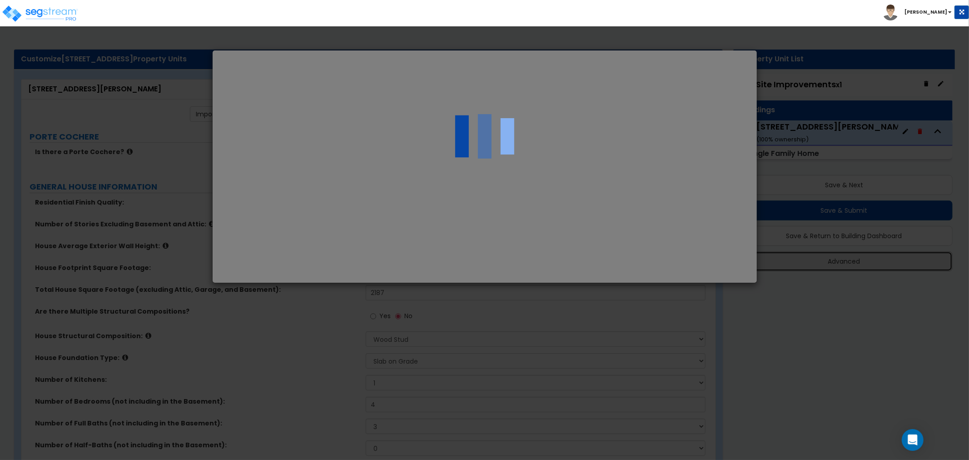
select select "CA"
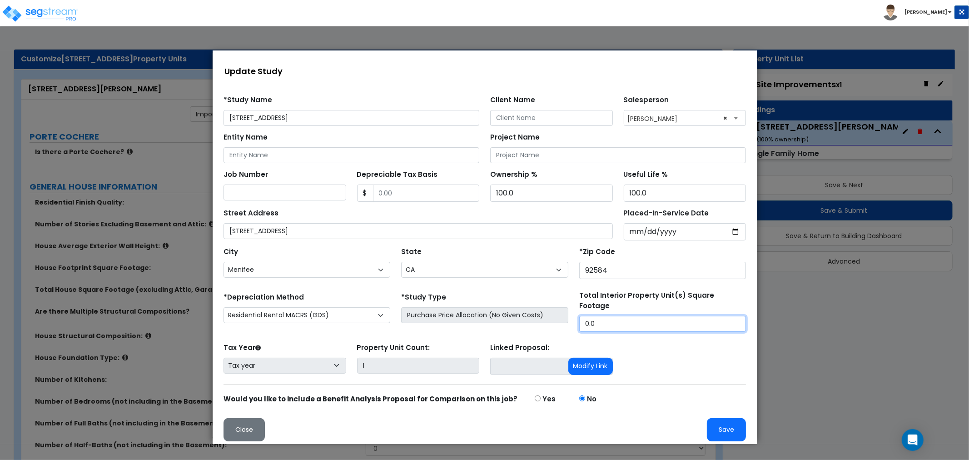
click at [530, 302] on div "*Depreciation Method Commercial MACRS (GDS) Residential Rental MACRS (GDS) Comm…" at bounding box center [484, 310] width 533 height 41
type input "2,187"
click at [718, 418] on button "Save" at bounding box center [725, 428] width 39 height 23
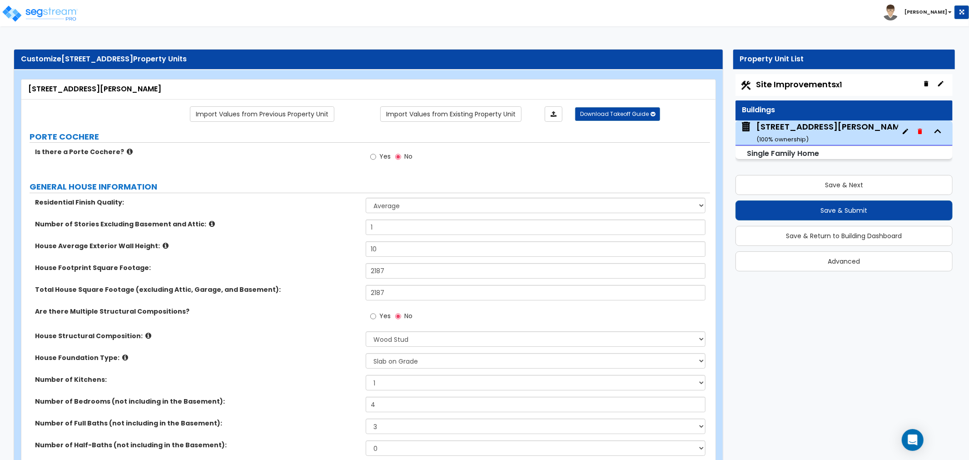
click at [789, 86] on span "Site Improvements x1" at bounding box center [799, 84] width 86 height 11
select select "2"
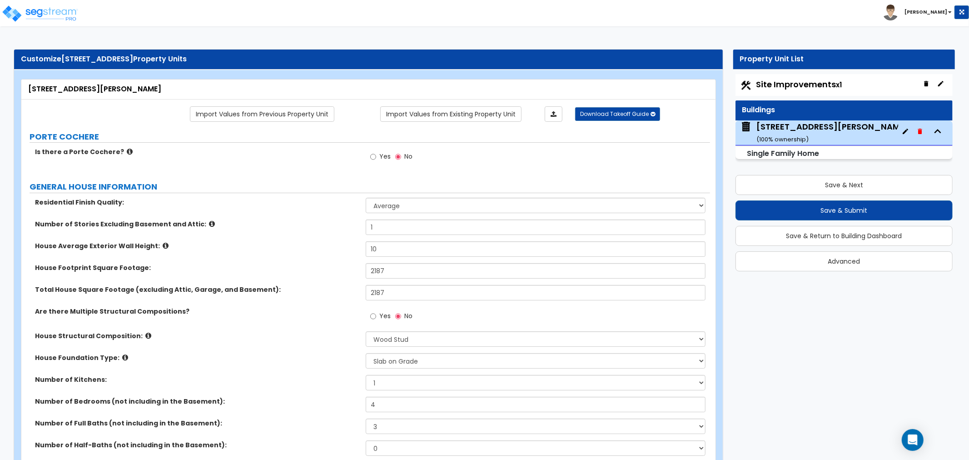
select select "1"
select select "2"
select select "1"
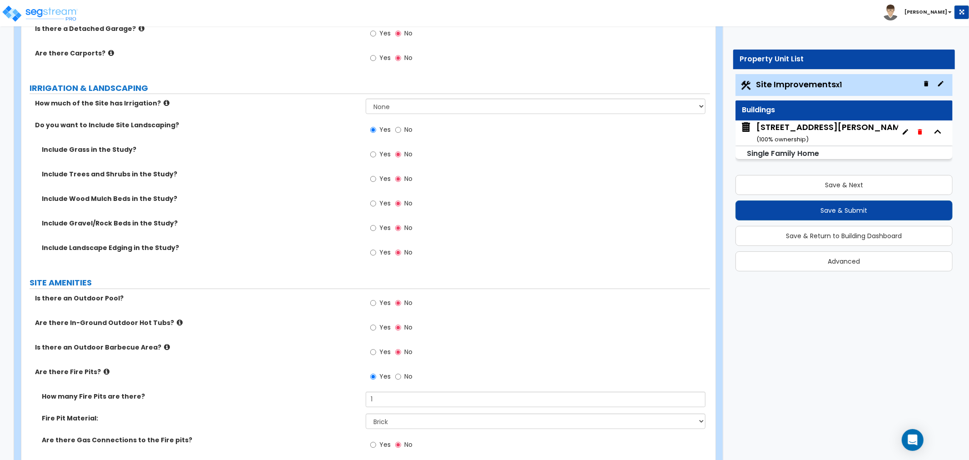
scroll to position [605, 0]
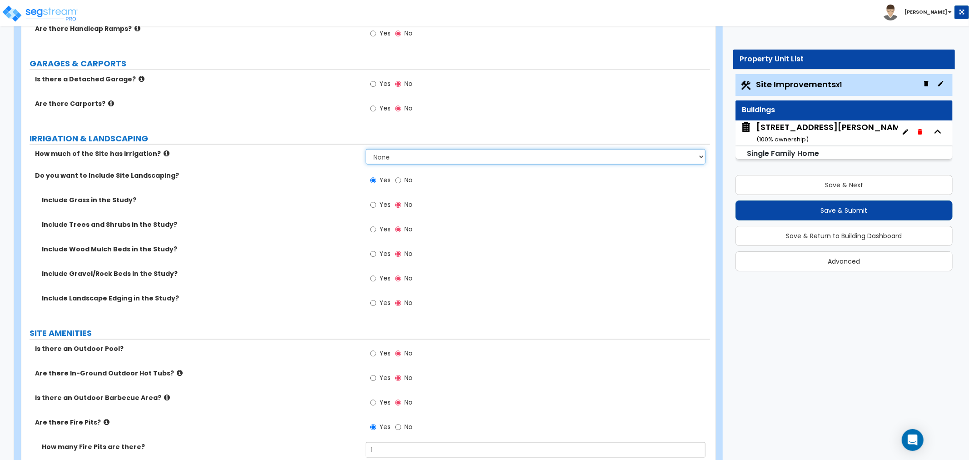
click at [421, 155] on select "None I want to Enter an Approximate Percentage I want to Enter the Square Foota…" at bounding box center [536, 156] width 340 height 15
select select "2"
click at [366, 149] on select "None I want to Enter an Approximate Percentage I want to Enter the Square Foota…" at bounding box center [536, 156] width 340 height 15
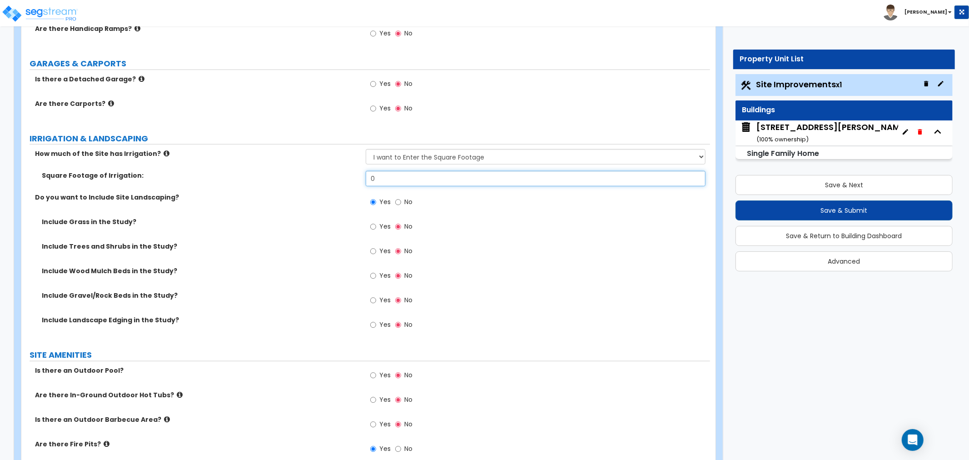
drag, startPoint x: 386, startPoint y: 178, endPoint x: 348, endPoint y: 183, distance: 38.4
click at [348, 183] on div "Square Footage of Irrigation: 0" at bounding box center [365, 182] width 689 height 22
click at [380, 228] on span "Yes" at bounding box center [384, 226] width 11 height 9
click at [376, 228] on input "Yes" at bounding box center [373, 227] width 6 height 10
radio input "true"
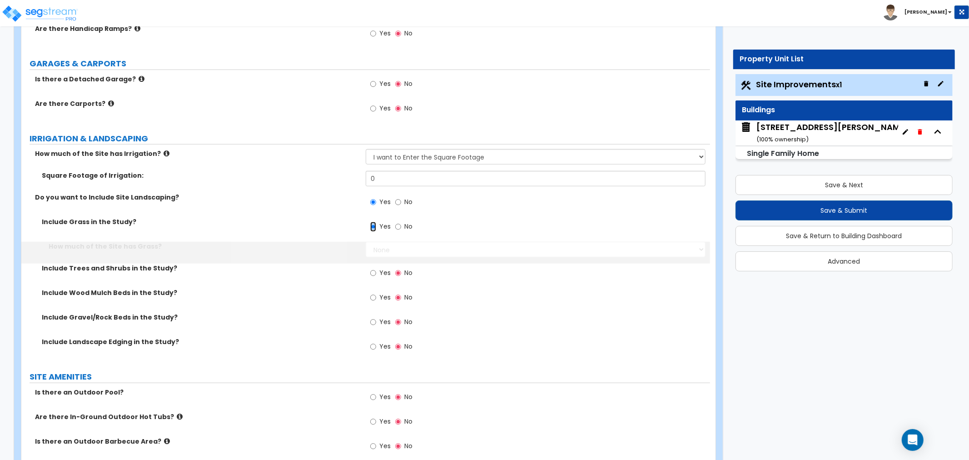
click at [372, 227] on input "Yes" at bounding box center [373, 227] width 6 height 10
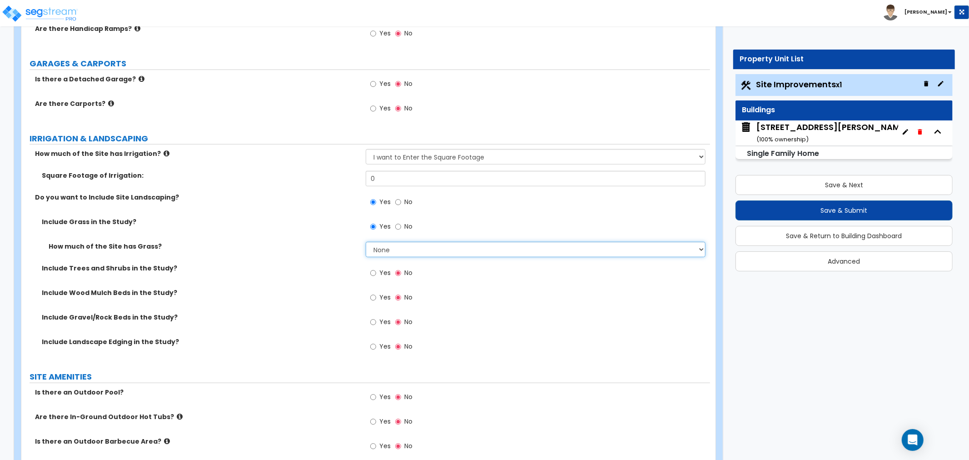
click at [407, 248] on select "None I want to Enter an Approximate Percentage I want to Enter the Square Foota…" at bounding box center [536, 249] width 340 height 15
select select "2"
click at [366, 242] on select "None I want to Enter an Approximate Percentage I want to Enter the Square Foota…" at bounding box center [536, 249] width 340 height 15
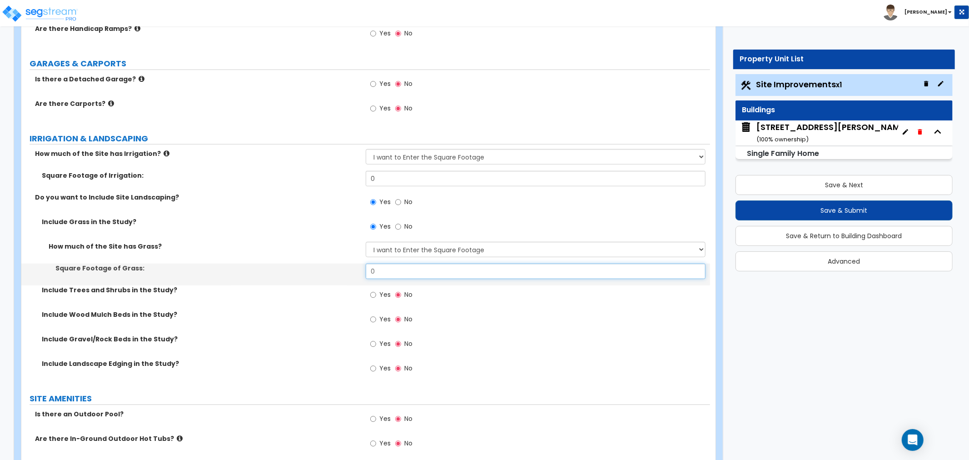
drag, startPoint x: 375, startPoint y: 271, endPoint x: 334, endPoint y: 271, distance: 40.9
click at [334, 271] on div "Square Footage of Grass: 0" at bounding box center [365, 274] width 689 height 22
type input "3,119"
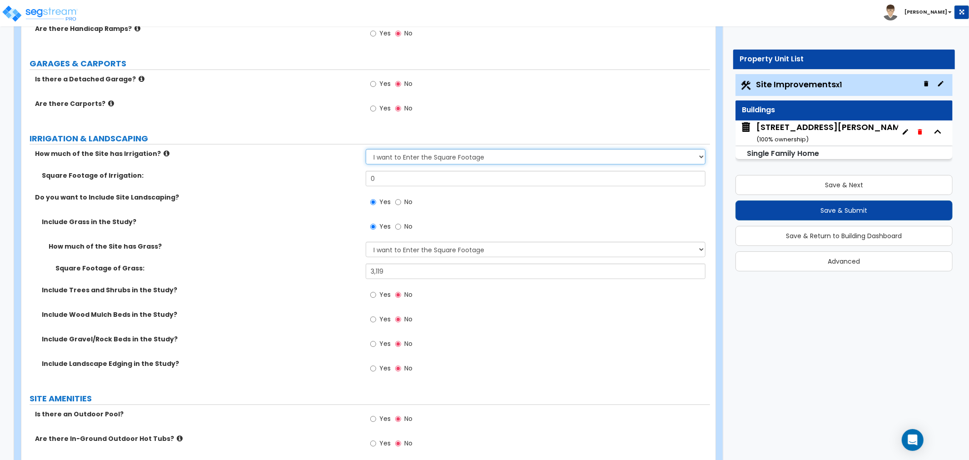
click at [461, 160] on select "None I want to Enter an Approximate Percentage I want to Enter the Square Foota…" at bounding box center [536, 156] width 340 height 15
click at [403, 163] on select "None I want to Enter an Approximate Percentage I want to Enter the Square Foota…" at bounding box center [536, 156] width 340 height 15
drag, startPoint x: 421, startPoint y: 153, endPoint x: 428, endPoint y: 164, distance: 12.9
click at [424, 157] on select "None I want to Enter an Approximate Percentage I want to Enter the Square Foota…" at bounding box center [536, 156] width 340 height 15
select select "0"
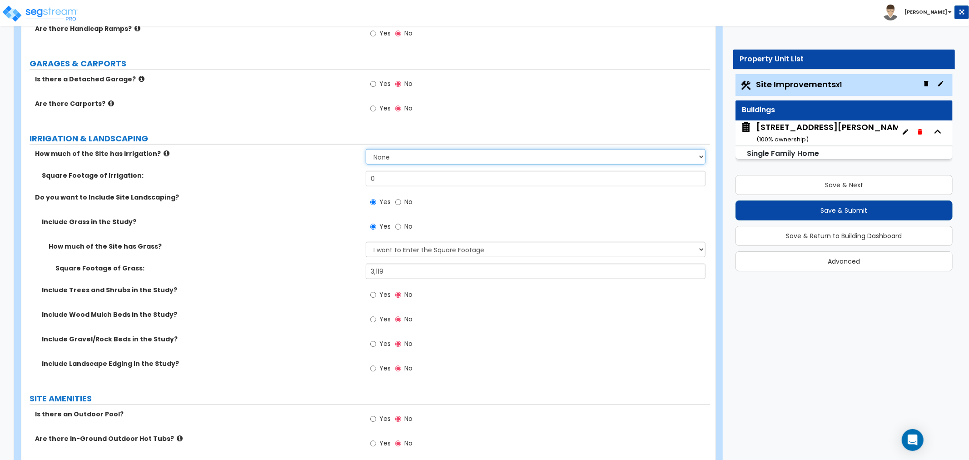
click at [366, 149] on select "None I want to Enter an Approximate Percentage I want to Enter the Square Foota…" at bounding box center [536, 156] width 340 height 15
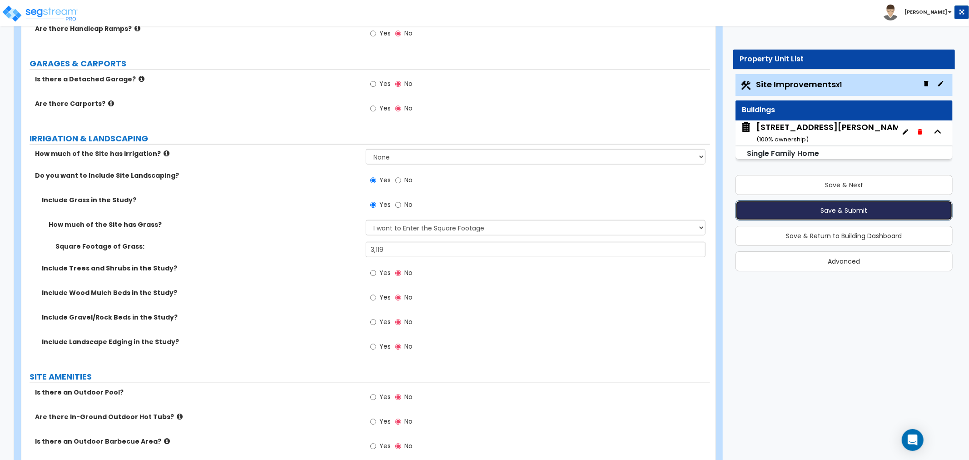
click at [837, 210] on button "Save & Submit" at bounding box center [843, 210] width 217 height 20
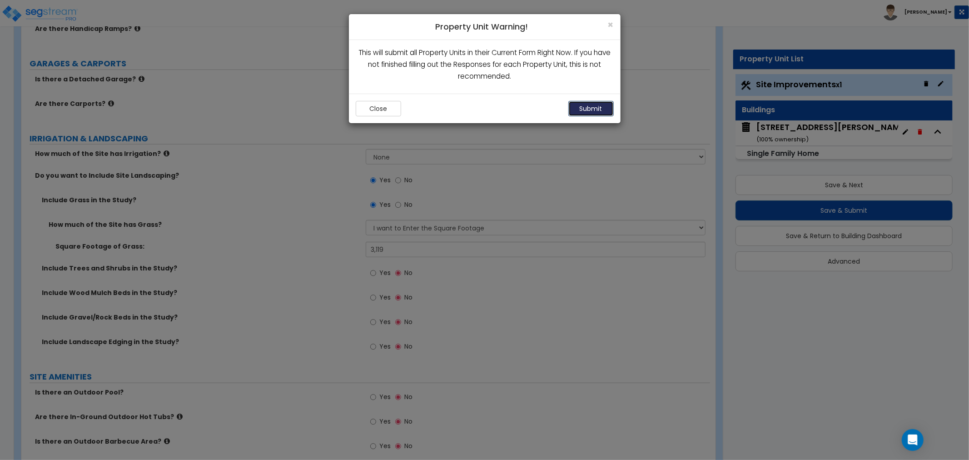
click at [593, 107] on button "Submit" at bounding box center [590, 108] width 45 height 15
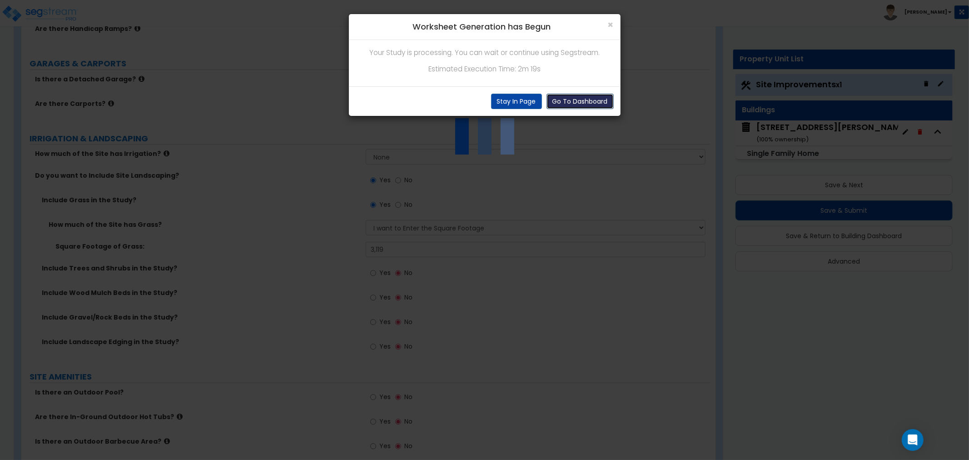
click at [578, 100] on button "Go To Dashboard" at bounding box center [579, 101] width 67 height 15
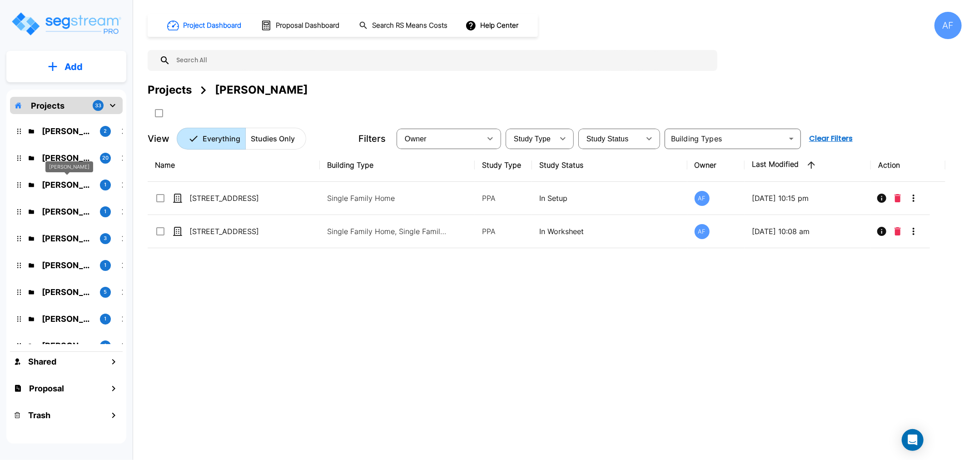
click at [70, 186] on p "[PERSON_NAME]" at bounding box center [67, 184] width 51 height 12
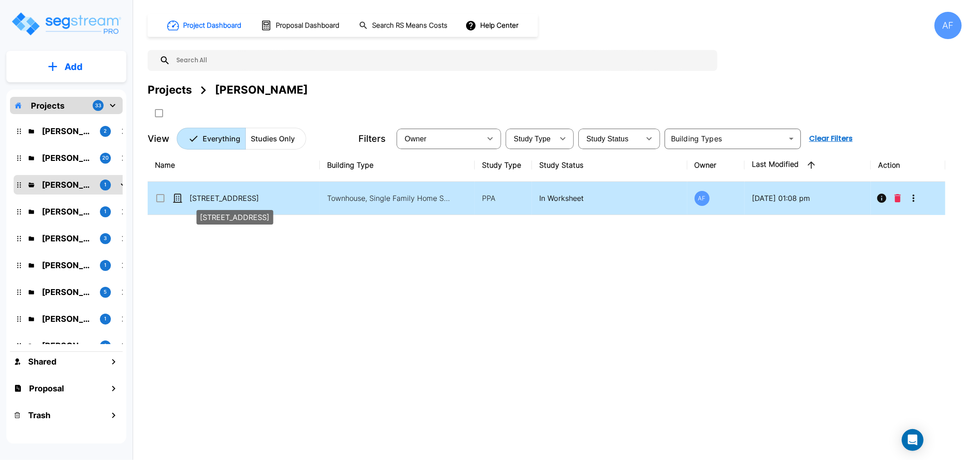
click at [192, 199] on p "[STREET_ADDRESS]" at bounding box center [234, 198] width 91 height 11
checkbox input "true"
click at [192, 199] on p "[STREET_ADDRESS]" at bounding box center [234, 198] width 91 height 11
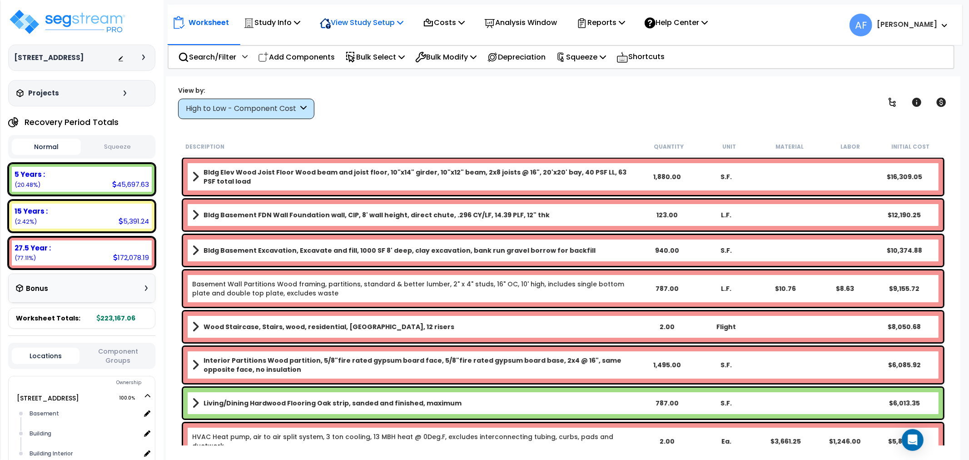
click at [354, 20] on p "View Study Setup" at bounding box center [362, 22] width 84 height 12
click at [357, 60] on link "View Questionnaire" at bounding box center [360, 62] width 90 height 18
click at [384, 19] on p "View Study Setup" at bounding box center [362, 22] width 84 height 12
click at [282, 24] on p "Study Info" at bounding box center [271, 22] width 57 height 12
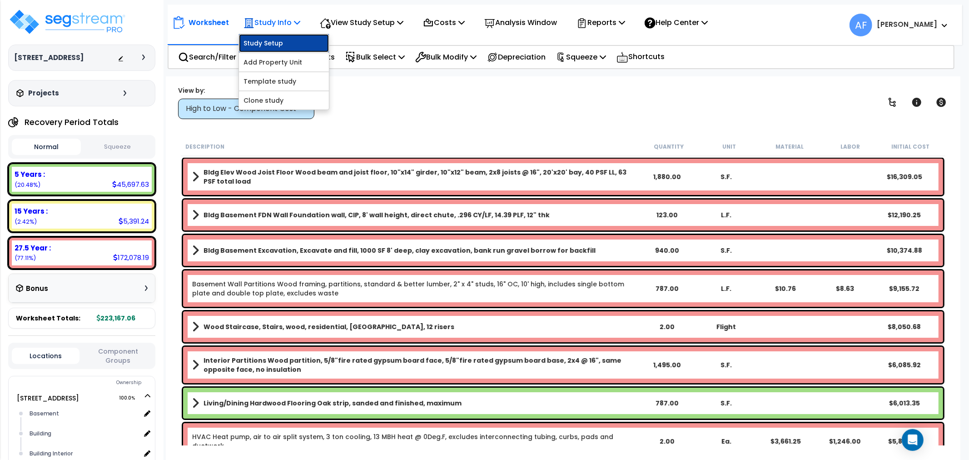
click at [276, 44] on link "Study Setup" at bounding box center [284, 43] width 90 height 18
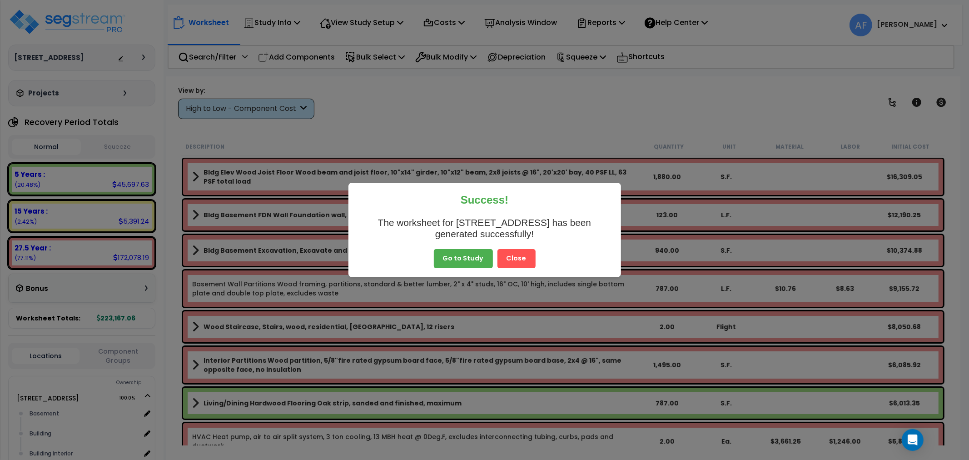
click at [461, 253] on button "Go to Study" at bounding box center [463, 258] width 59 height 19
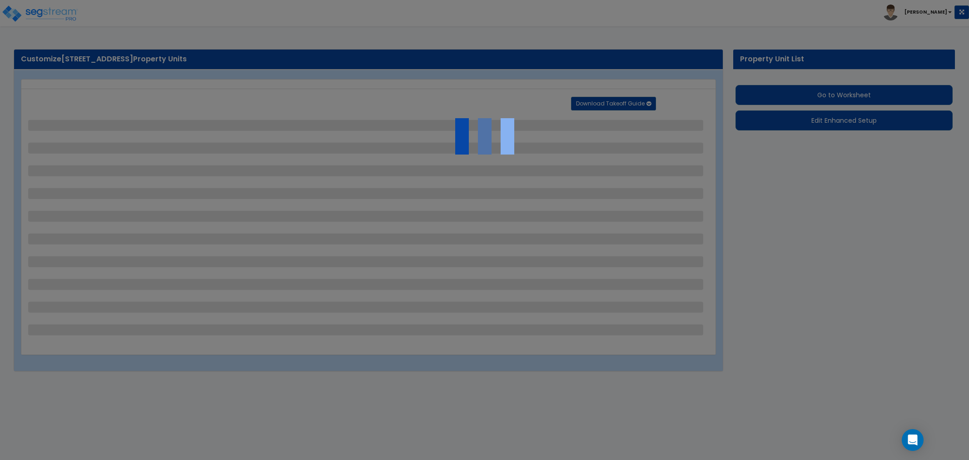
select select "2"
select select "1"
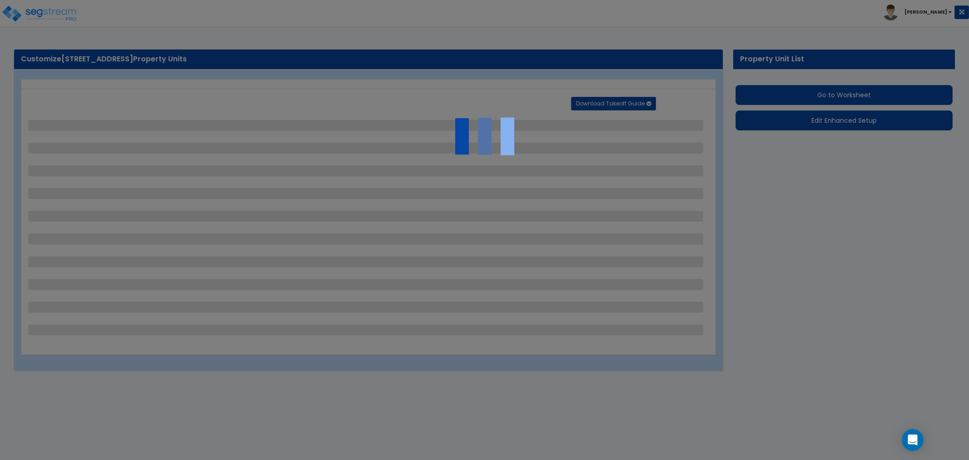
select select "2"
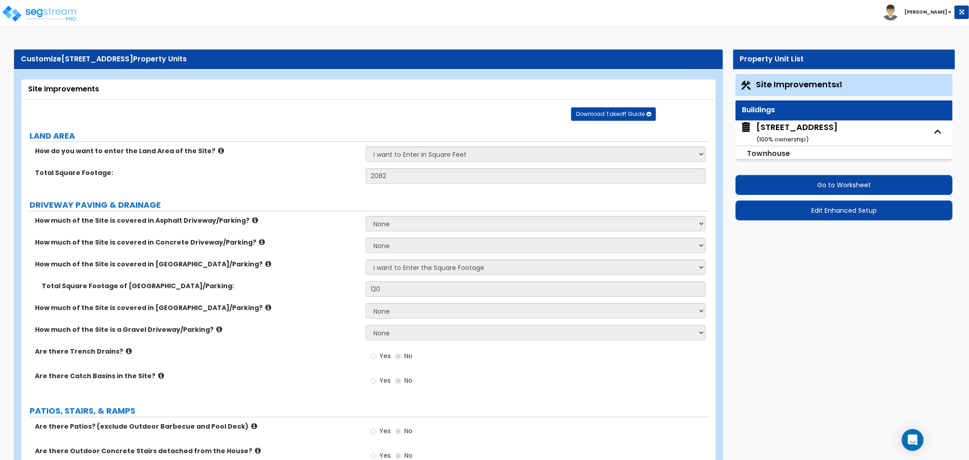
click at [784, 131] on div "[STREET_ADDRESS] ( 100 % ownership)" at bounding box center [796, 132] width 81 height 23
select select "2"
select select "7"
select select "2"
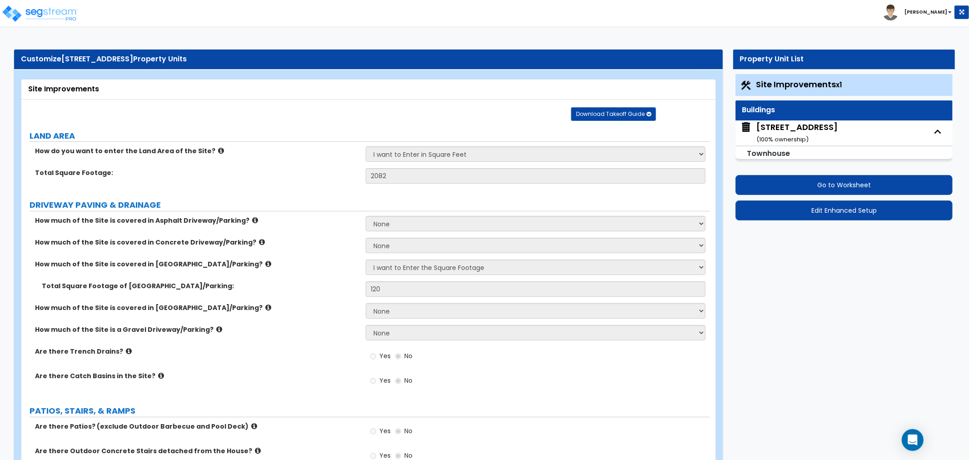
select select "1"
select select "2"
select select "5"
select select "2"
select select "1"
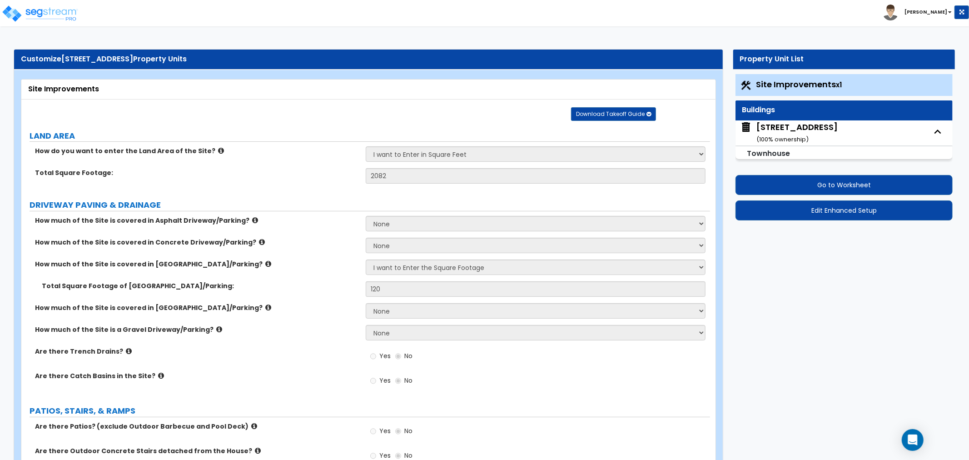
select select "1"
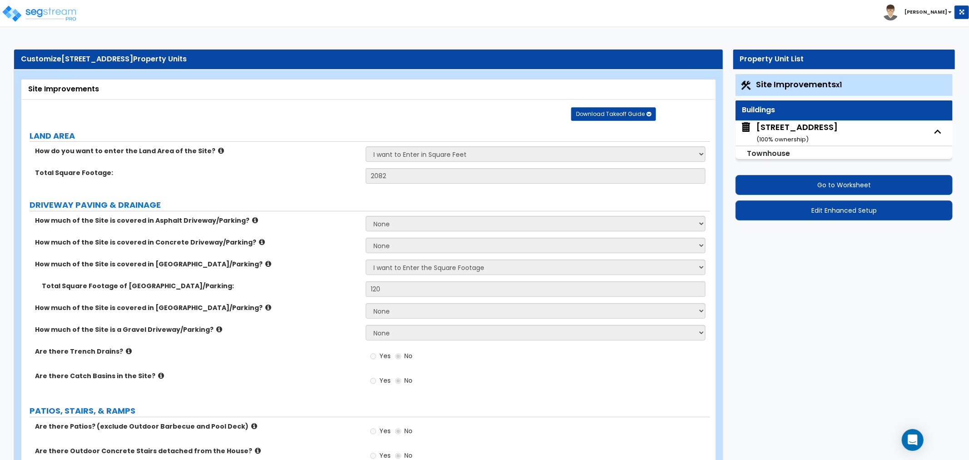
select select "1"
select select "2"
select select "1"
select select "5"
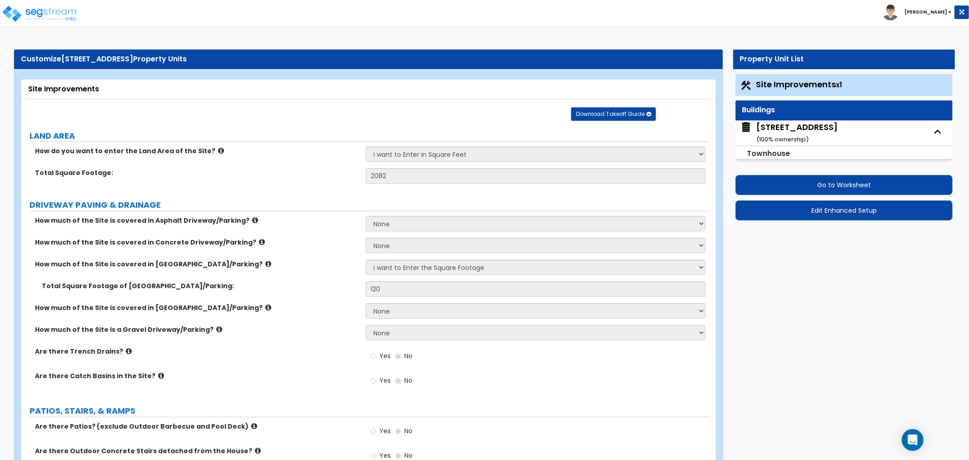
select select "1"
select select "3"
select select "1"
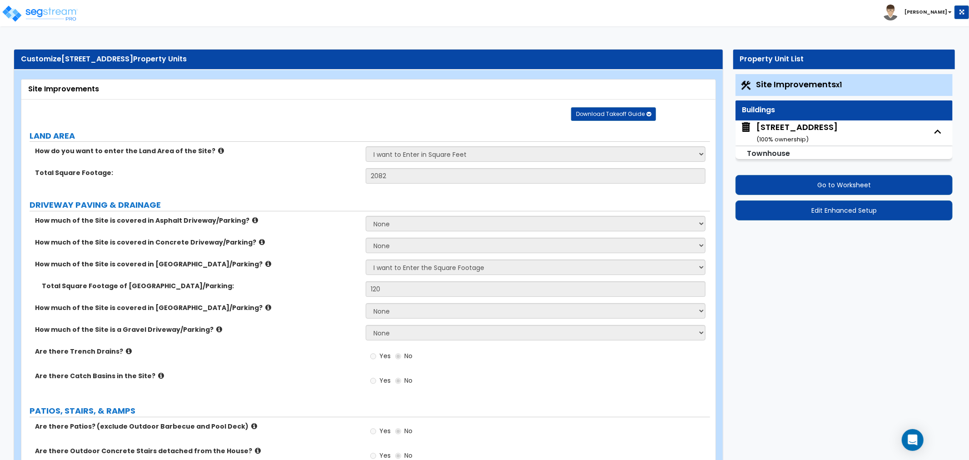
select select "5"
select select "2"
select select "3"
select select "2"
select select "1"
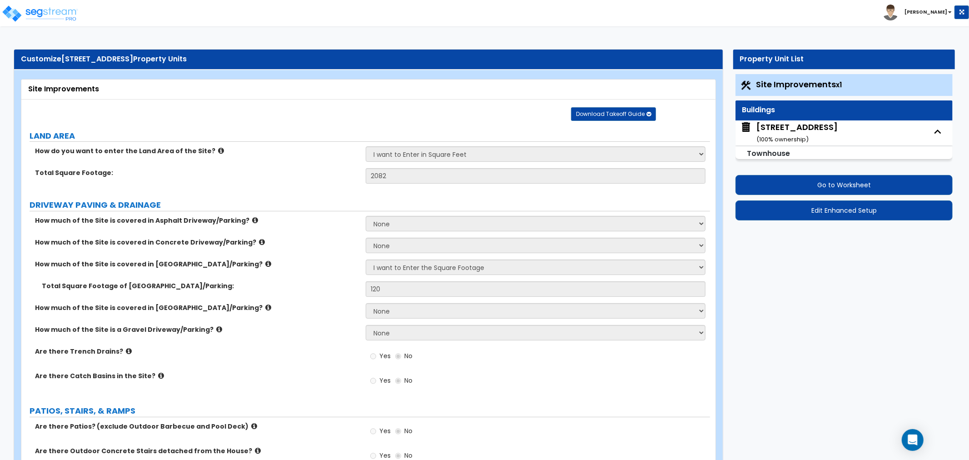
select select "1"
select select "2"
select select "3"
select select "2"
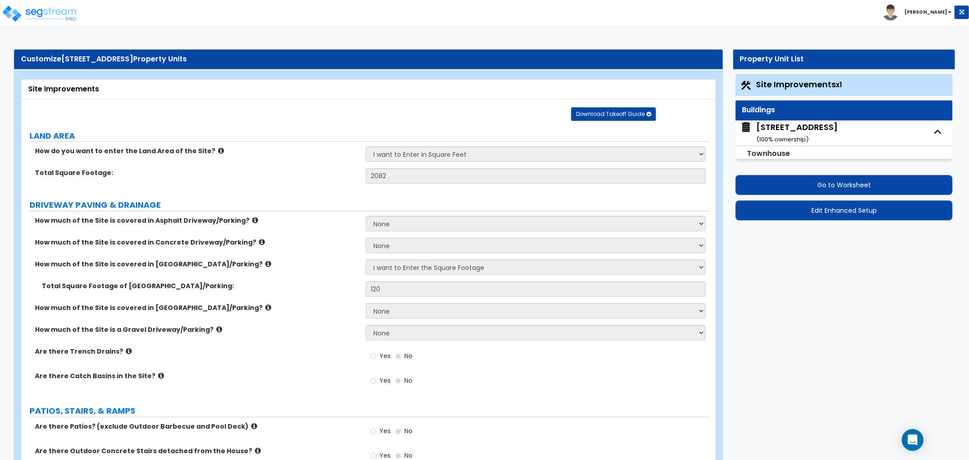
select select "1"
select select "2"
select select "1"
select select "3"
select select "2"
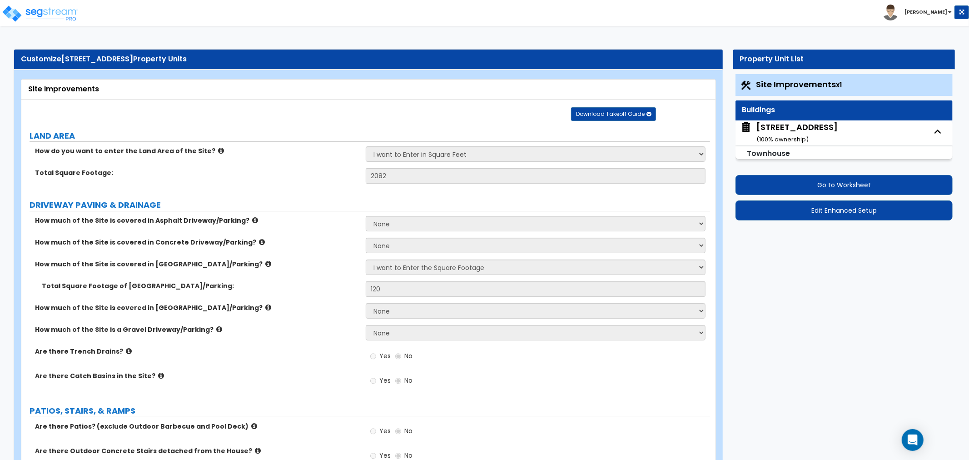
select select "1"
select select "2"
select select "1"
select select "3"
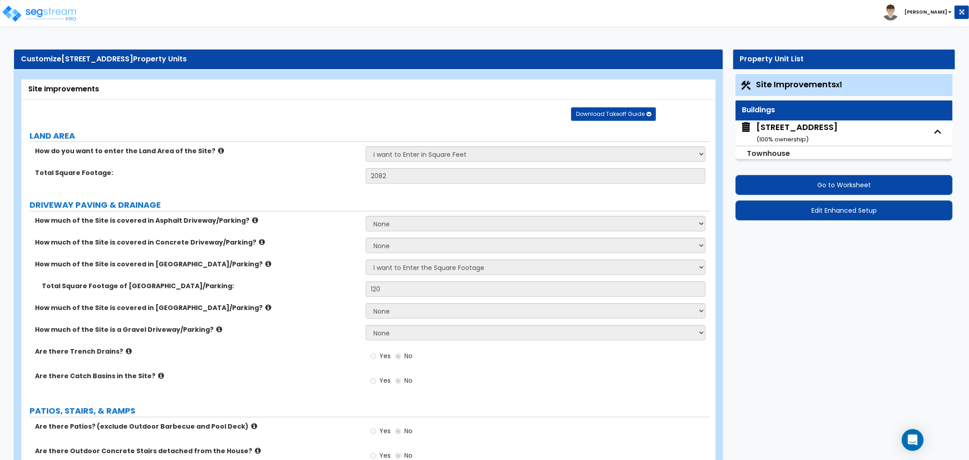
select select "2"
select select "1"
select select "2"
select select "5"
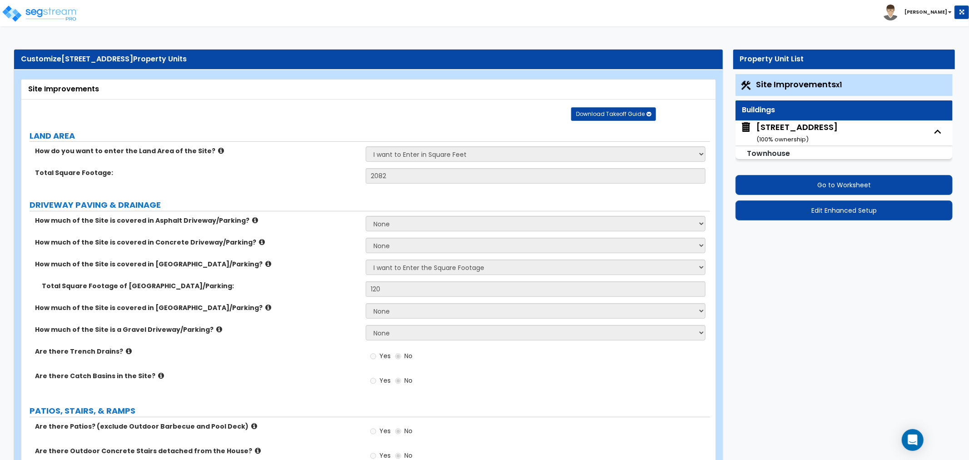
select select "4"
select select "2"
select select "6"
select select "2"
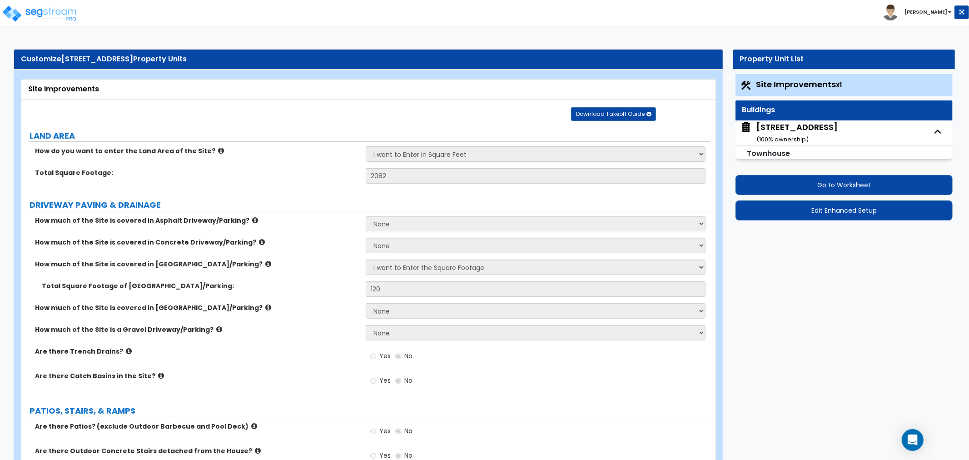
select select "1"
select select "2"
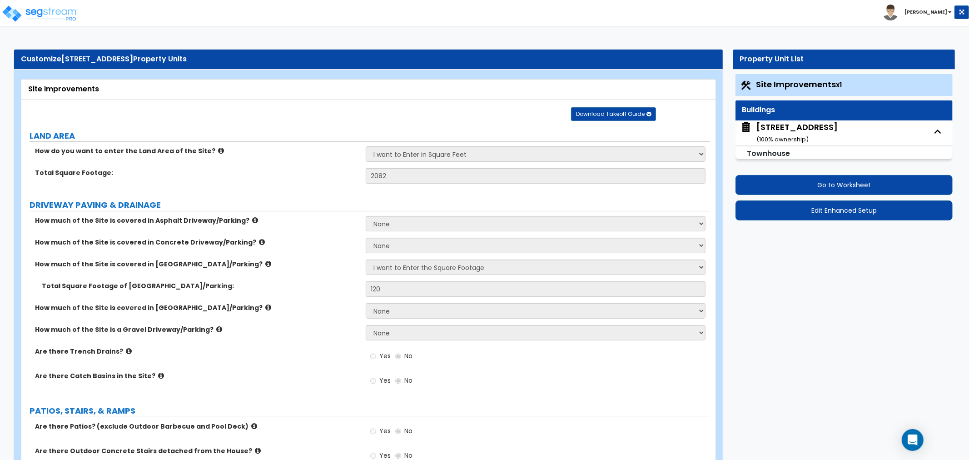
select select "1"
select select "2"
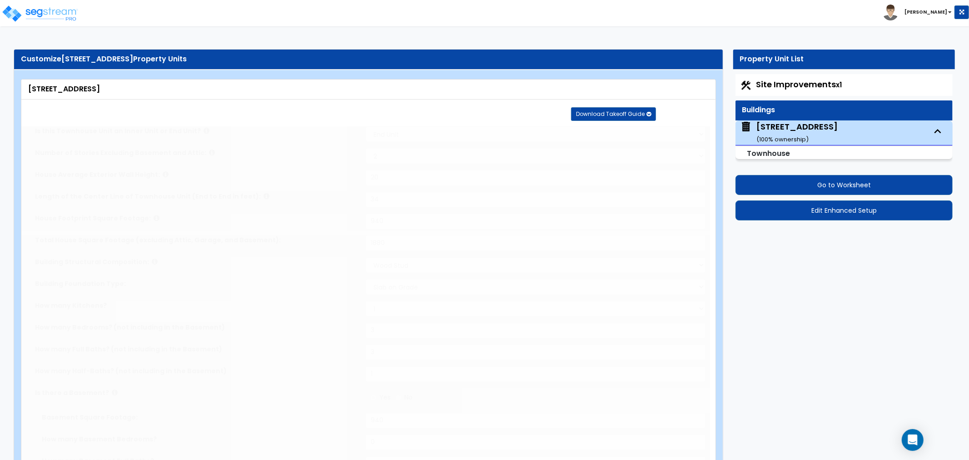
type input "3"
select select "2"
type input "3"
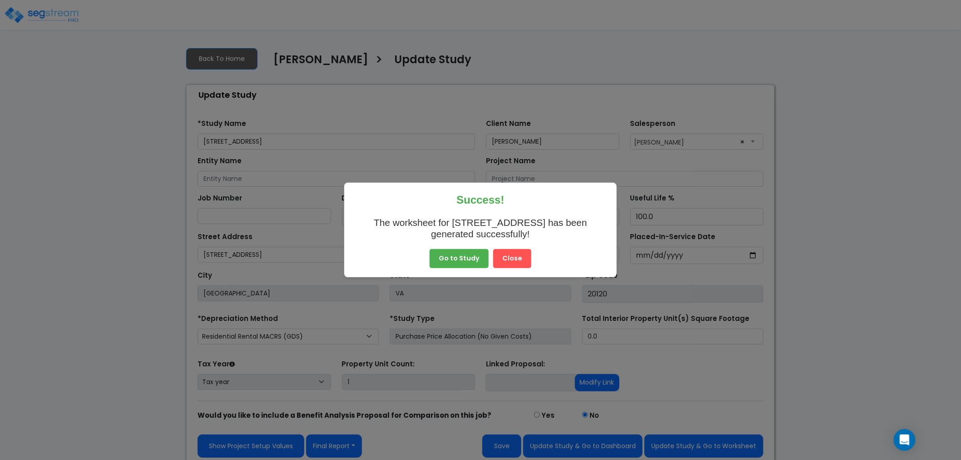
click at [517, 258] on button "Close" at bounding box center [512, 258] width 38 height 19
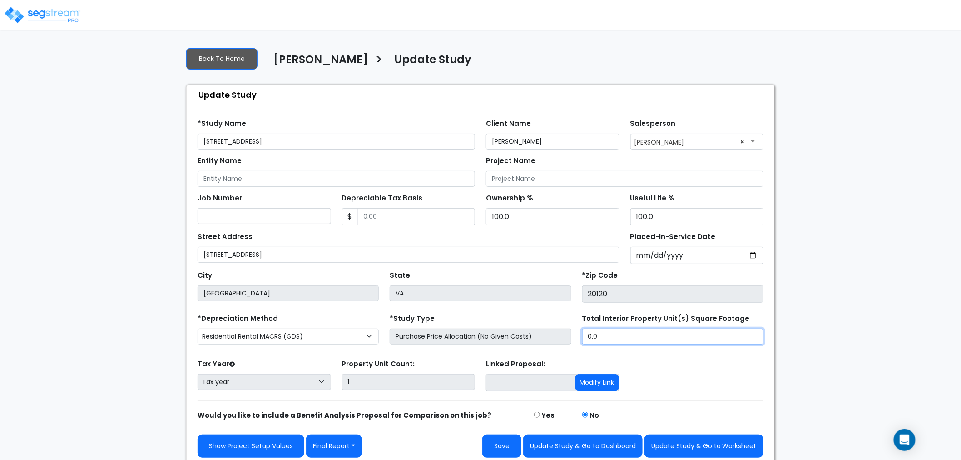
drag, startPoint x: 611, startPoint y: 337, endPoint x: 555, endPoint y: 340, distance: 56.4
click at [555, 340] on div "*Depreciation Method Commercial MACRS (GDS) Residential Rental MACRS (GDS) Comm…" at bounding box center [480, 330] width 577 height 36
type input "1,880"
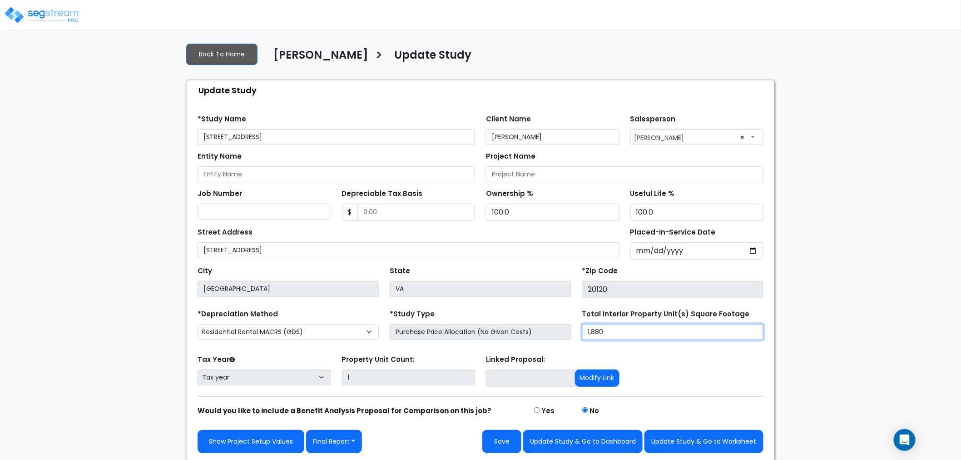
scroll to position [6, 0]
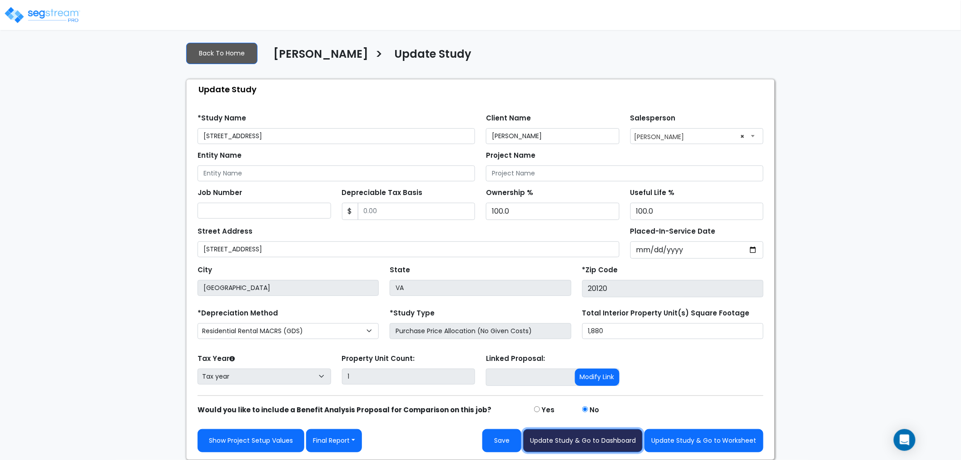
click at [605, 441] on button "Update Study & Go to Dashboard" at bounding box center [582, 440] width 119 height 23
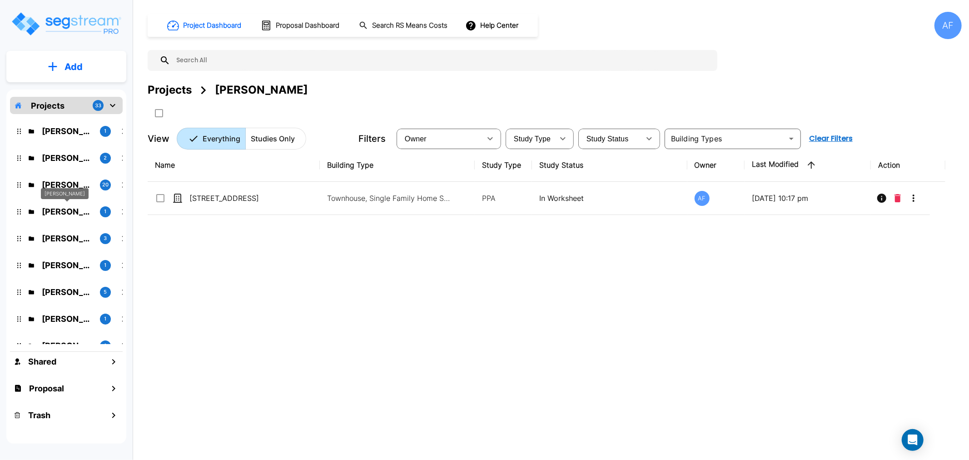
click at [64, 207] on p "Elchonon Weinberg" at bounding box center [67, 211] width 51 height 12
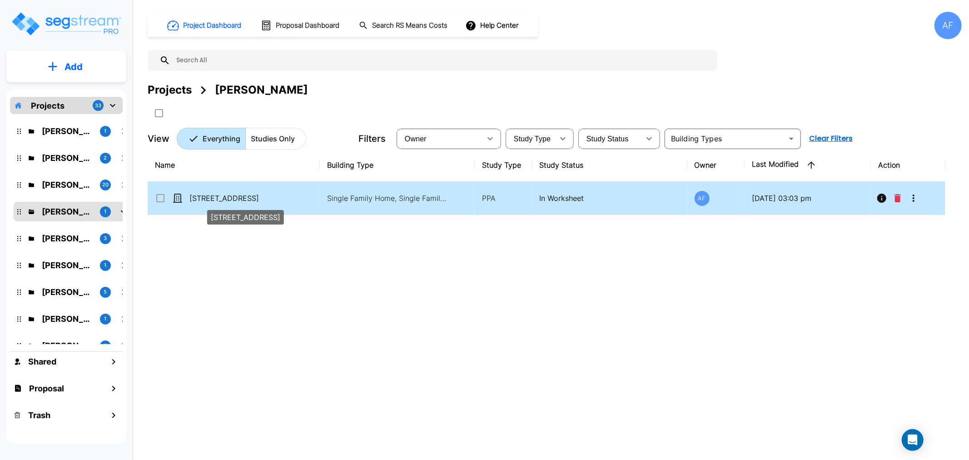
click at [203, 194] on p "[STREET_ADDRESS]" at bounding box center [234, 198] width 91 height 11
checkbox input "true"
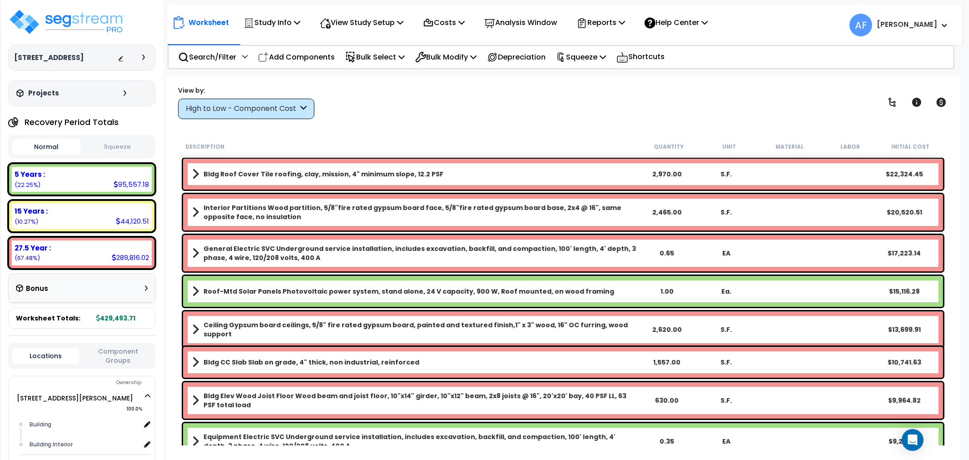
click at [230, 107] on div "High to Low - Component Cost" at bounding box center [242, 109] width 112 height 10
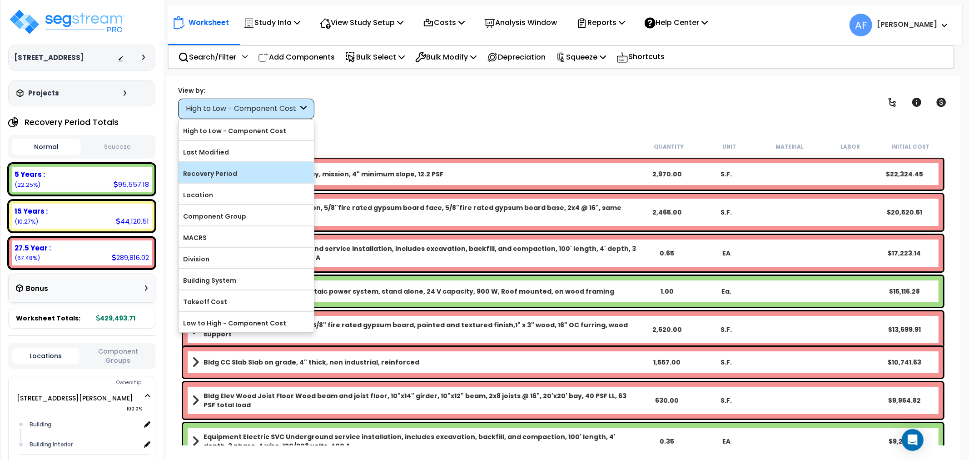
click at [210, 178] on label "Recovery Period" at bounding box center [245, 174] width 135 height 14
click at [0, 0] on input "Recovery Period" at bounding box center [0, 0] width 0 height 0
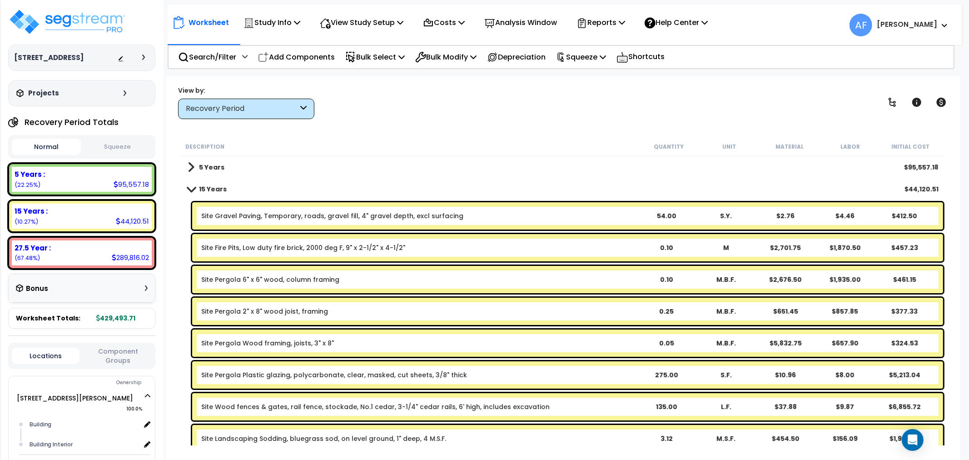
click at [191, 183] on link "15 Years" at bounding box center [207, 189] width 39 height 13
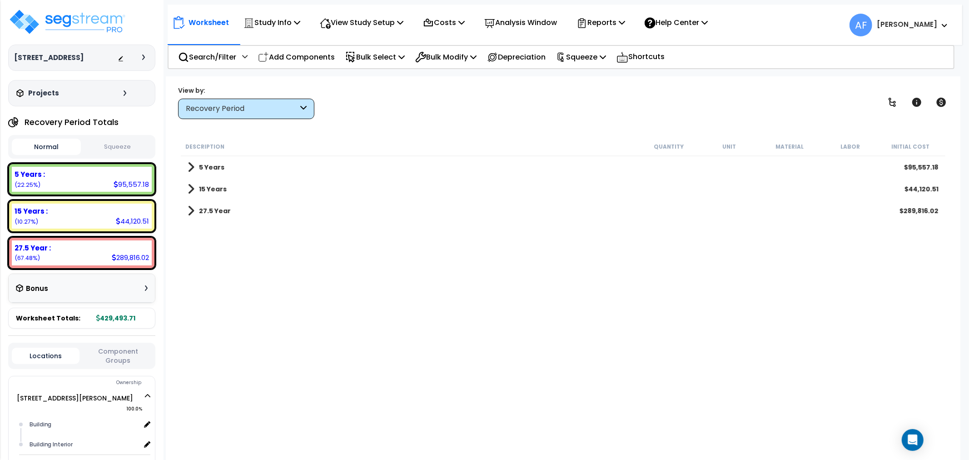
drag, startPoint x: 191, startPoint y: 207, endPoint x: 198, endPoint y: 212, distance: 8.7
click at [192, 205] on span at bounding box center [191, 210] width 7 height 13
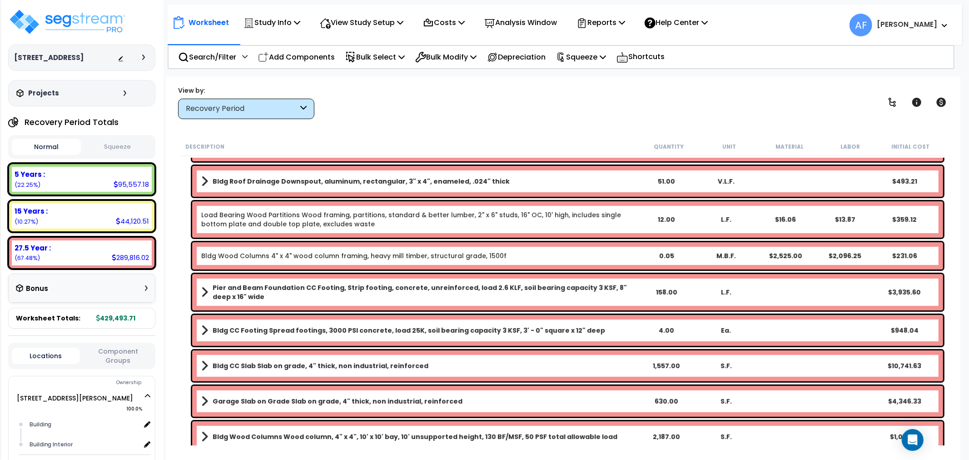
scroll to position [353, 0]
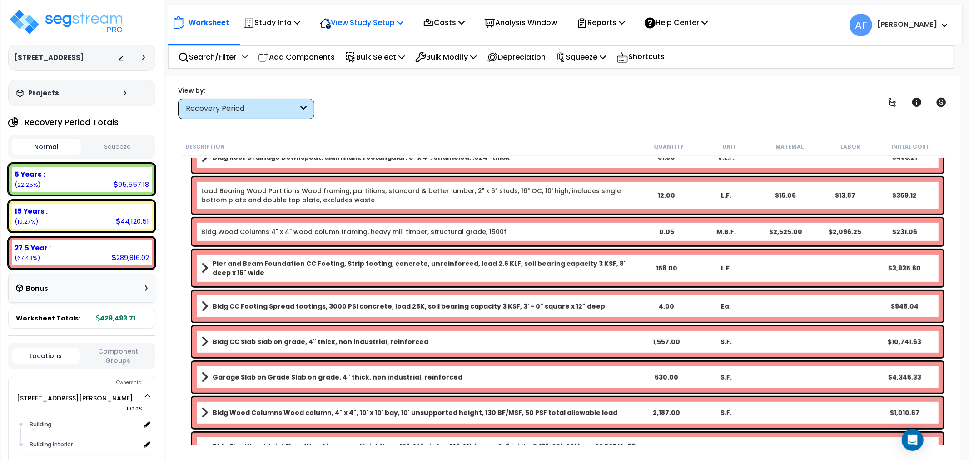
click at [360, 19] on p "View Study Setup" at bounding box center [362, 22] width 84 height 12
click at [348, 62] on link "View Questionnaire" at bounding box center [360, 62] width 90 height 18
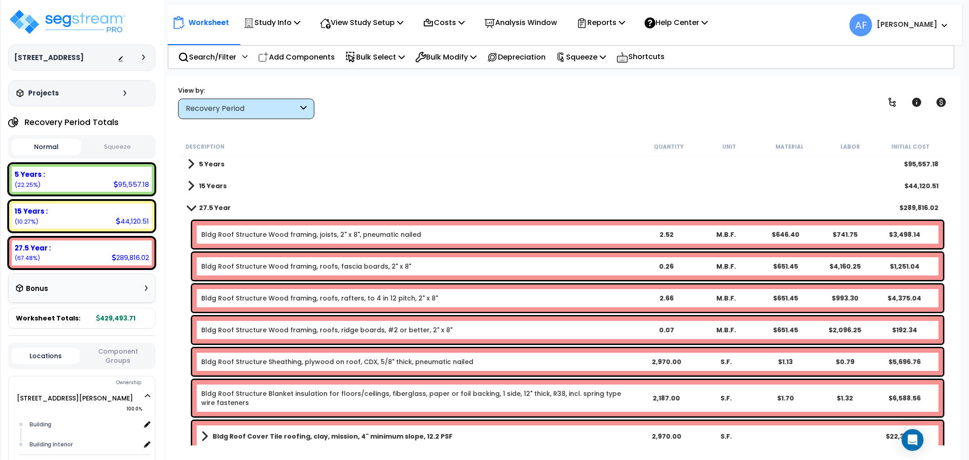
scroll to position [0, 0]
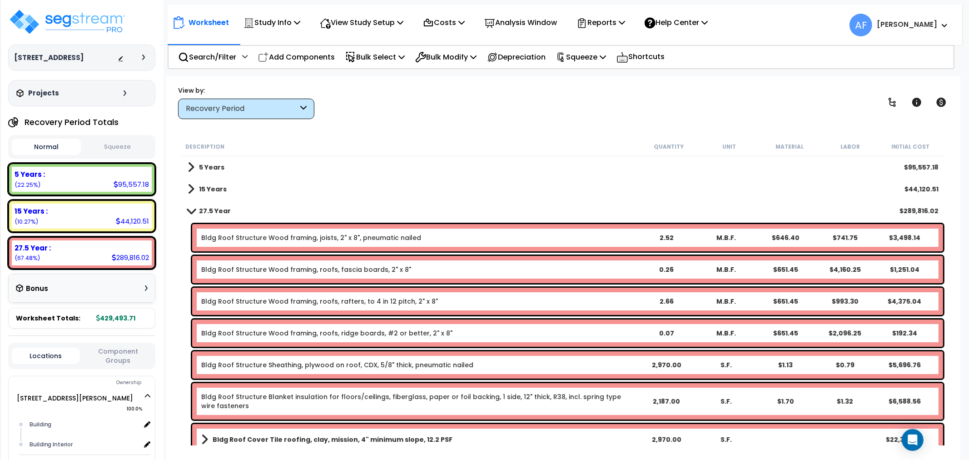
click at [190, 209] on span at bounding box center [190, 210] width 13 height 7
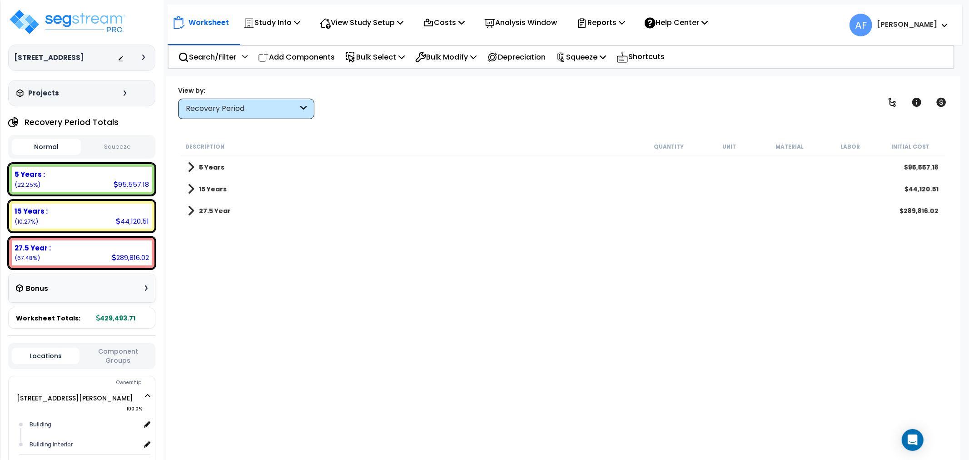
click at [189, 183] on span at bounding box center [191, 189] width 7 height 13
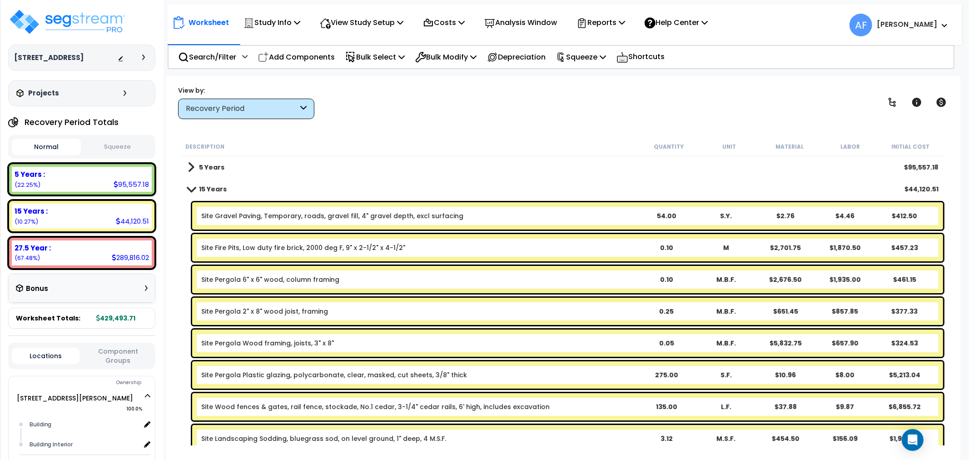
click at [192, 187] on span at bounding box center [190, 188] width 13 height 7
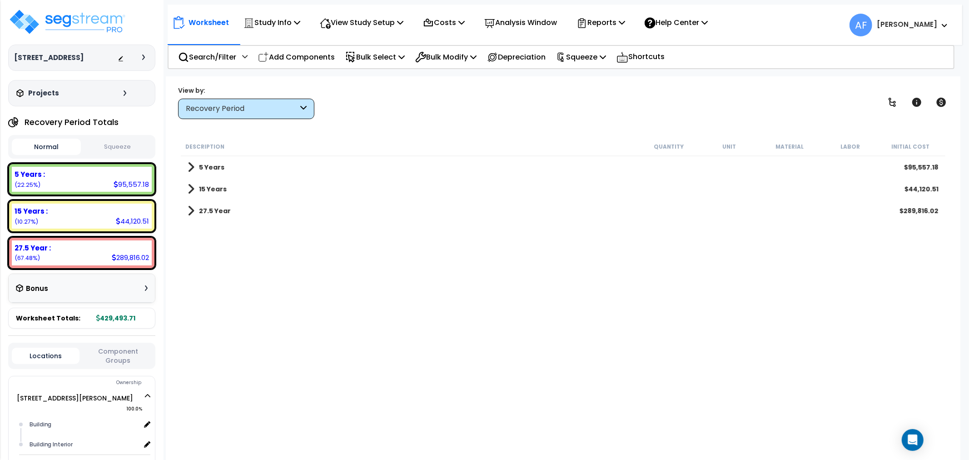
click at [188, 168] on span at bounding box center [191, 167] width 7 height 13
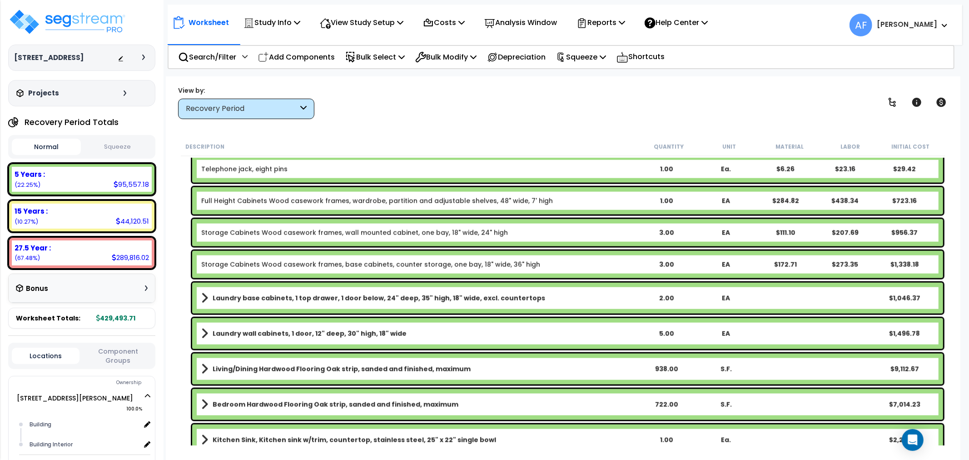
scroll to position [1060, 0]
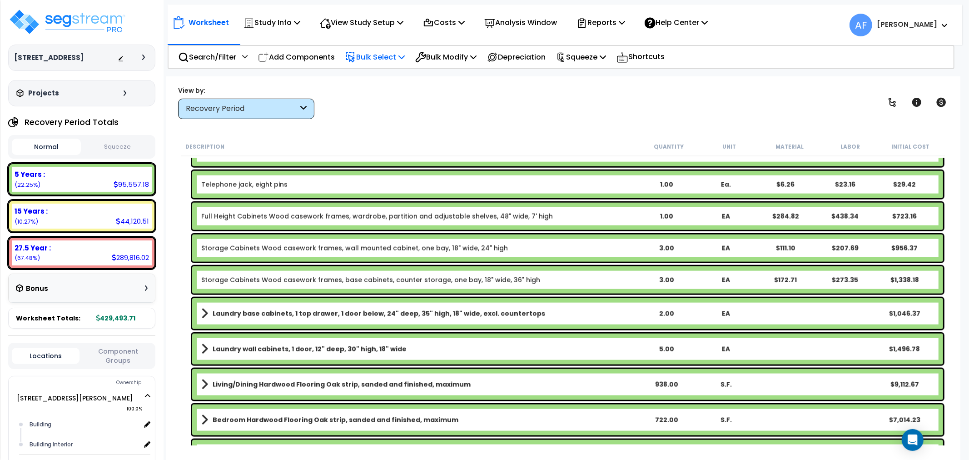
click at [374, 56] on p "Bulk Select" at bounding box center [374, 57] width 59 height 12
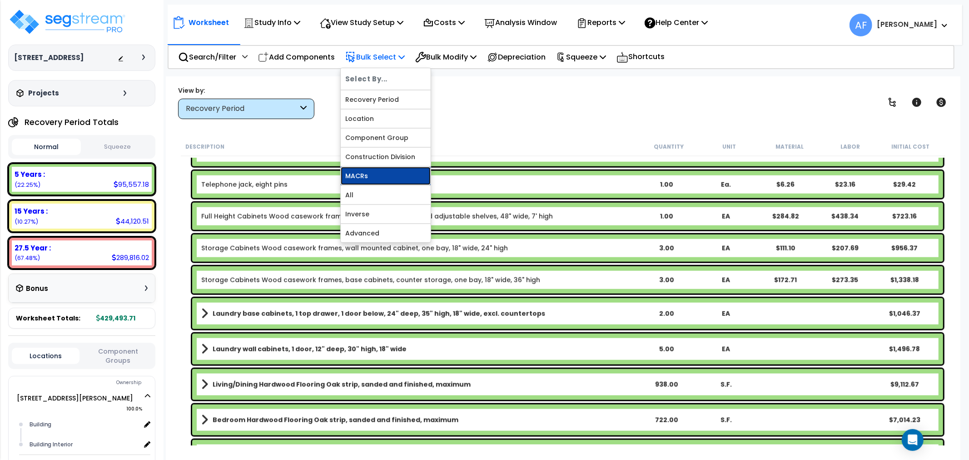
click at [360, 175] on link "MACRs" at bounding box center [386, 176] width 90 height 18
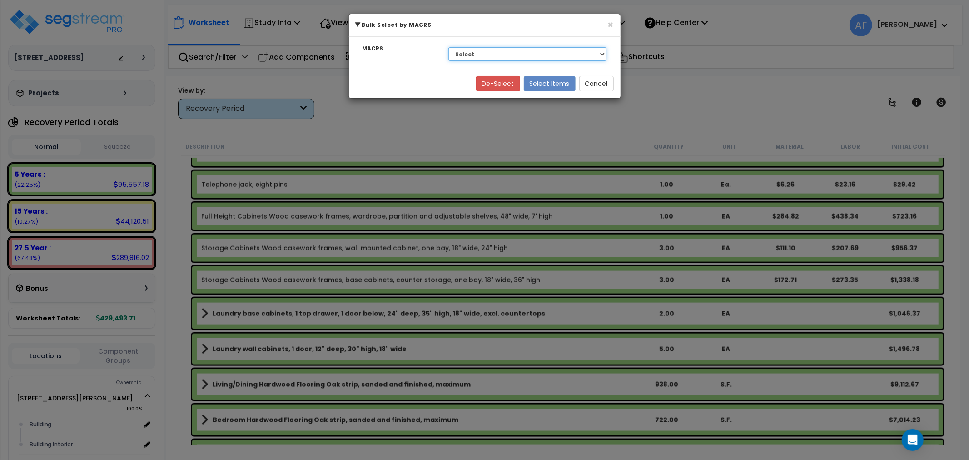
click at [523, 51] on select "Select 27.5 Year - NA - Long-Life Property 5 Years - NA - Energy Property 5 Yea…" at bounding box center [527, 54] width 159 height 14
select select "49875"
click at [448, 47] on select "Select 27.5 Year - NA - Long-Life Property 5 Years - NA - Energy Property 5 Yea…" at bounding box center [527, 54] width 159 height 14
click at [526, 82] on button "Select Items" at bounding box center [550, 83] width 52 height 15
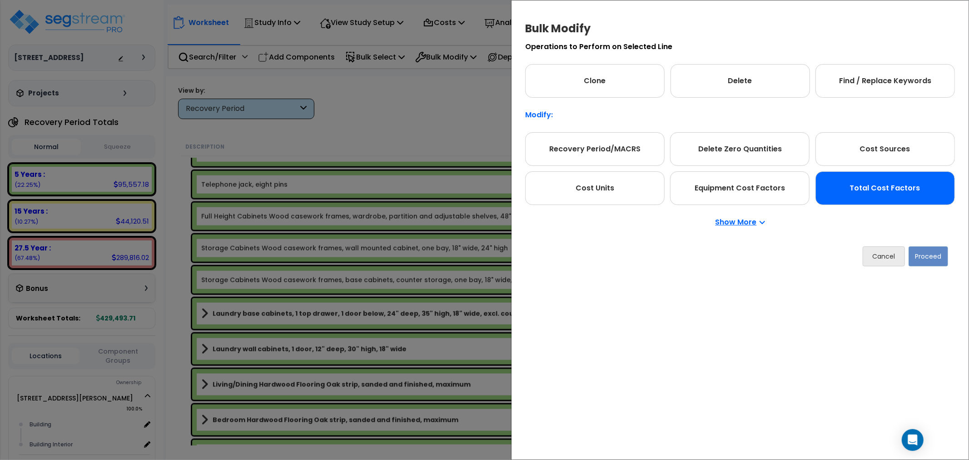
click at [858, 196] on div "Total Cost Factors" at bounding box center [884, 188] width 139 height 34
click at [931, 256] on button "Proceed" at bounding box center [929, 256] width 40 height 20
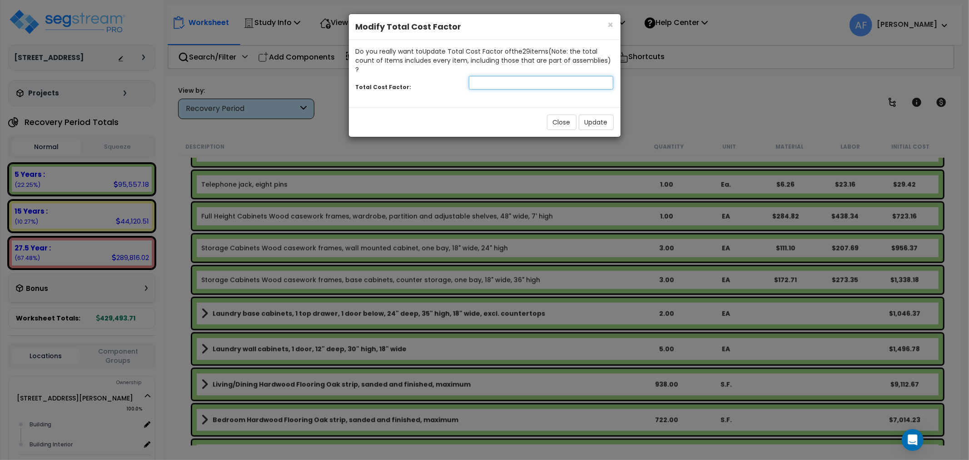
click at [506, 77] on input "number" at bounding box center [541, 83] width 145 height 14
type input "0.9"
click at [598, 114] on button "Update" at bounding box center [596, 121] width 35 height 15
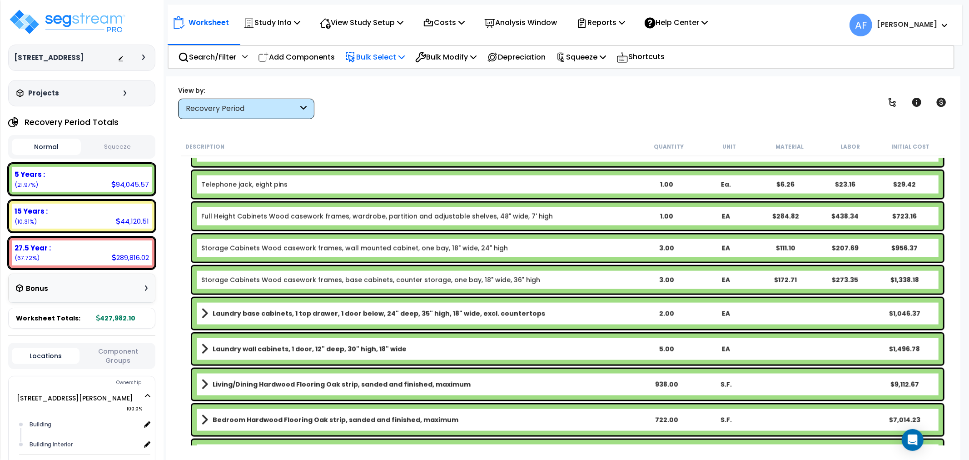
click at [393, 51] on p "Bulk Select" at bounding box center [374, 57] width 59 height 12
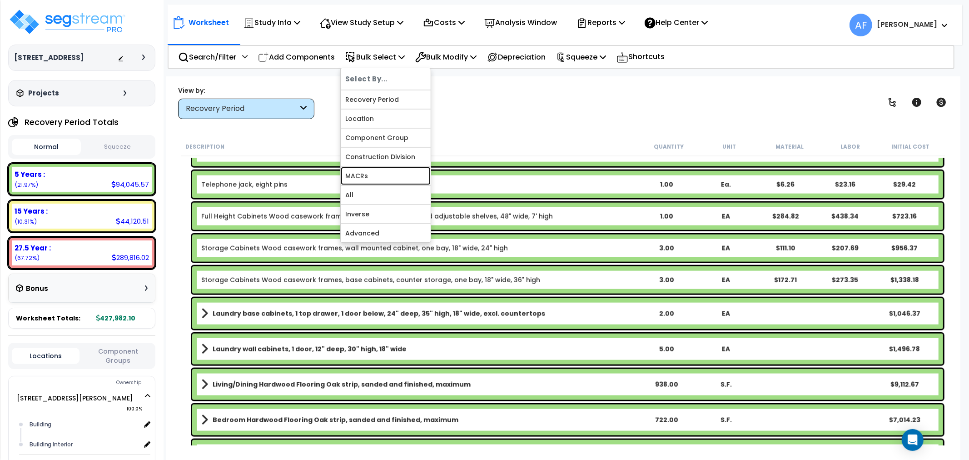
drag, startPoint x: 368, startPoint y: 174, endPoint x: 427, endPoint y: 138, distance: 69.7
click at [368, 174] on link "MACRs" at bounding box center [386, 176] width 90 height 18
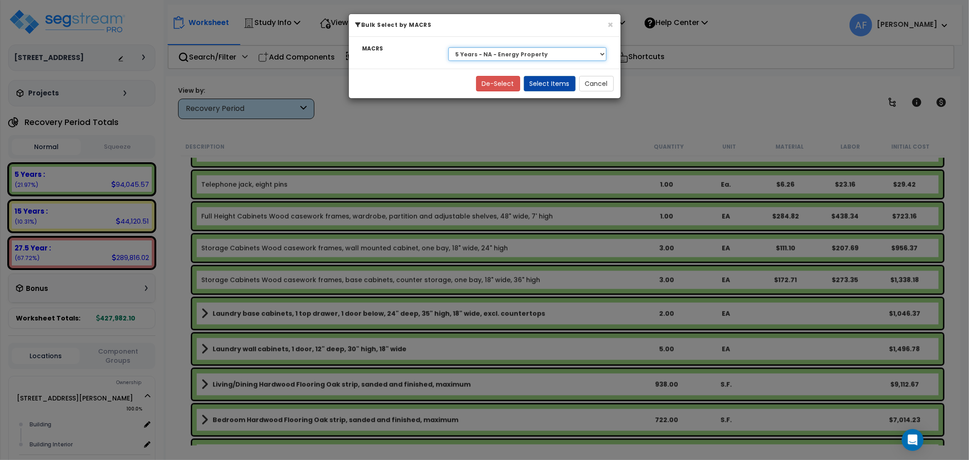
click at [533, 49] on select "Select 27.5 Year - NA - Long-Life Property 5 Years - NA - Energy Property 5 Yea…" at bounding box center [527, 54] width 159 height 14
click at [448, 47] on select "Select 27.5 Year - NA - Long-Life Property 5 Years - NA - Energy Property 5 Yea…" at bounding box center [527, 54] width 159 height 14
click at [551, 83] on button "Select Items" at bounding box center [550, 83] width 52 height 15
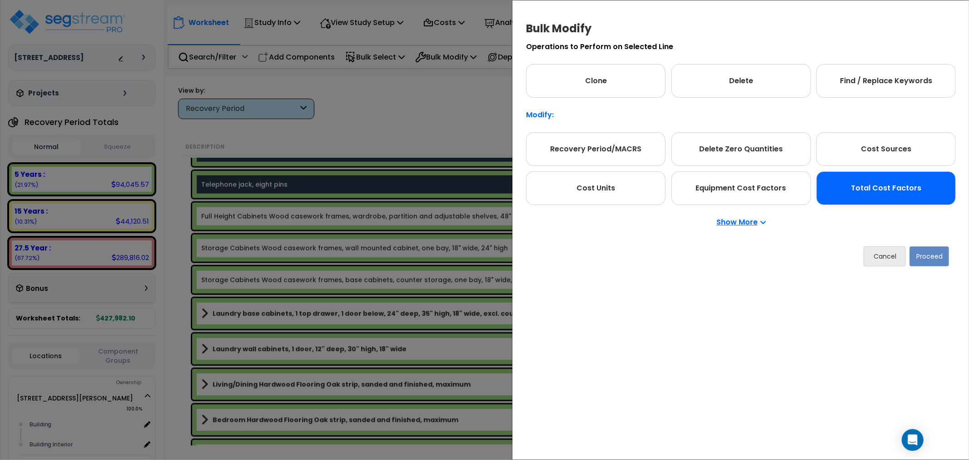
click at [868, 192] on div "Total Cost Factors" at bounding box center [885, 188] width 139 height 34
click at [925, 253] on button "Proceed" at bounding box center [929, 256] width 40 height 20
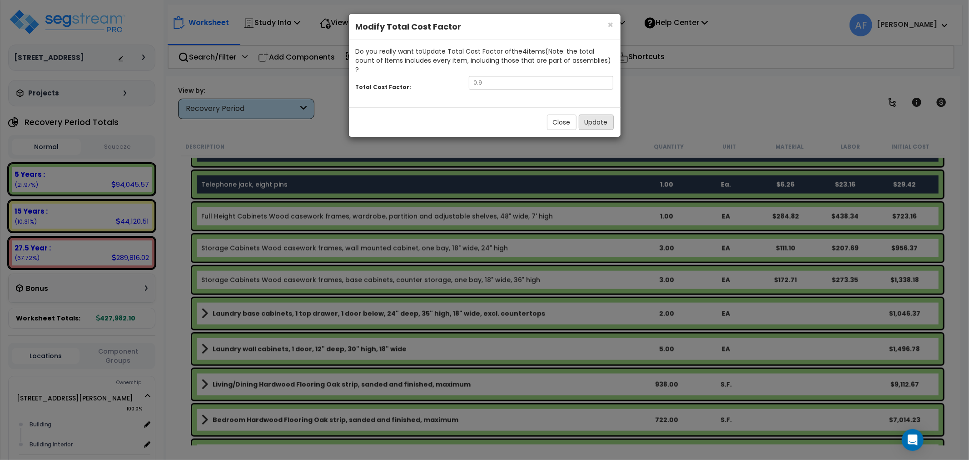
drag, startPoint x: 589, startPoint y: 103, endPoint x: 593, endPoint y: 107, distance: 5.8
click at [589, 107] on div "Close Update" at bounding box center [485, 122] width 272 height 30
click at [593, 114] on button "Update" at bounding box center [596, 121] width 35 height 15
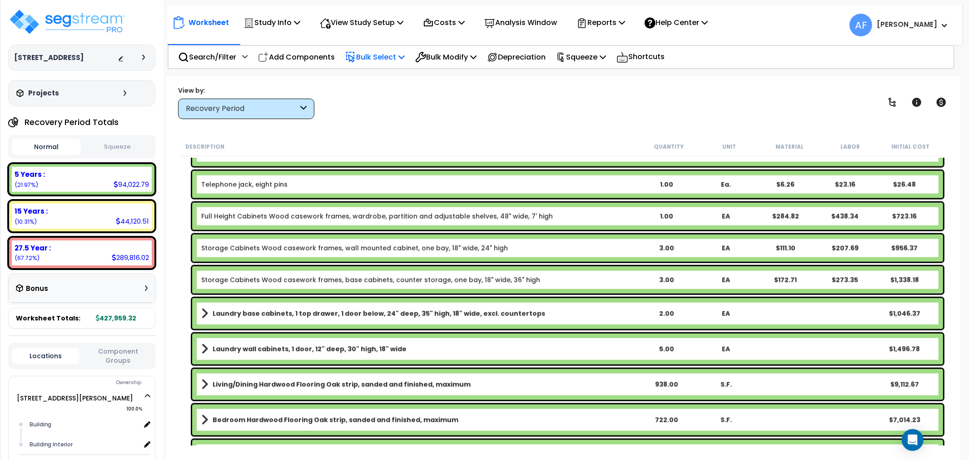
click at [395, 55] on p "Bulk Select" at bounding box center [374, 57] width 59 height 12
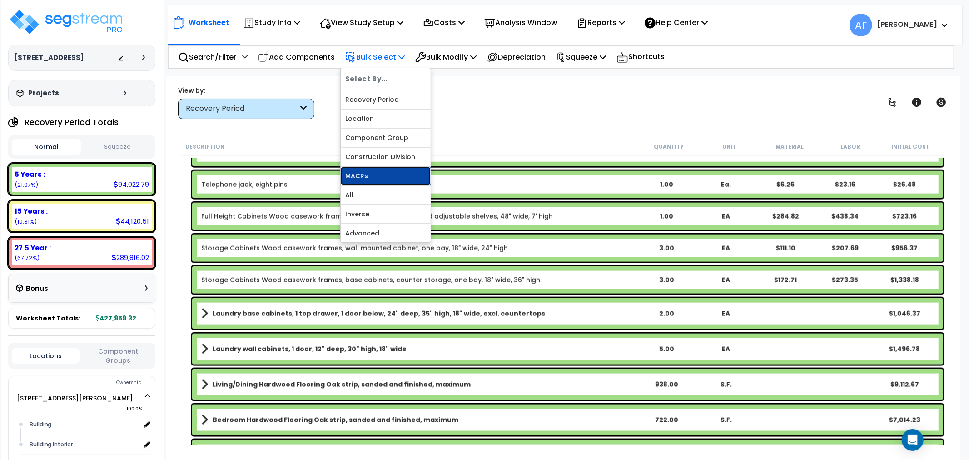
click at [358, 168] on link "MACRs" at bounding box center [386, 176] width 90 height 18
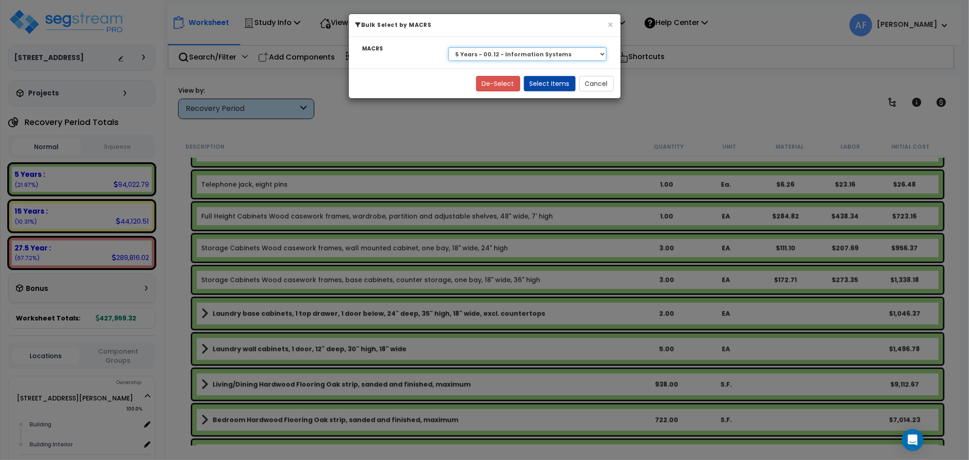
drag, startPoint x: 492, startPoint y: 51, endPoint x: 495, endPoint y: 55, distance: 5.5
click at [492, 50] on select "Select 27.5 Year - NA - Long-Life Property 5 Years - NA - Energy Property 5 Yea…" at bounding box center [527, 54] width 159 height 14
click at [448, 47] on select "Select 27.5 Year - NA - Long-Life Property 5 Years - NA - Energy Property 5 Yea…" at bounding box center [527, 54] width 159 height 14
click at [493, 46] on div "Select 27.5 Year - NA - Long-Life Property 5 Years - NA - Energy Property 5 Yea…" at bounding box center [527, 54] width 172 height 21
click at [495, 57] on select "Select 27.5 Year - NA - Long-Life Property 5 Years - NA - Energy Property 5 Yea…" at bounding box center [527, 54] width 159 height 14
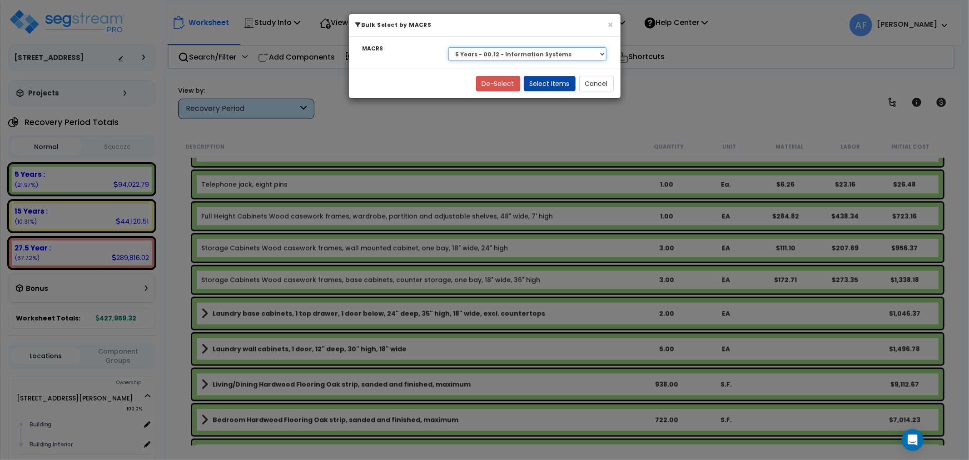
select select "3666"
click at [448, 47] on select "Select 27.5 Year - NA - Long-Life Property 5 Years - NA - Energy Property 5 Yea…" at bounding box center [527, 54] width 159 height 14
click at [548, 80] on button "Select Items" at bounding box center [550, 83] width 52 height 15
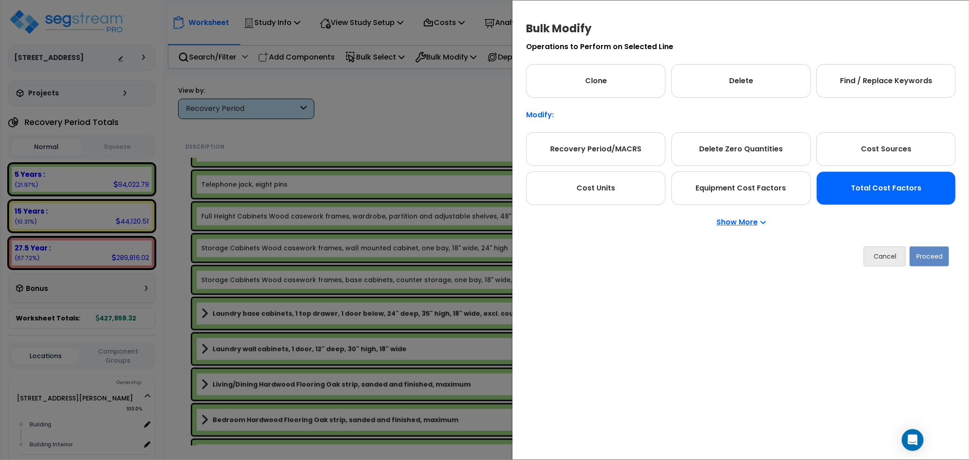
click at [884, 195] on div "Total Cost Factors" at bounding box center [885, 188] width 139 height 34
click at [925, 255] on button "Proceed" at bounding box center [929, 256] width 40 height 20
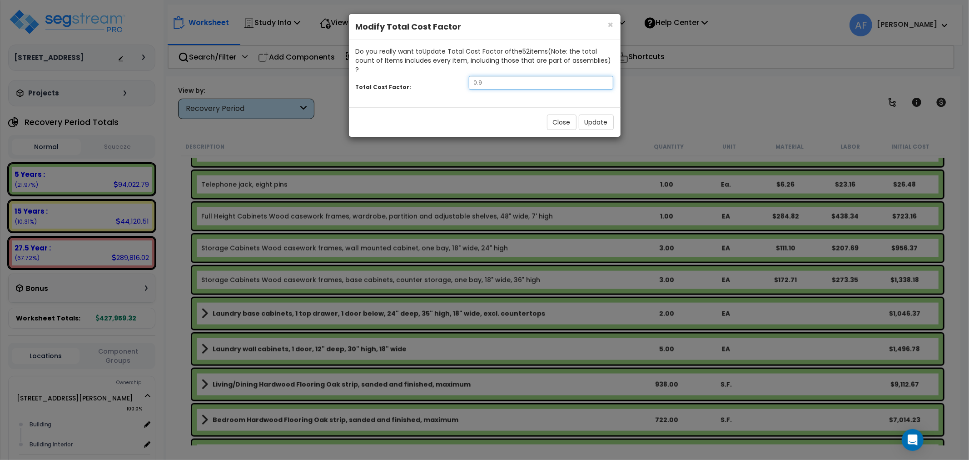
click at [500, 76] on input "0.9" at bounding box center [541, 83] width 145 height 14
type input "0.85"
click at [597, 114] on button "Update" at bounding box center [596, 121] width 35 height 15
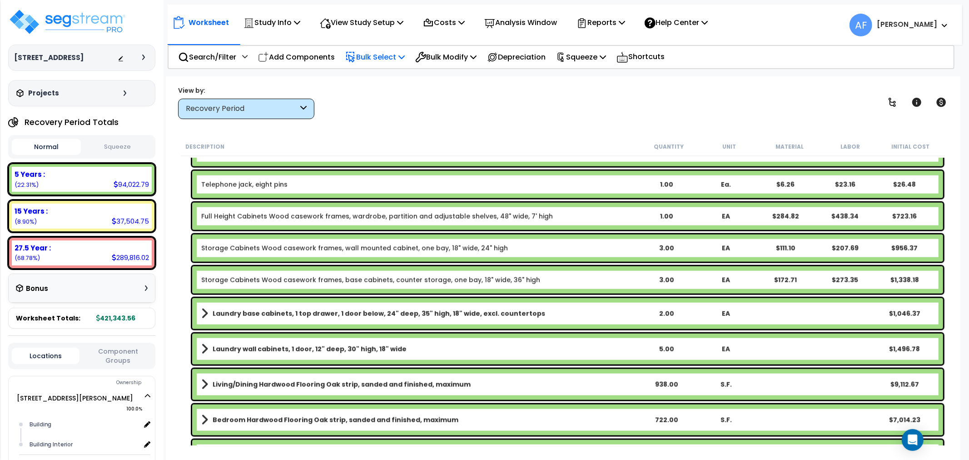
click at [401, 56] on p "Bulk Select" at bounding box center [374, 57] width 59 height 12
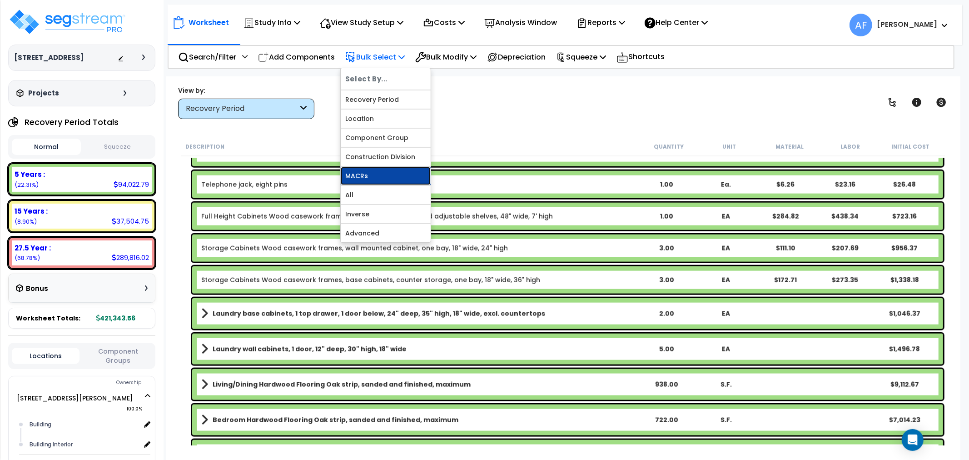
click at [365, 176] on link "MACRs" at bounding box center [386, 176] width 90 height 18
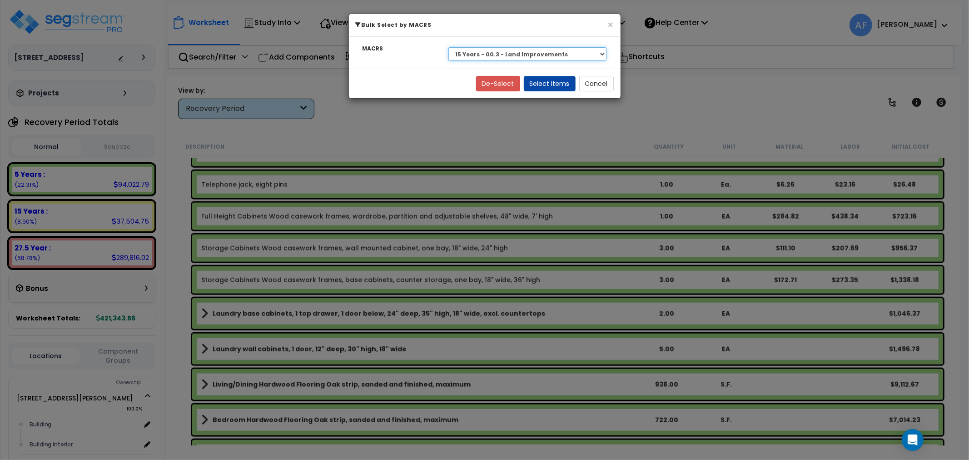
click at [485, 53] on select "Select 27.5 Year - NA - Long-Life Property 5 Years - NA - Energy Property 5 Yea…" at bounding box center [527, 54] width 159 height 14
select select "3669"
click at [448, 47] on select "Select 27.5 Year - NA - Long-Life Property 5 Years - NA - Energy Property 5 Yea…" at bounding box center [527, 54] width 159 height 14
click at [549, 85] on button "Select Items" at bounding box center [550, 83] width 52 height 15
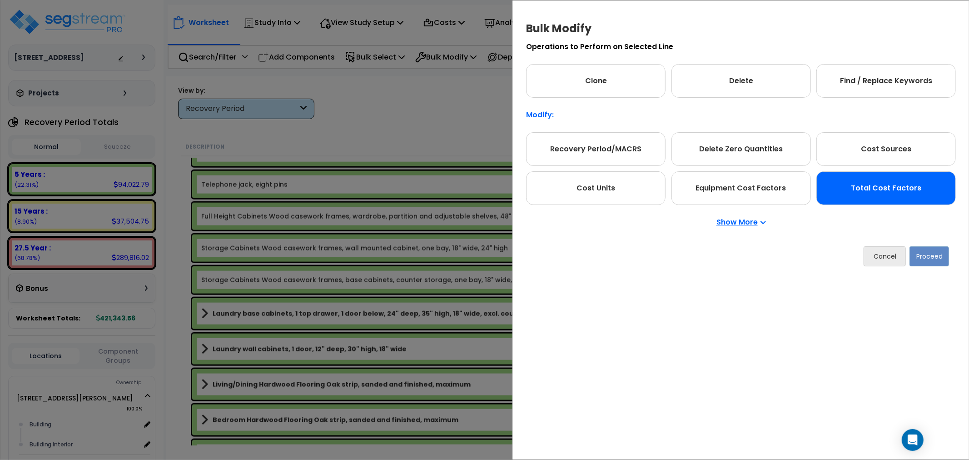
click at [854, 187] on div "Total Cost Factors" at bounding box center [885, 188] width 139 height 34
click at [928, 254] on button "Proceed" at bounding box center [929, 256] width 40 height 20
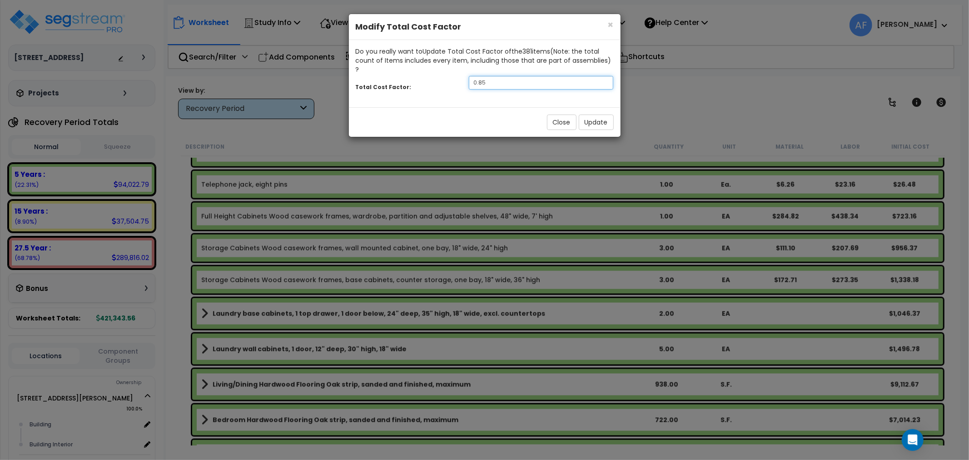
click at [510, 76] on input "0.85" at bounding box center [541, 83] width 145 height 14
click at [610, 114] on button "Update" at bounding box center [596, 121] width 35 height 15
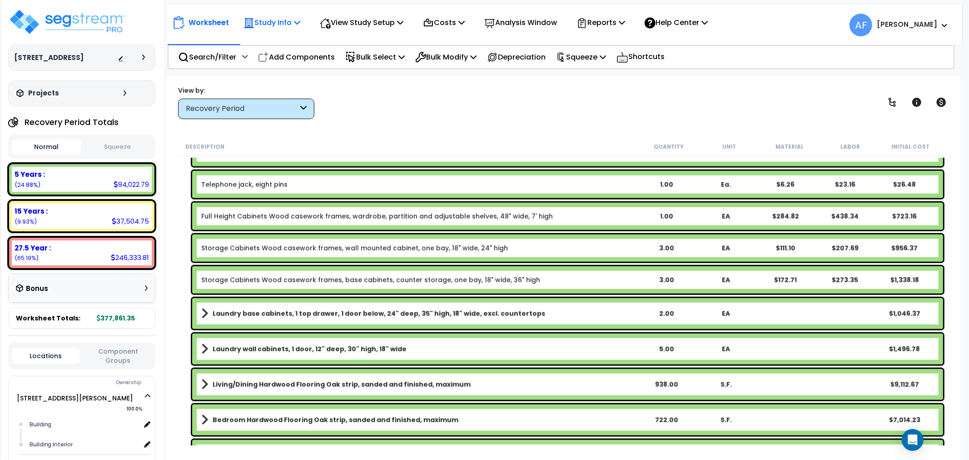
drag, startPoint x: 268, startPoint y: 16, endPoint x: 283, endPoint y: 37, distance: 25.4
click at [269, 17] on p "Study Info" at bounding box center [271, 22] width 57 height 12
click at [270, 48] on link "Study Setup" at bounding box center [284, 43] width 90 height 18
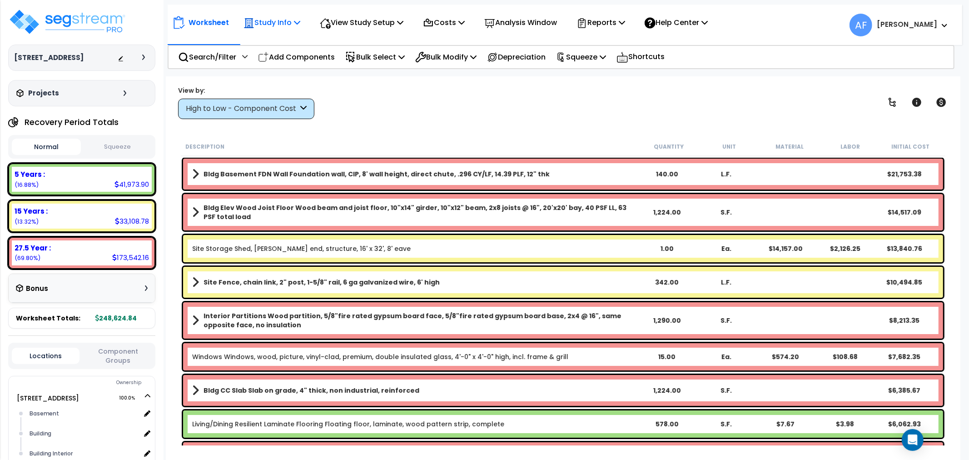
click at [288, 19] on p "Study Info" at bounding box center [271, 22] width 57 height 12
click at [275, 49] on link "Study Setup" at bounding box center [284, 43] width 90 height 18
click at [371, 19] on p "View Study Setup" at bounding box center [362, 22] width 84 height 12
click at [365, 61] on link "View Questionnaire" at bounding box center [360, 62] width 90 height 18
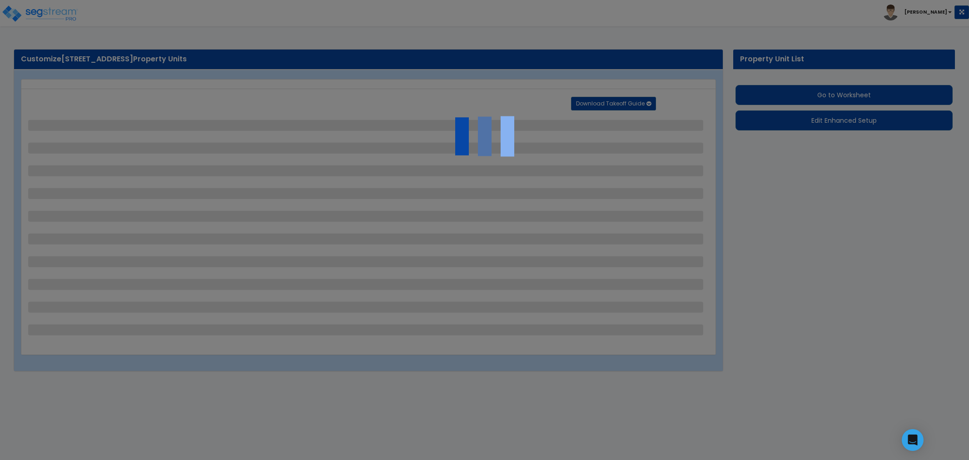
select select "2"
select select "1"
select select "2"
select select "1"
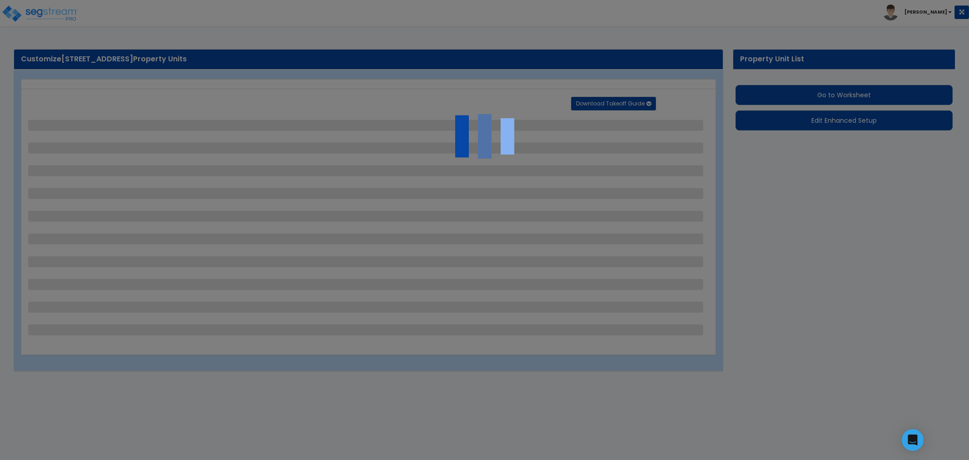
select select "1"
select select "2"
select select "1"
select select "4"
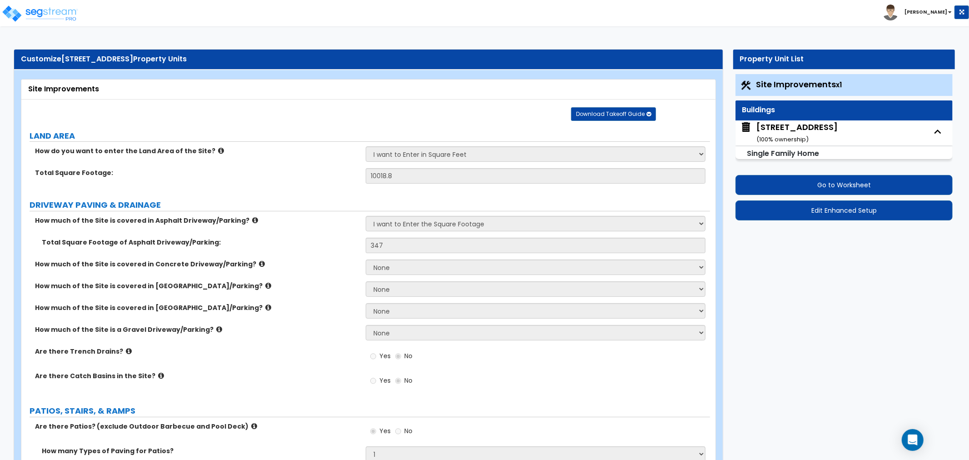
click at [802, 126] on div "[STREET_ADDRESS] ( 100 % ownership)" at bounding box center [796, 132] width 81 height 23
select select "1"
select select "7"
select select "3"
select select "2"
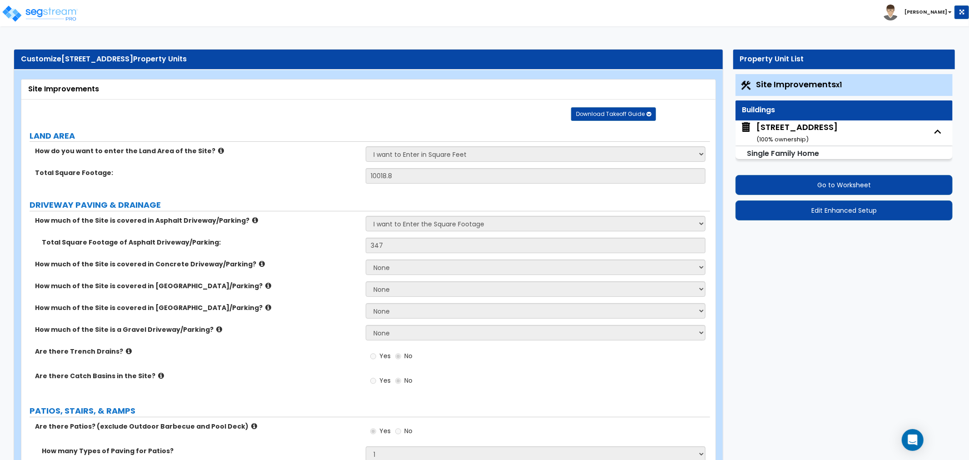
select select "5"
select select "7"
select select "1"
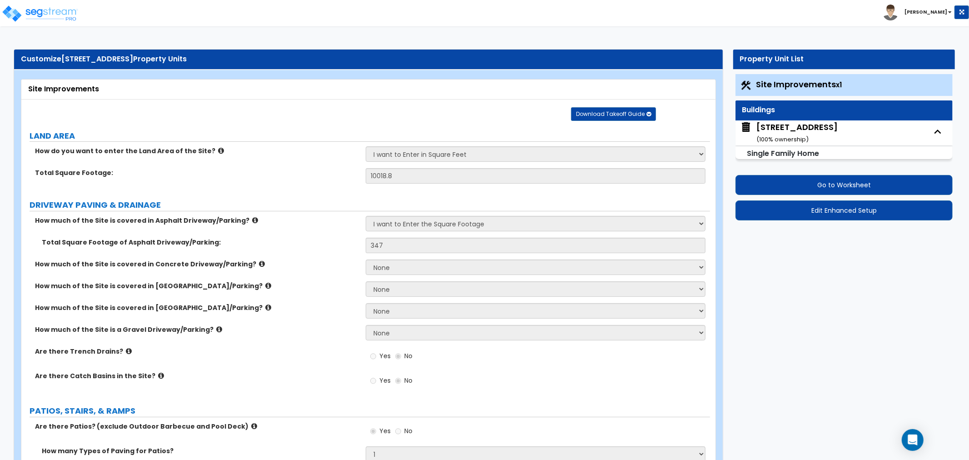
select select "1"
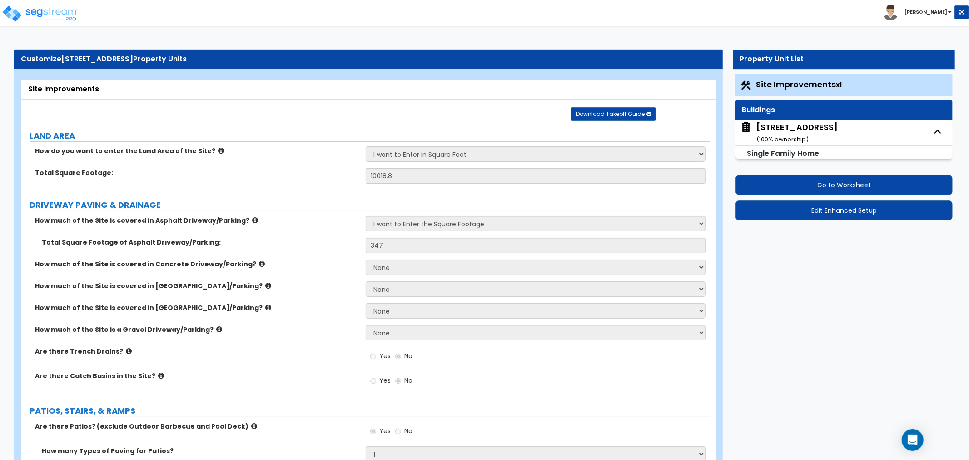
select select "1"
select select "3"
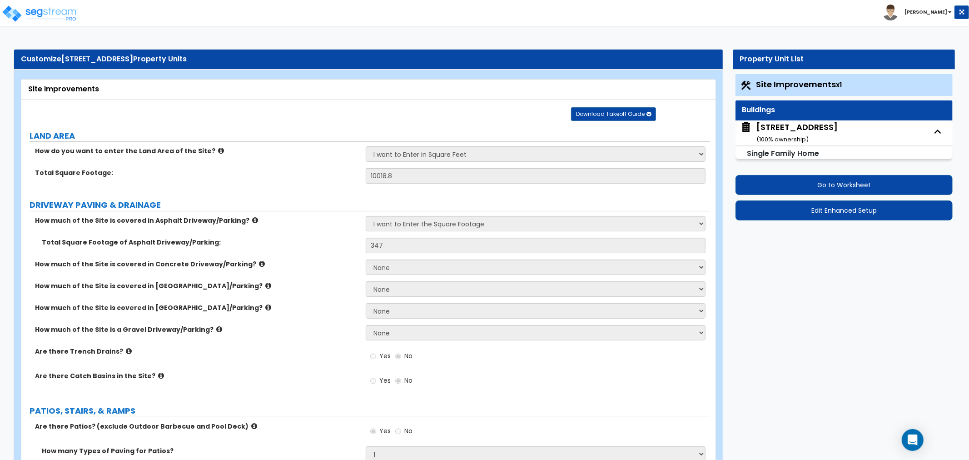
select select "3"
select select "2"
select select "5"
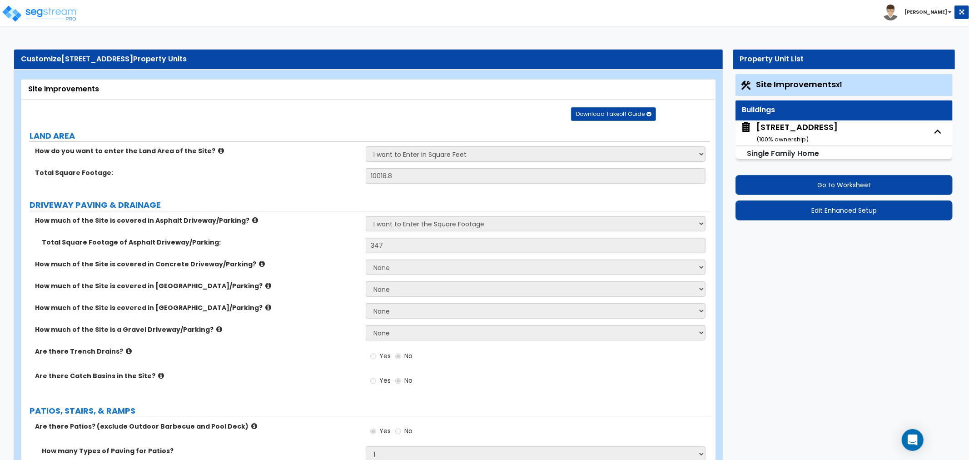
select select "2"
select select "3"
select select "1"
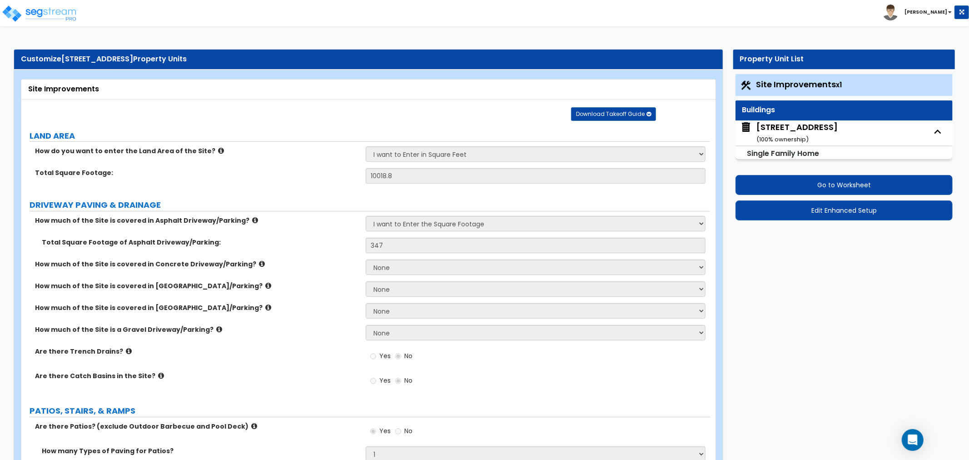
select select "1"
select select "2"
select select "1"
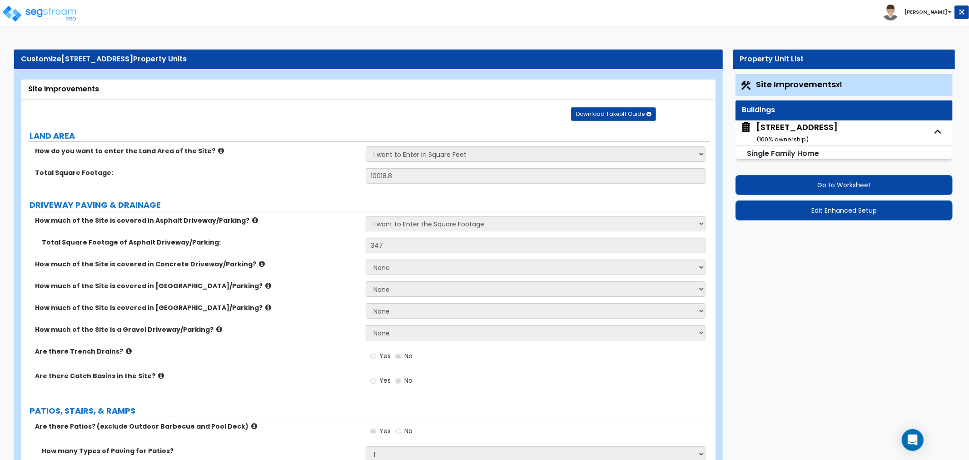
select select "6"
select select "1"
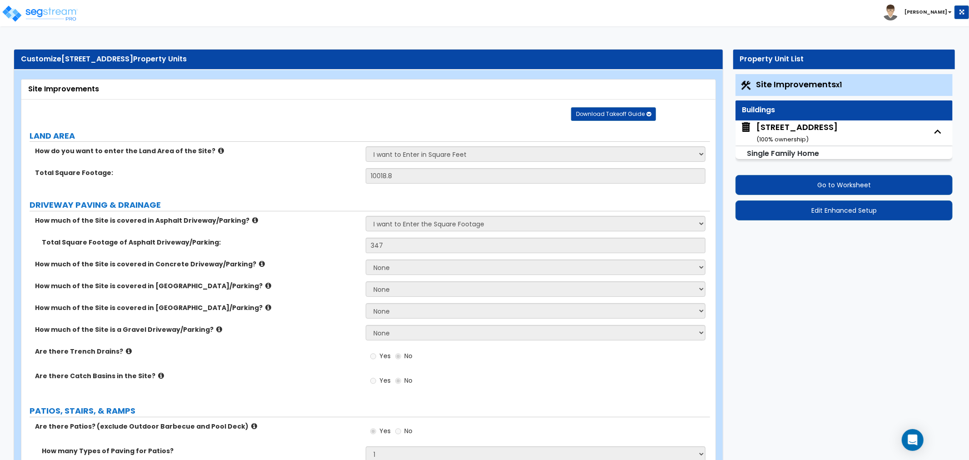
select select "1"
select select "2"
select select "1"
select select "2"
select select "1"
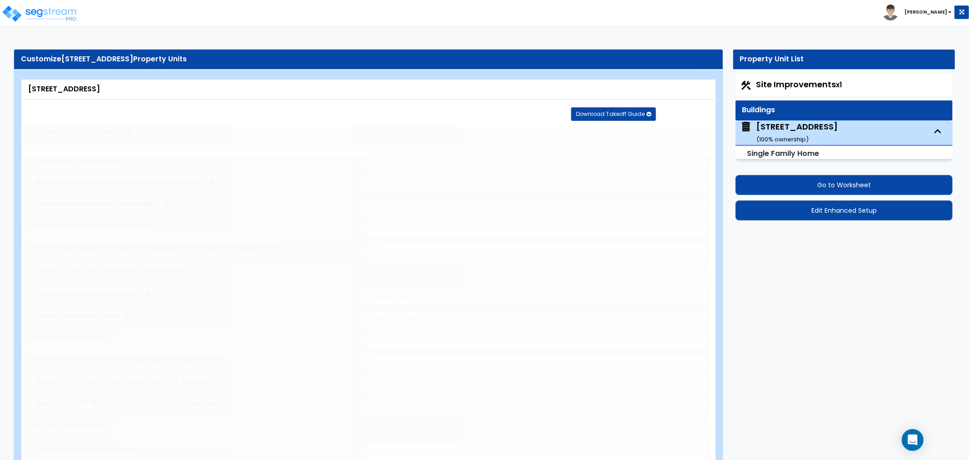
type input "2"
type input "3"
select select "1"
type input "1"
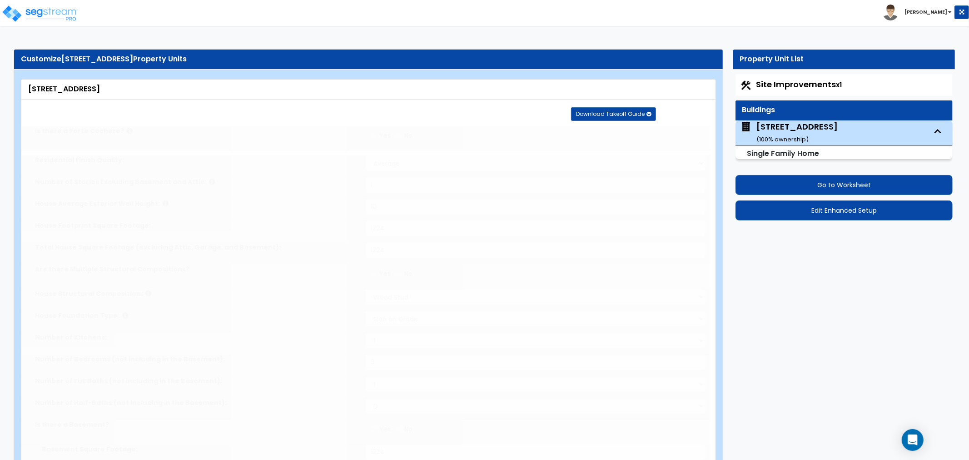
select select "2"
type input "3"
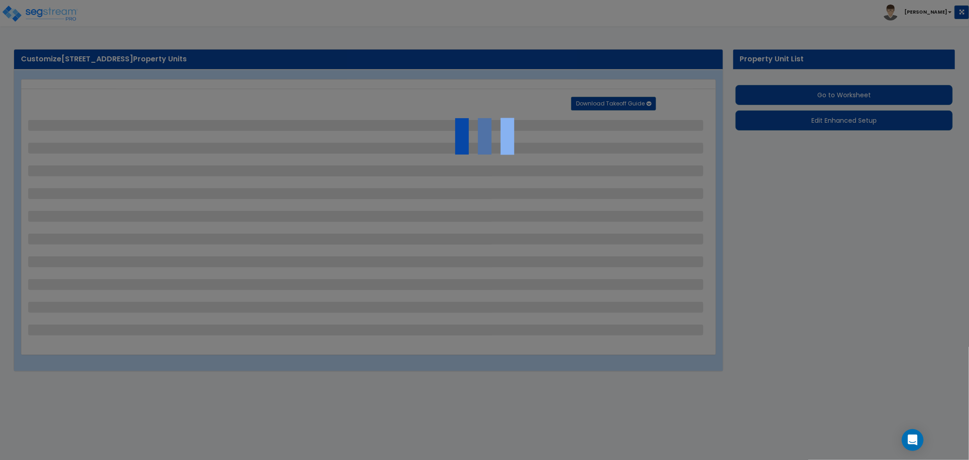
select select "2"
select select "1"
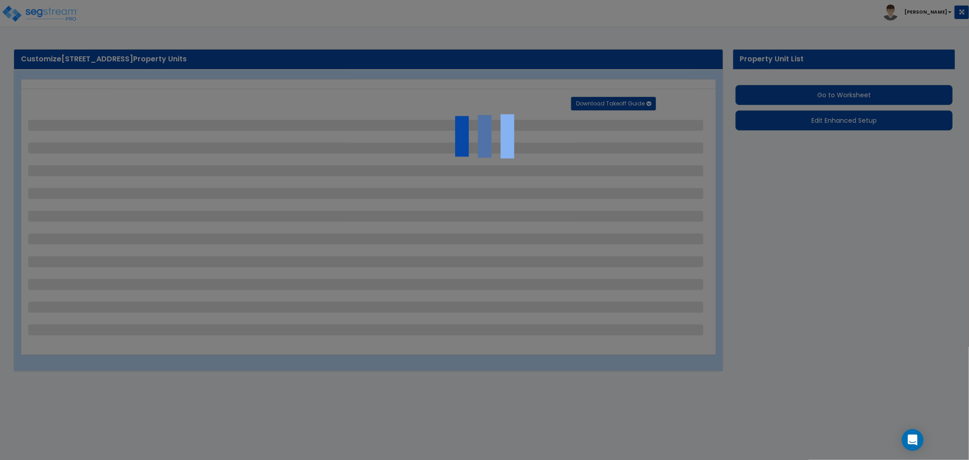
select select "2"
select select "1"
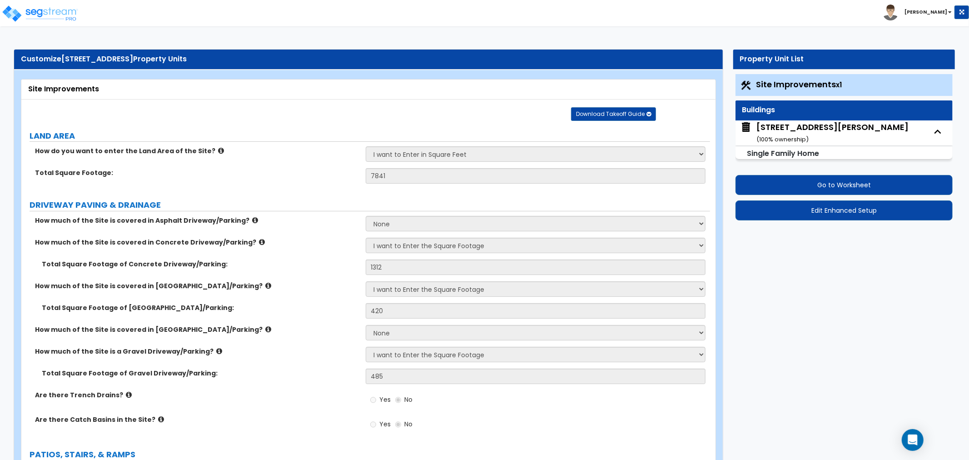
click at [778, 134] on div "31244 Palomar Rd Menifee CA 92584 ( 100 % ownership)" at bounding box center [832, 132] width 152 height 23
select select "1"
select select "7"
select select "3"
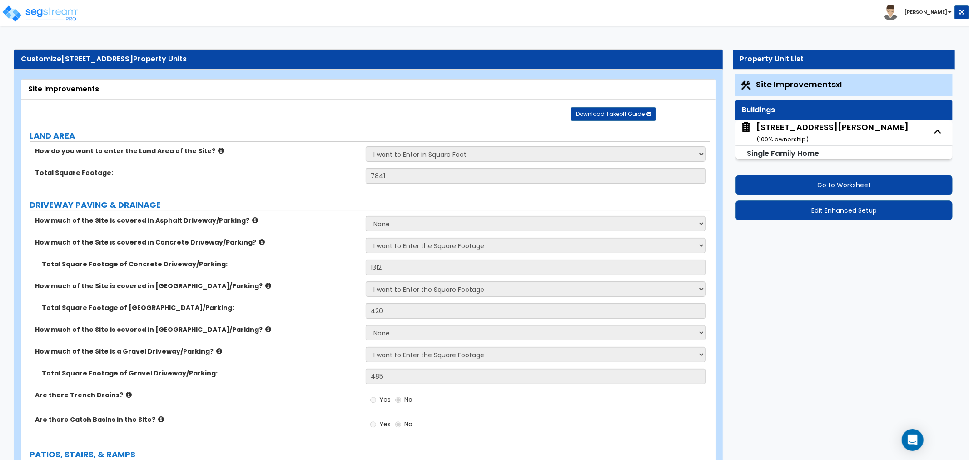
select select "2"
select select "7"
select select "2"
select select "1"
select select "2"
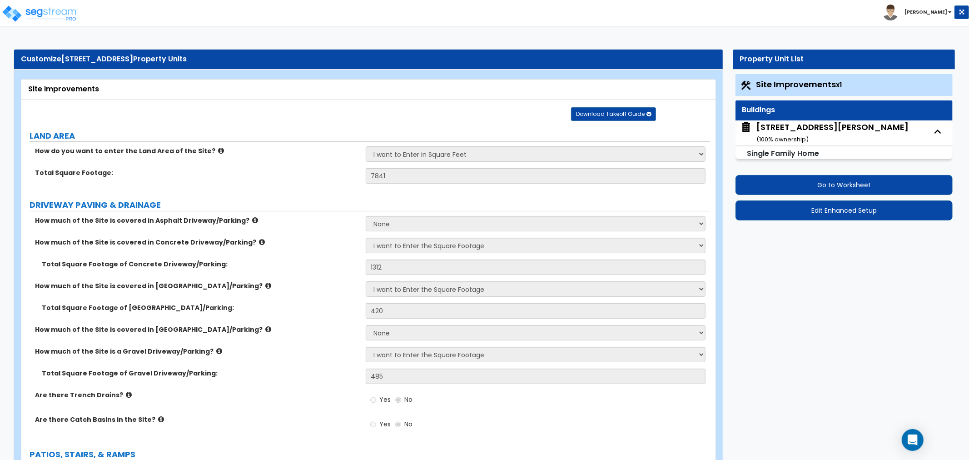
select select "2"
select select "3"
select select "1"
select select "4"
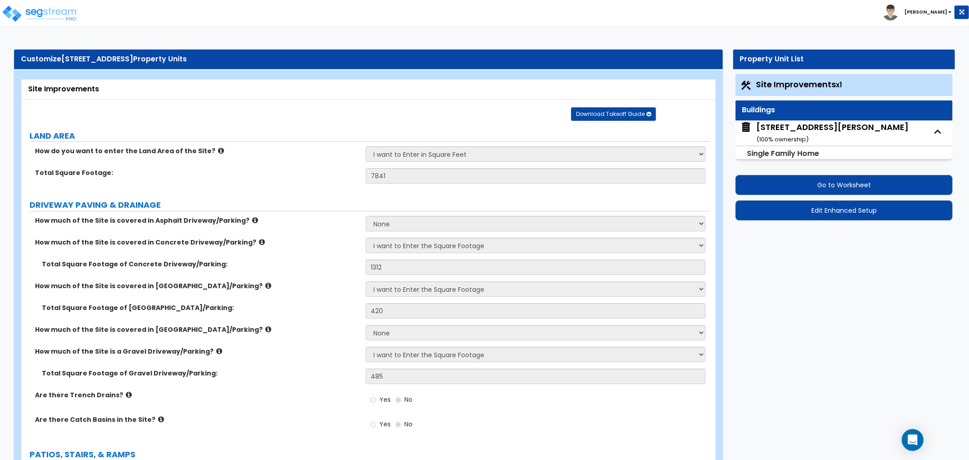
select select "1"
select select "2"
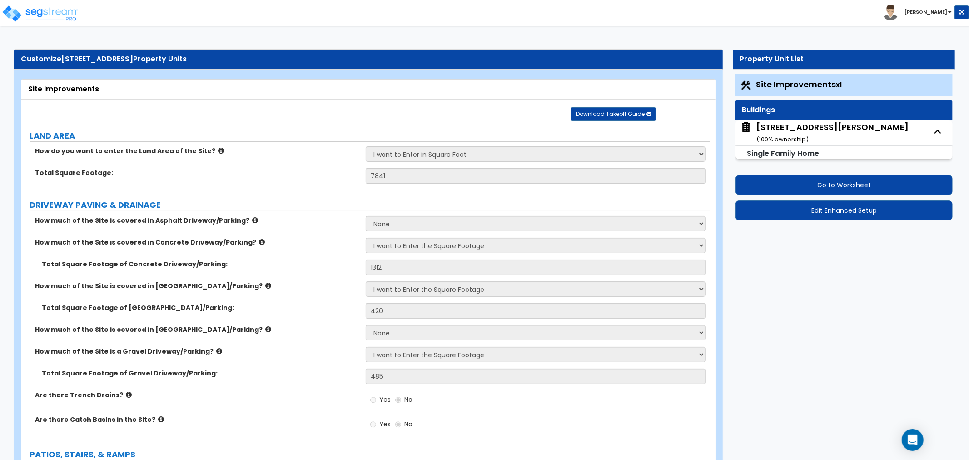
select select "1"
select select "2"
select select "5"
select select "2"
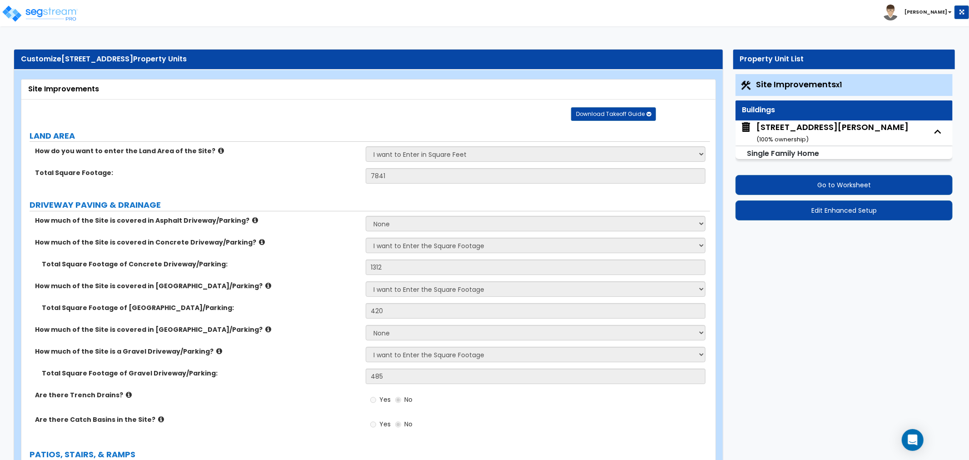
select select "1"
select select "3"
select select "1"
select select "2"
select select "3"
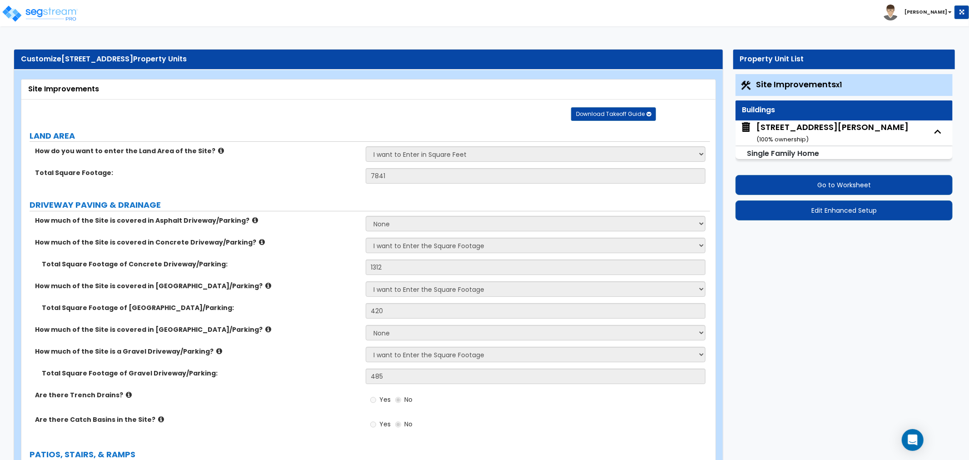
select select "2"
select select "1"
select select "2"
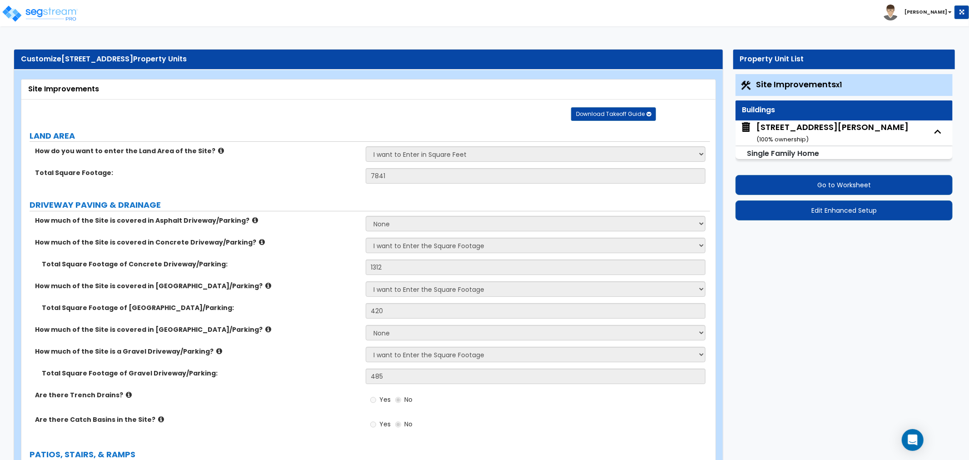
select select "3"
select select "2"
select select "1"
select select "2"
select select "1"
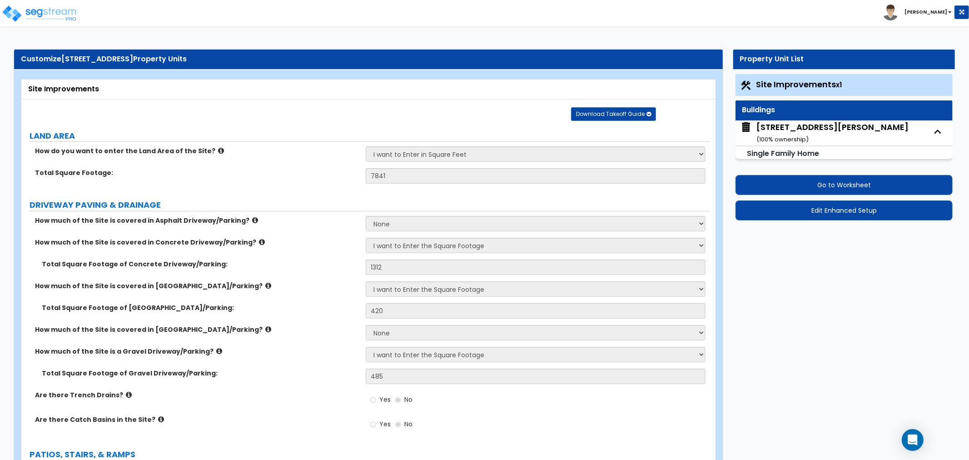
select select "3"
select select "2"
select select "1"
select select "2"
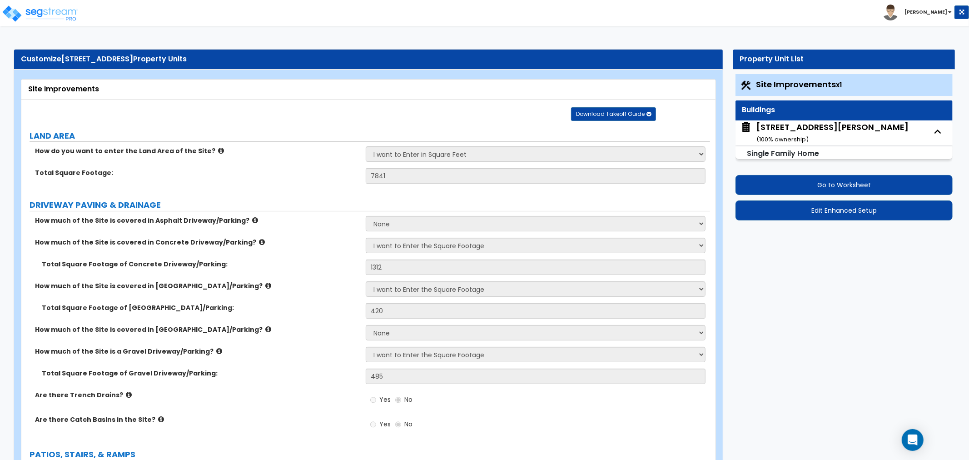
select select "2"
select select "6"
select select "1"
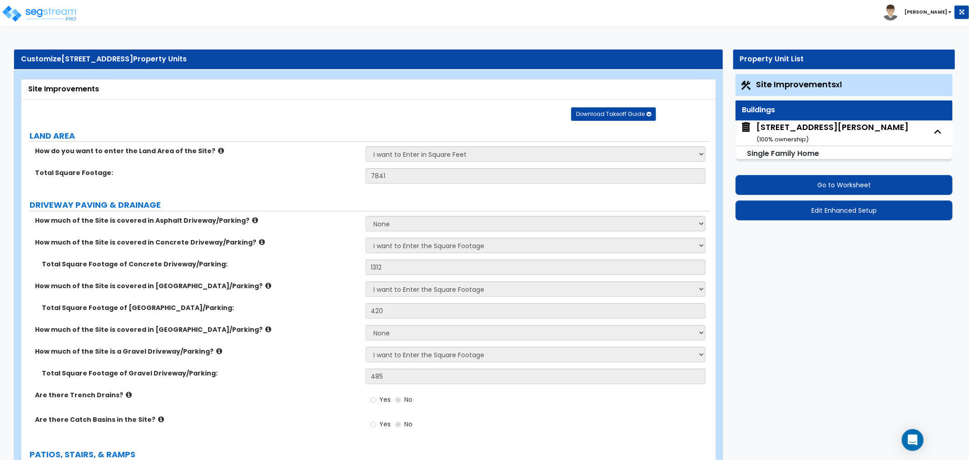
select select "1"
select select "2"
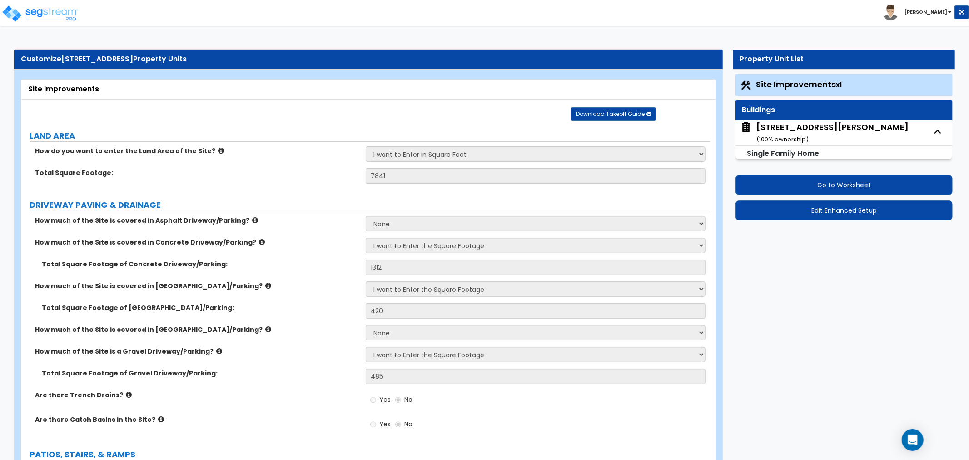
select select "1"
select select "2"
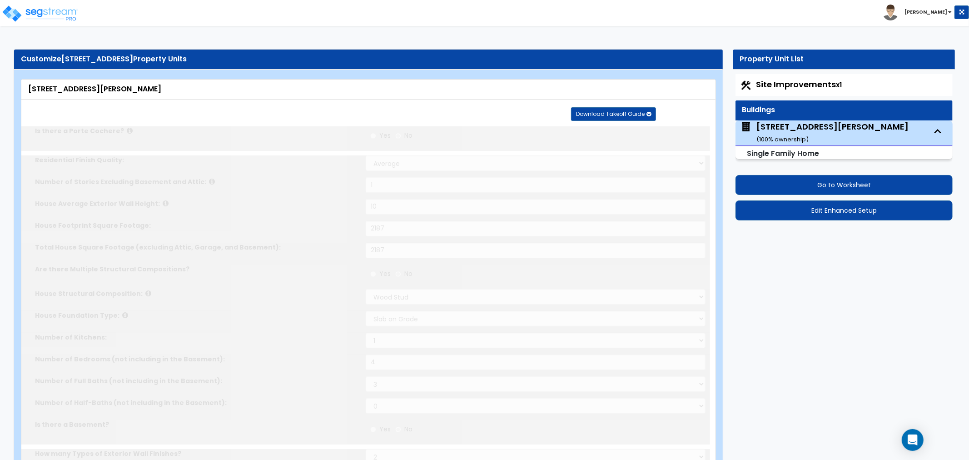
type input "5"
type input "1"
radio input "true"
select select "2"
select select "1"
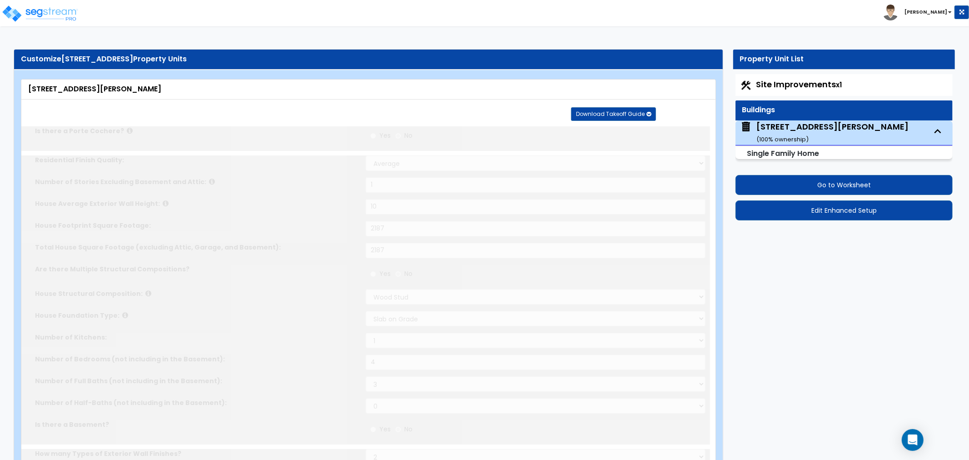
type input "1"
select select "2"
type input "1"
select select "2"
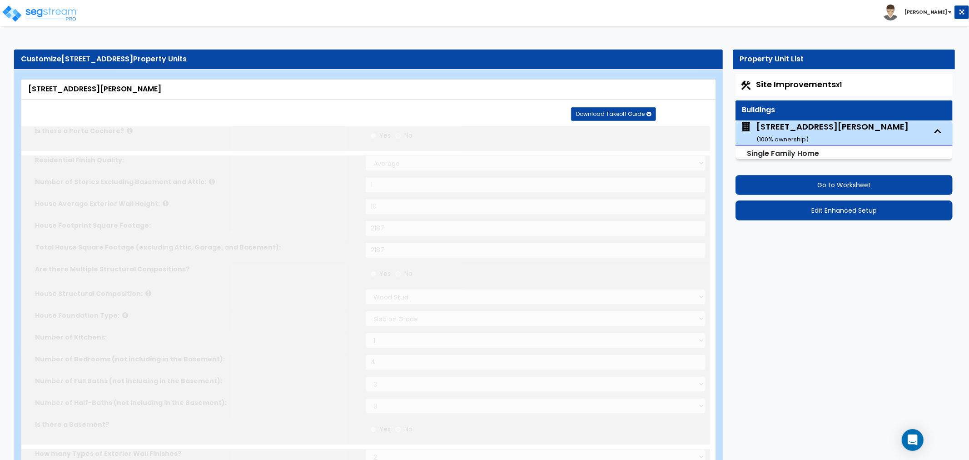
type input "6"
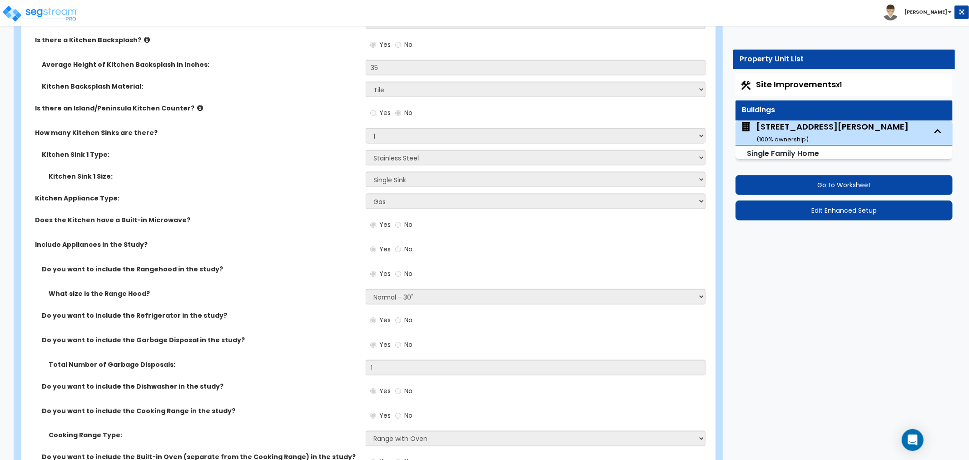
scroll to position [3835, 0]
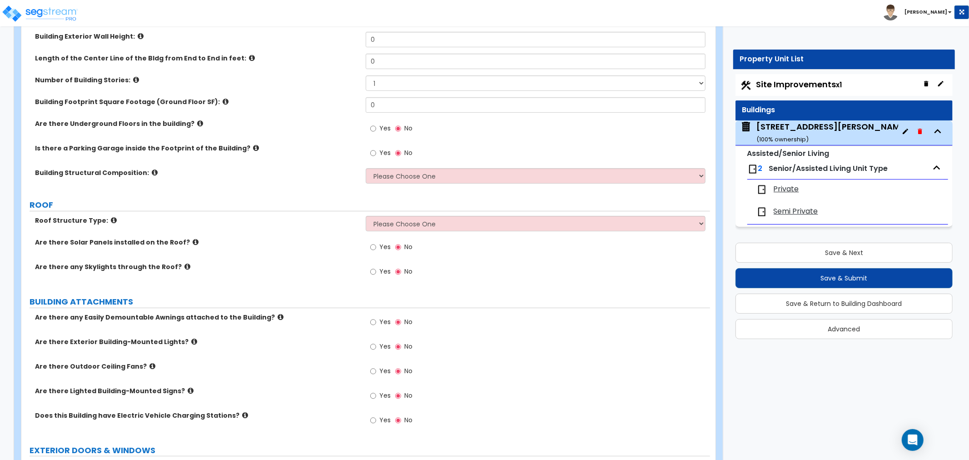
scroll to position [80, 0]
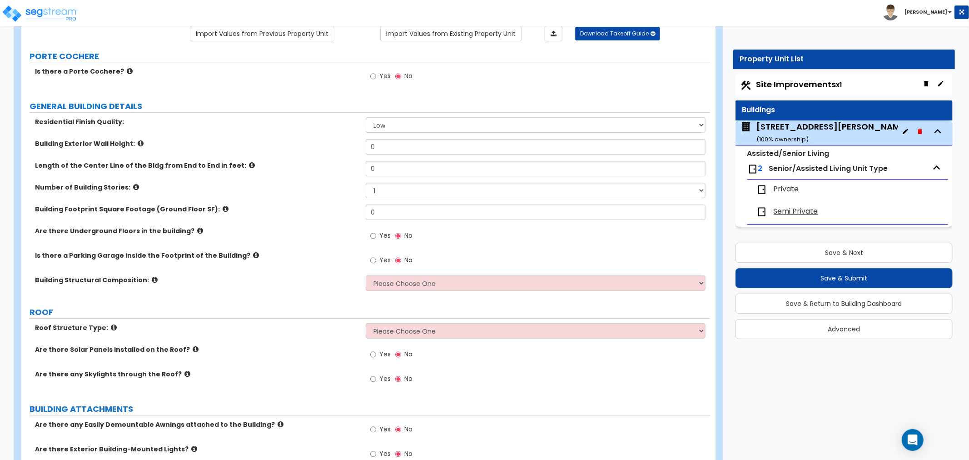
click at [802, 129] on div "[STREET_ADDRESS][PERSON_NAME] ( 100 % ownership)" at bounding box center [832, 132] width 152 height 23
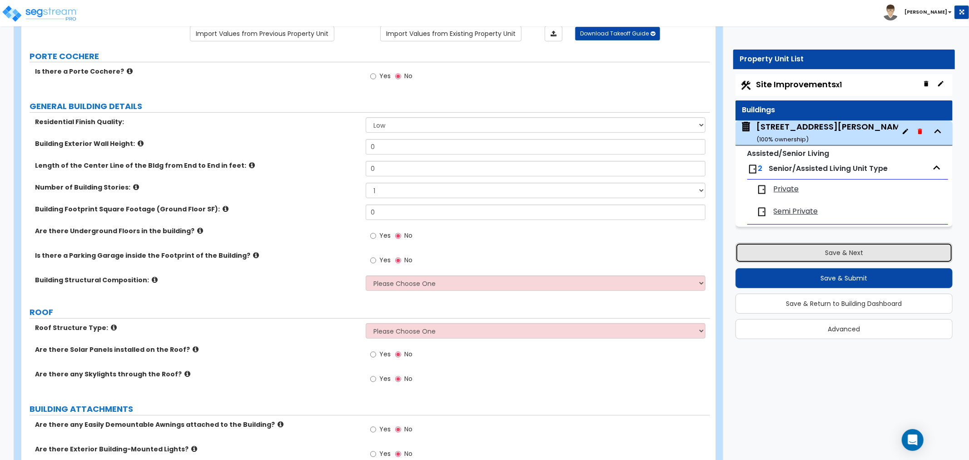
click at [838, 260] on button "Save & Next" at bounding box center [843, 253] width 217 height 20
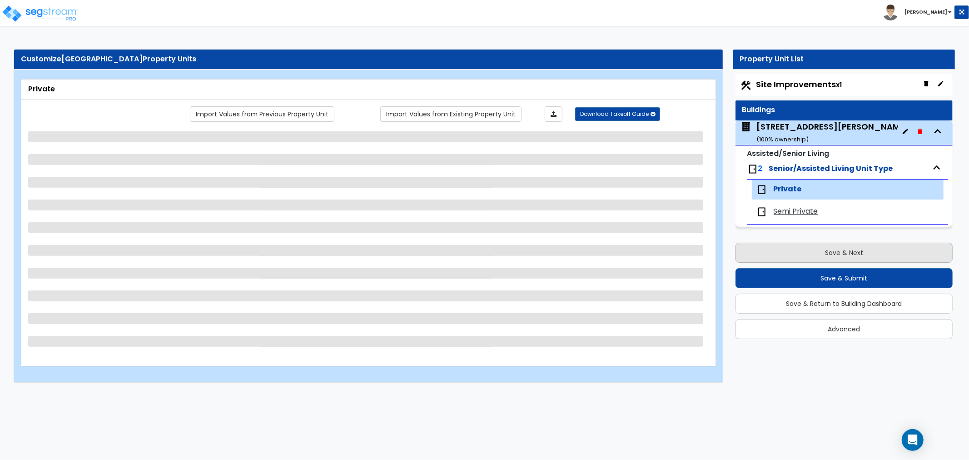
scroll to position [0, 0]
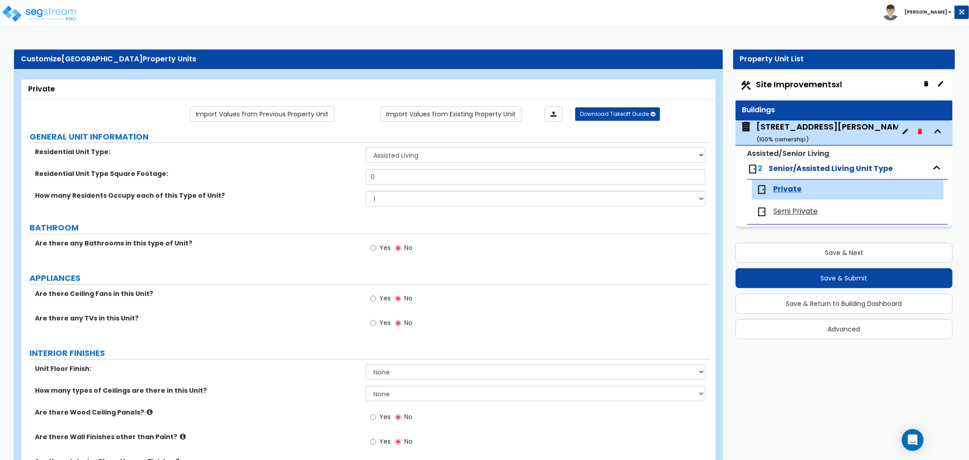
click at [793, 83] on span "Site Improvements x1" at bounding box center [799, 84] width 86 height 11
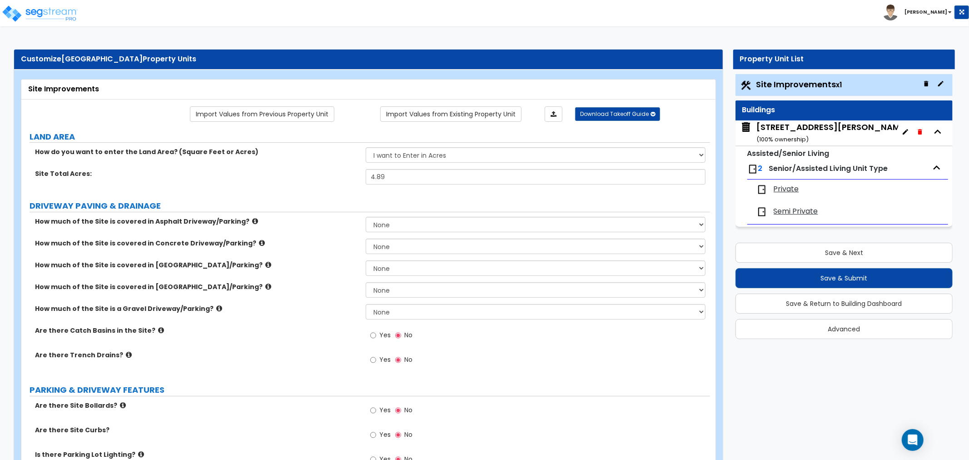
click at [800, 129] on div "[STREET_ADDRESS][PERSON_NAME] ( 100 % ownership)" at bounding box center [832, 132] width 152 height 23
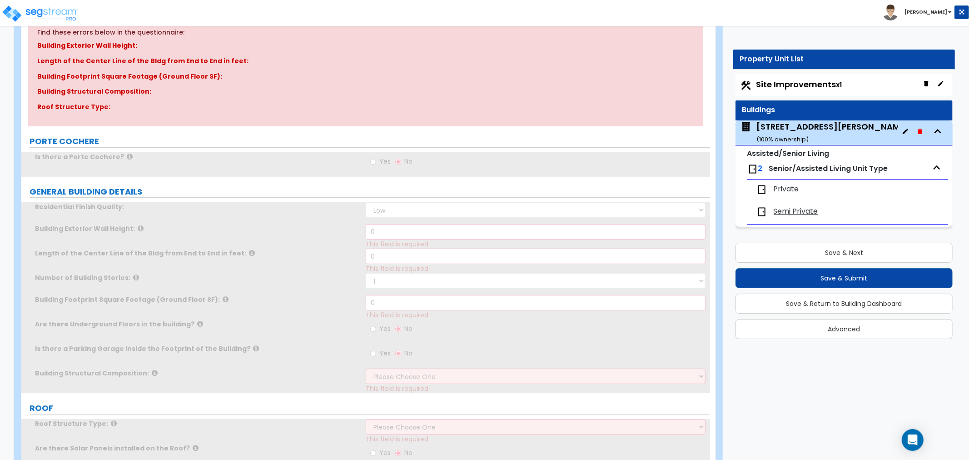
scroll to position [151, 0]
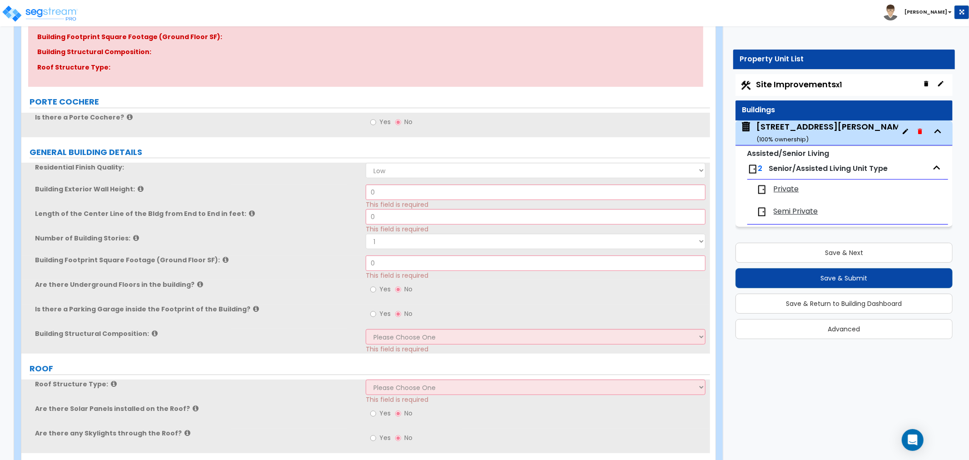
click at [809, 139] on div "[STREET_ADDRESS][PERSON_NAME] ( 100 % ownership)" at bounding box center [832, 132] width 152 height 23
